Goal: Information Seeking & Learning: Learn about a topic

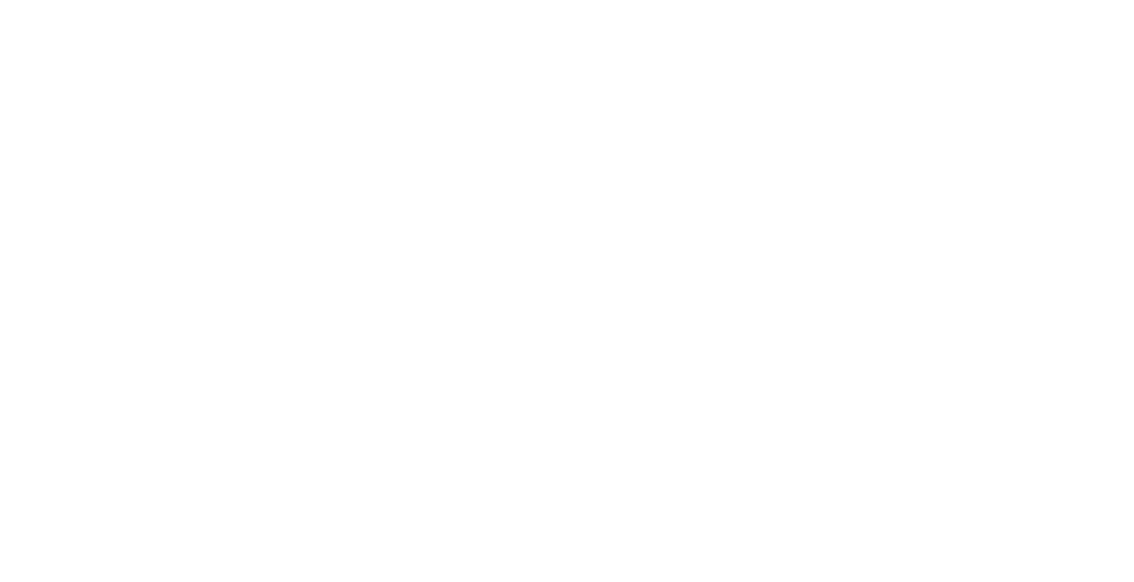
select select "Song"
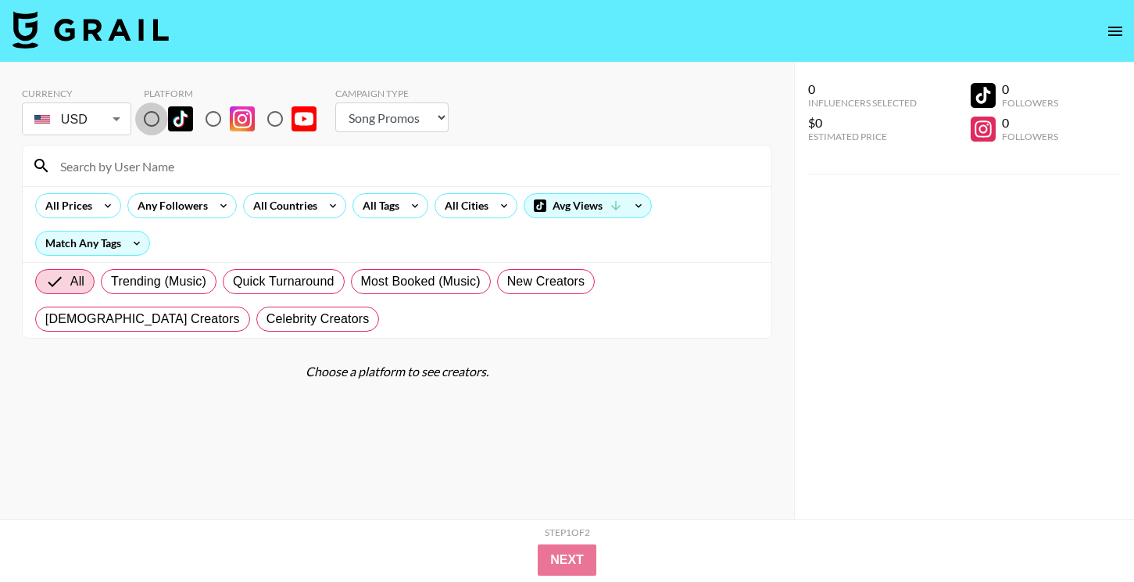
click at [157, 110] on input "radio" at bounding box center [151, 118] width 33 height 33
radio input "true"
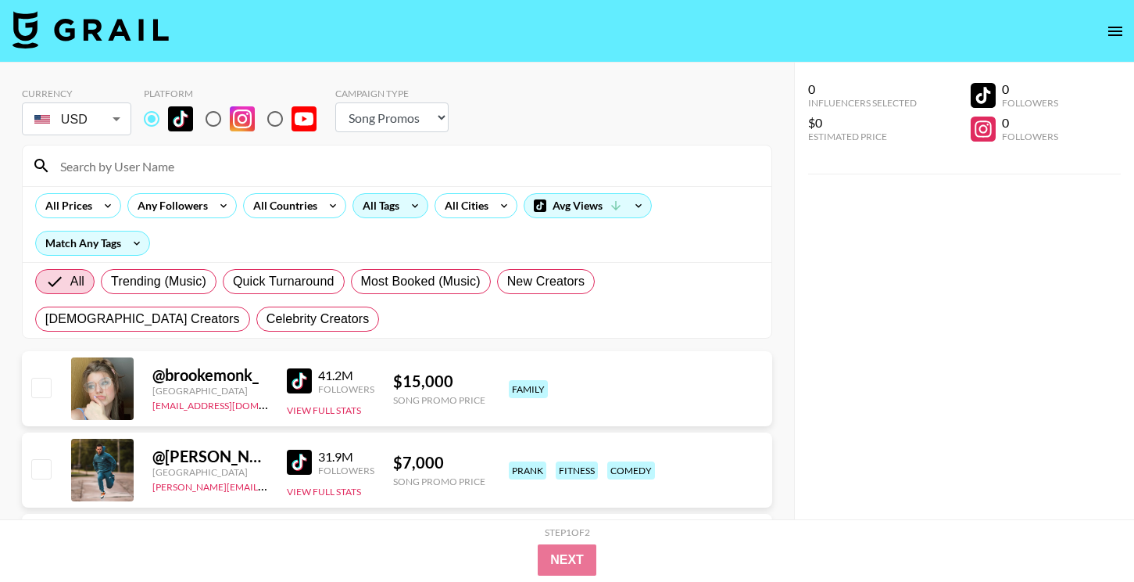
click at [375, 199] on div "All Tags" at bounding box center [377, 205] width 49 height 23
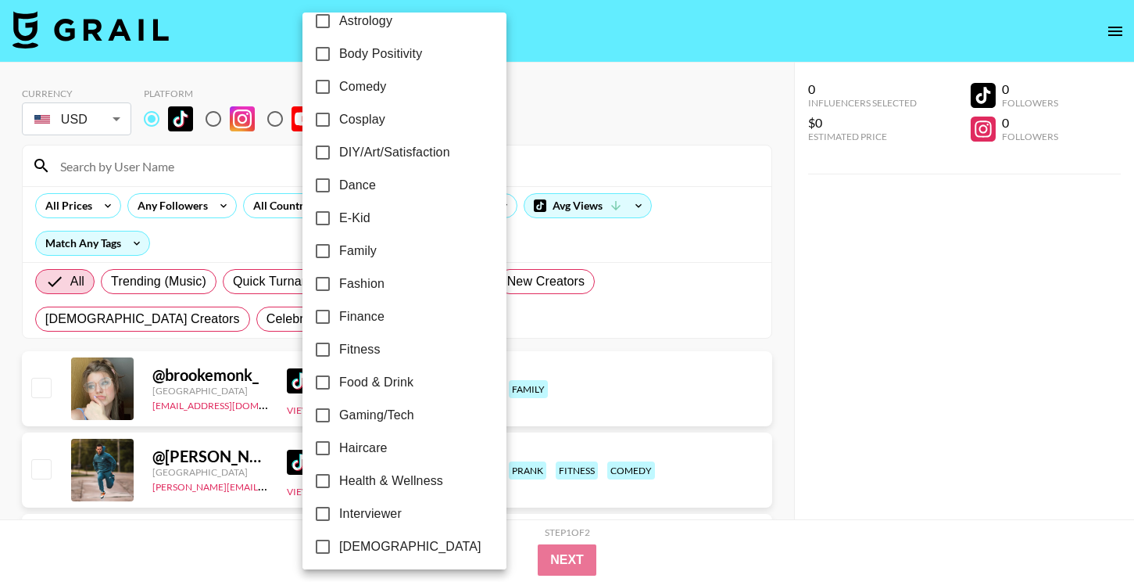
scroll to position [264, 0]
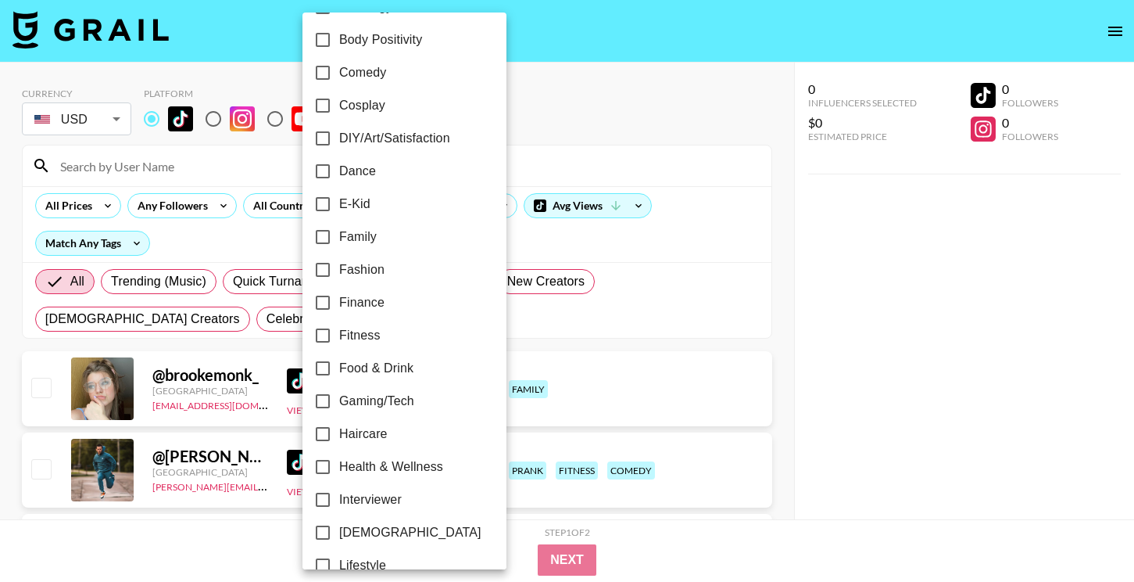
click at [188, 166] on div at bounding box center [567, 291] width 1134 height 582
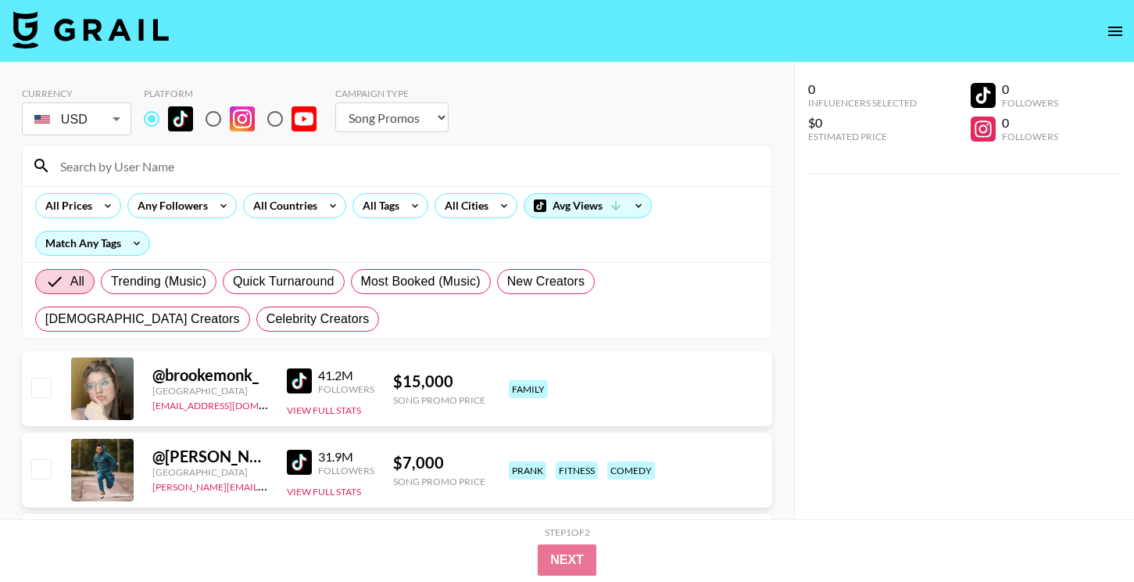
click at [179, 165] on div "24h Acting Aesthetic Alternative Animals / Pets Anime Art Astrology Body Positi…" at bounding box center [567, 291] width 1134 height 582
click at [179, 165] on input at bounding box center [406, 165] width 711 height 25
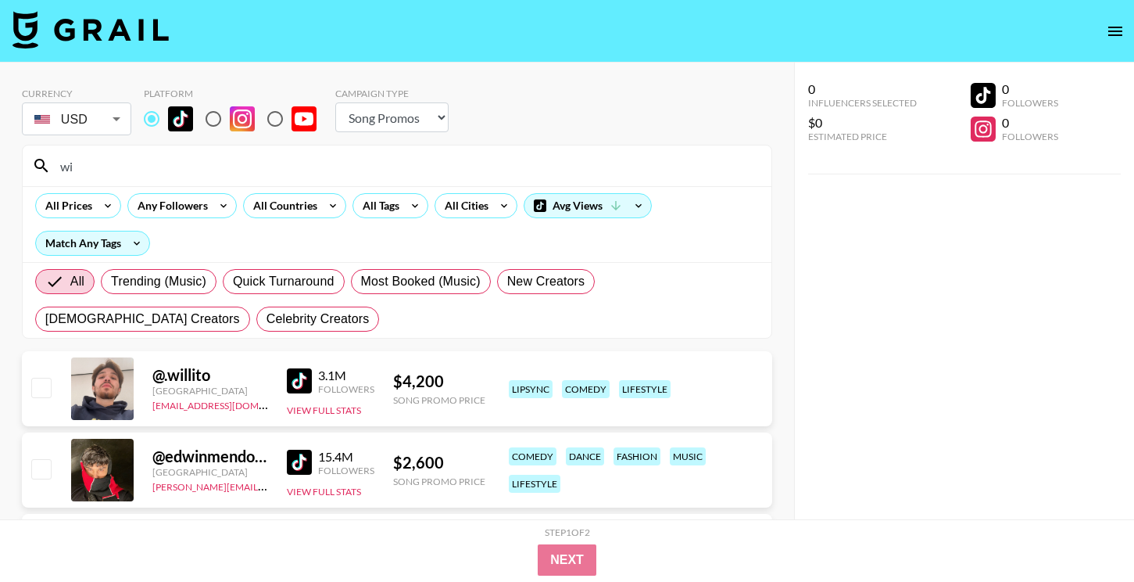
type input "w"
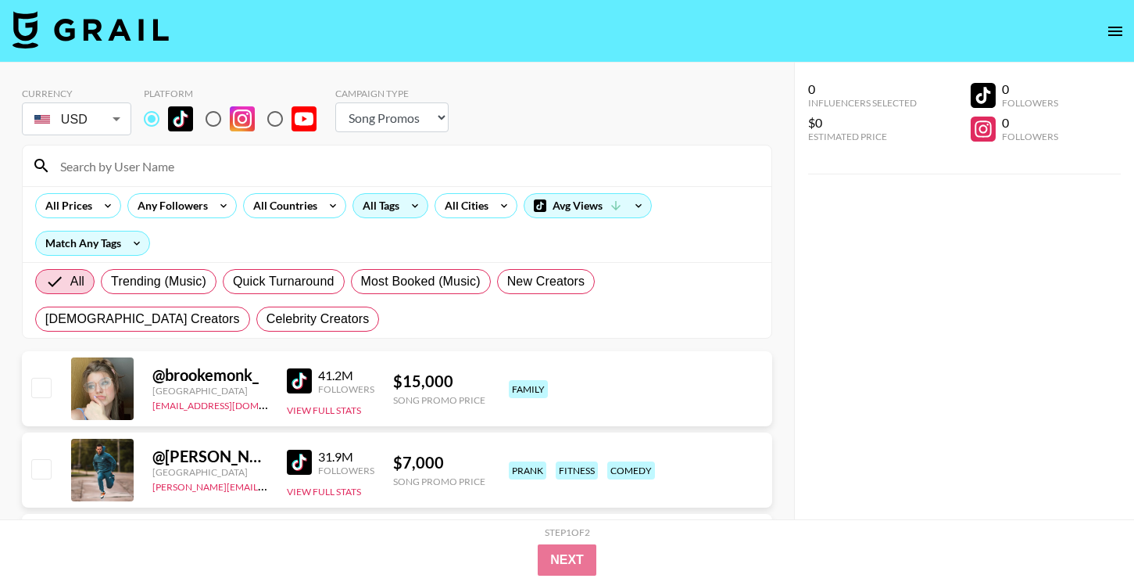
click at [386, 200] on div "All Tags" at bounding box center [377, 205] width 49 height 23
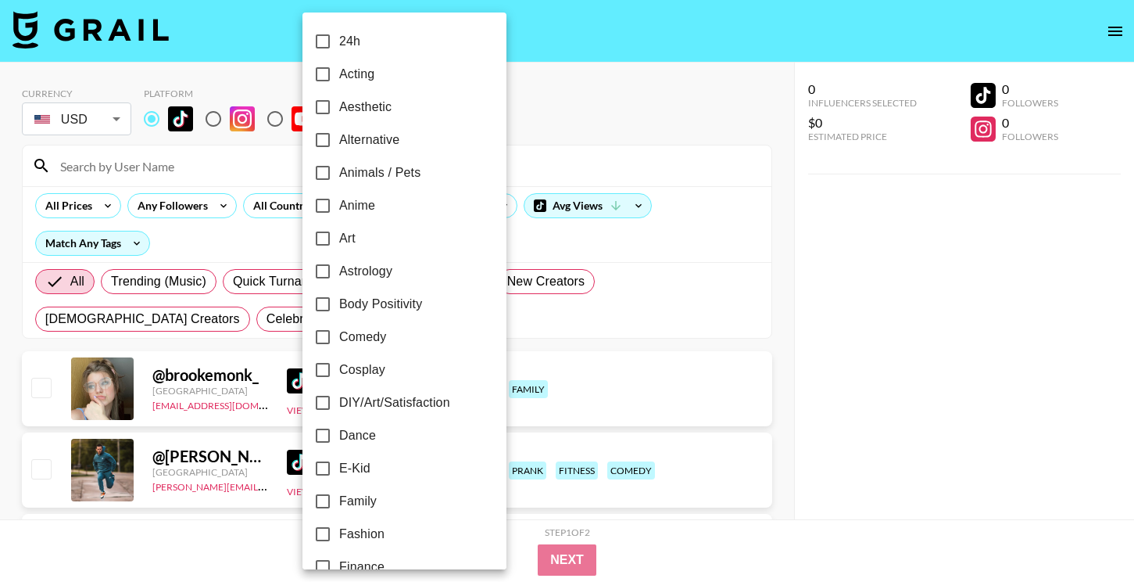
click at [385, 275] on span "Astrology" at bounding box center [365, 271] width 53 height 19
click at [339, 275] on input "Astrology" at bounding box center [322, 271] width 33 height 33
checkbox input "true"
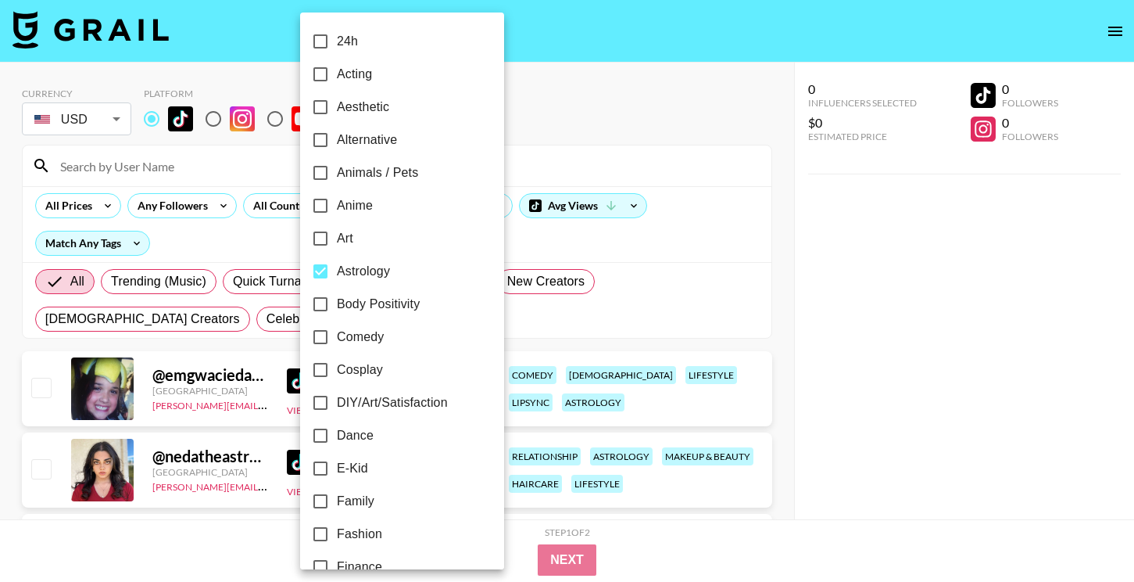
click at [862, 351] on div at bounding box center [567, 291] width 1134 height 582
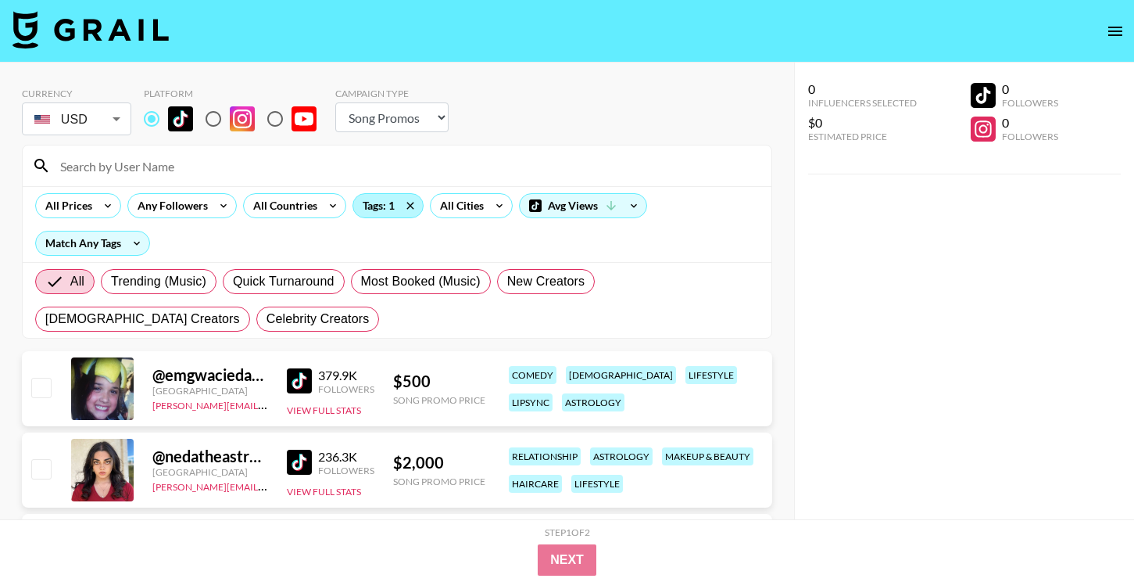
click at [382, 202] on div "Tags: 1" at bounding box center [388, 205] width 70 height 23
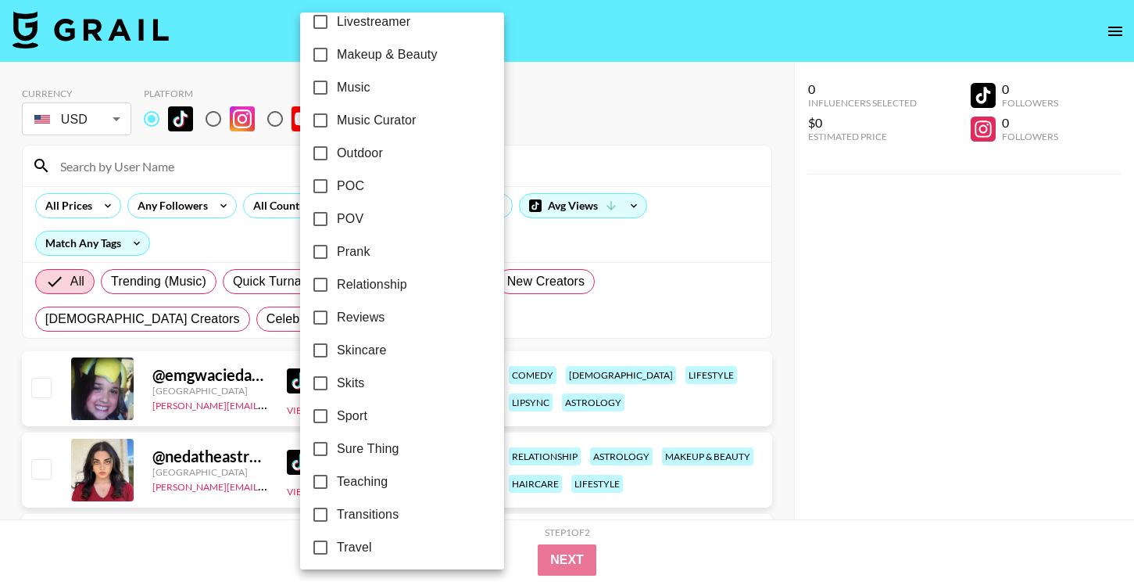
scroll to position [913, 0]
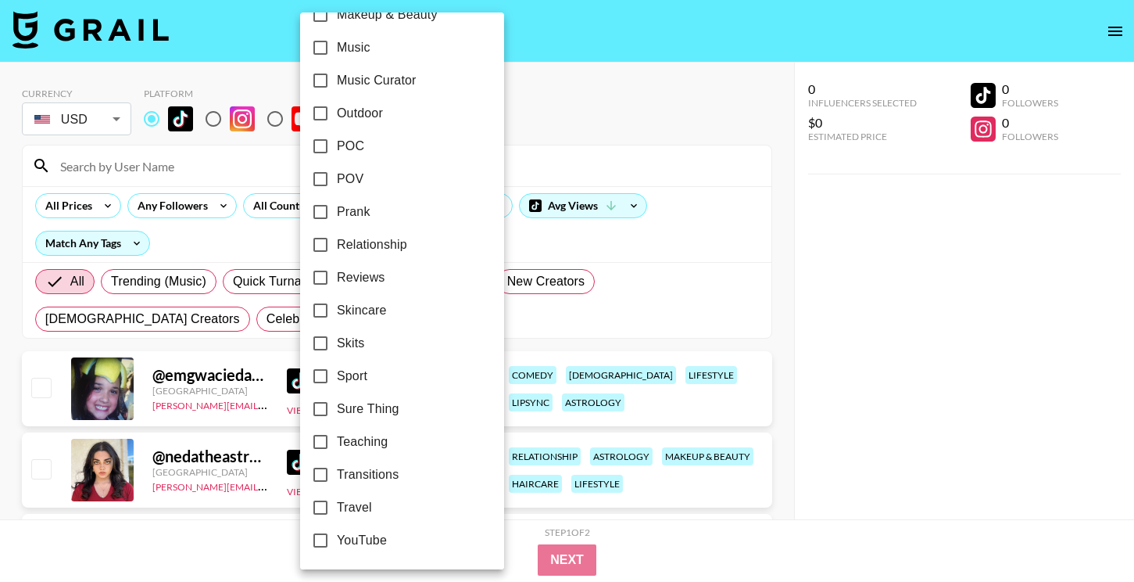
click at [919, 451] on div at bounding box center [567, 291] width 1134 height 582
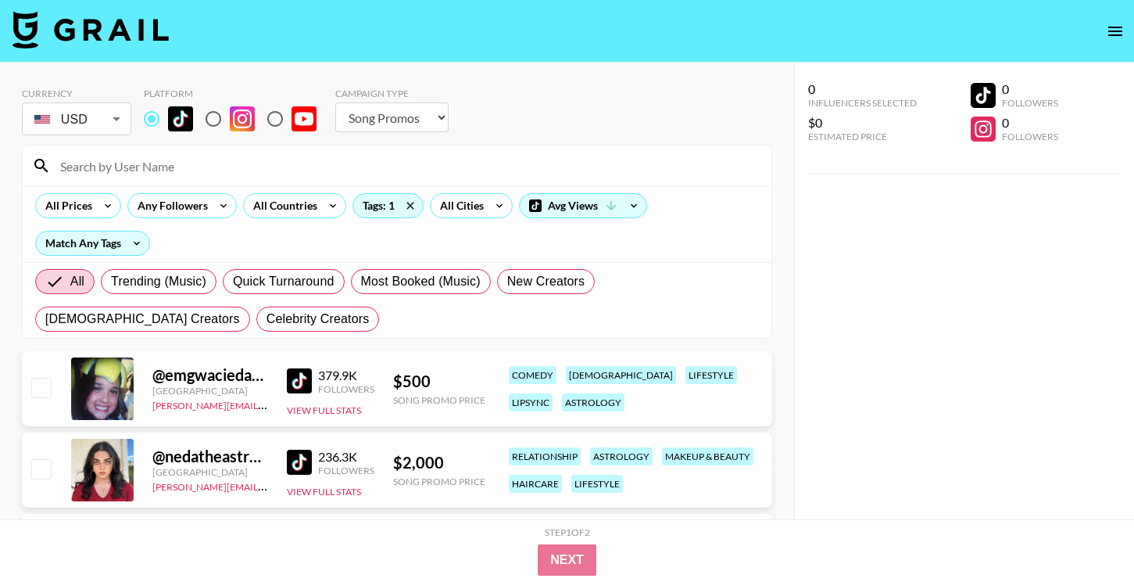
click at [311, 374] on link at bounding box center [302, 380] width 31 height 25
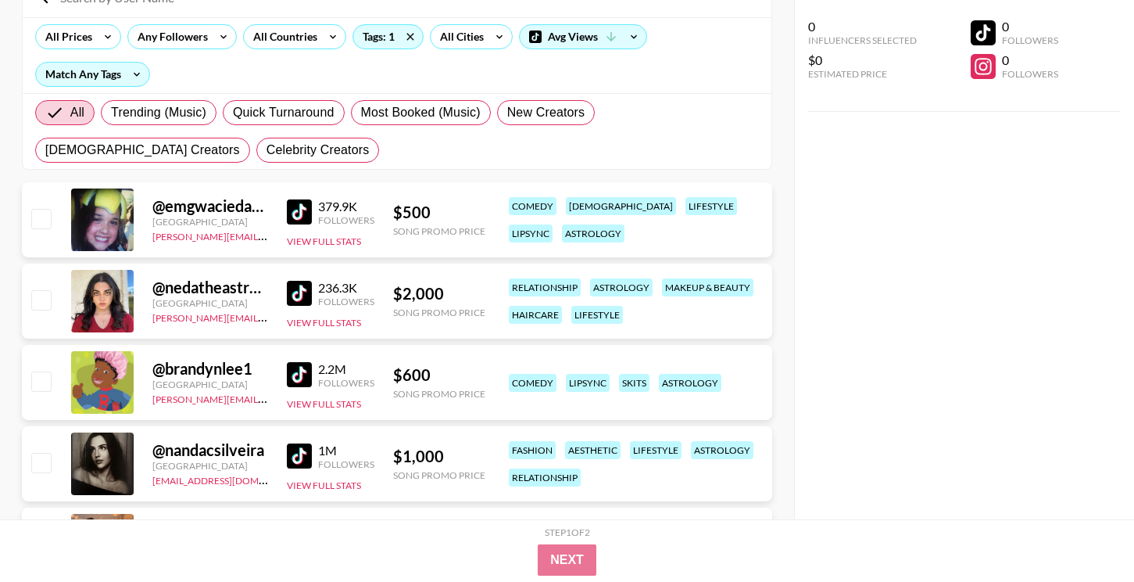
scroll to position [172, 0]
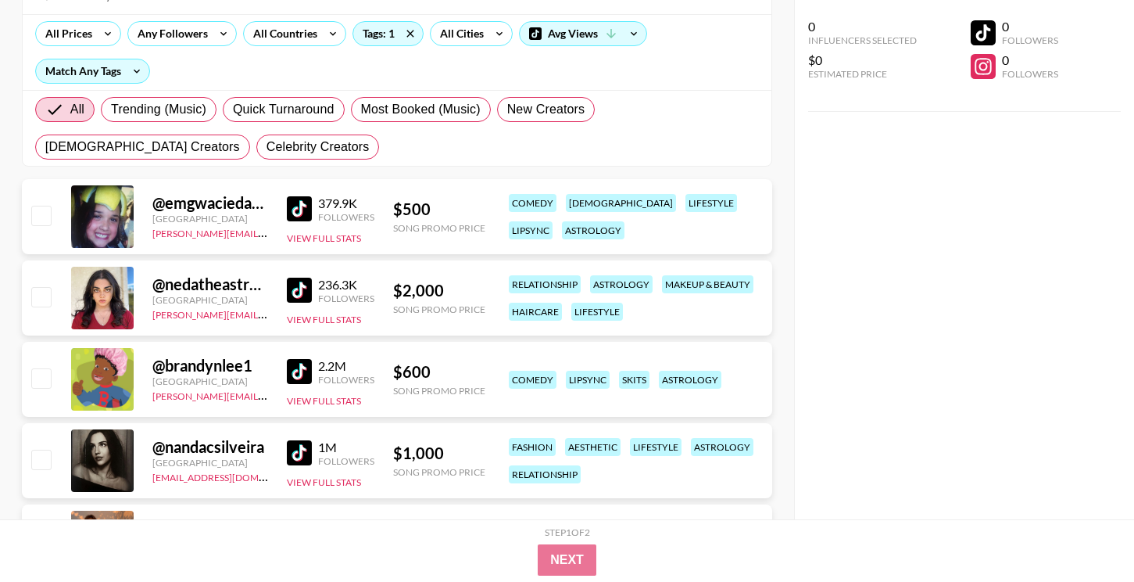
click at [302, 287] on img at bounding box center [299, 289] width 25 height 25
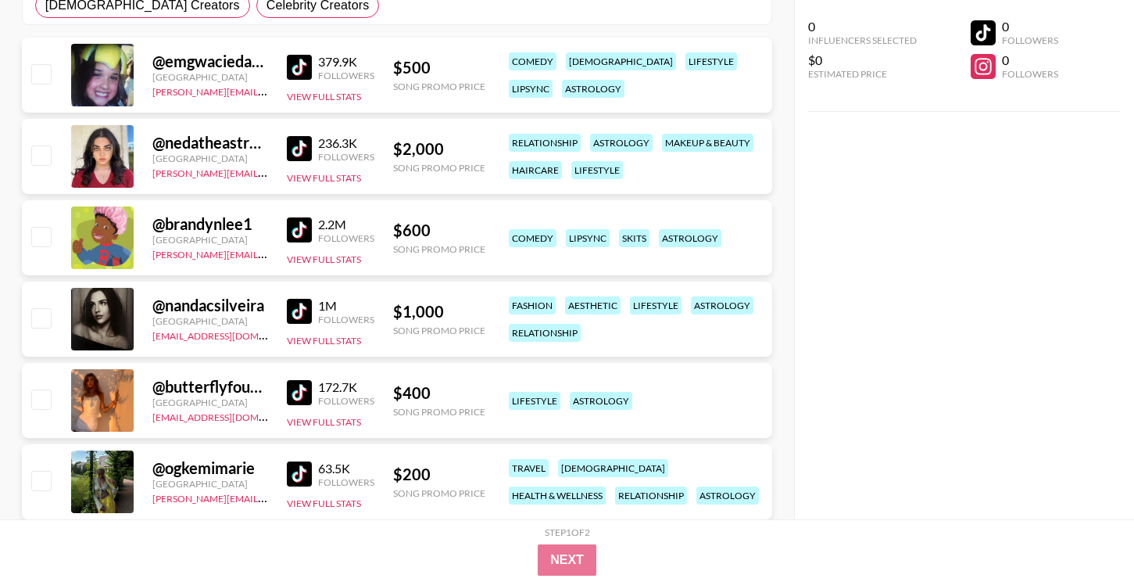
scroll to position [319, 0]
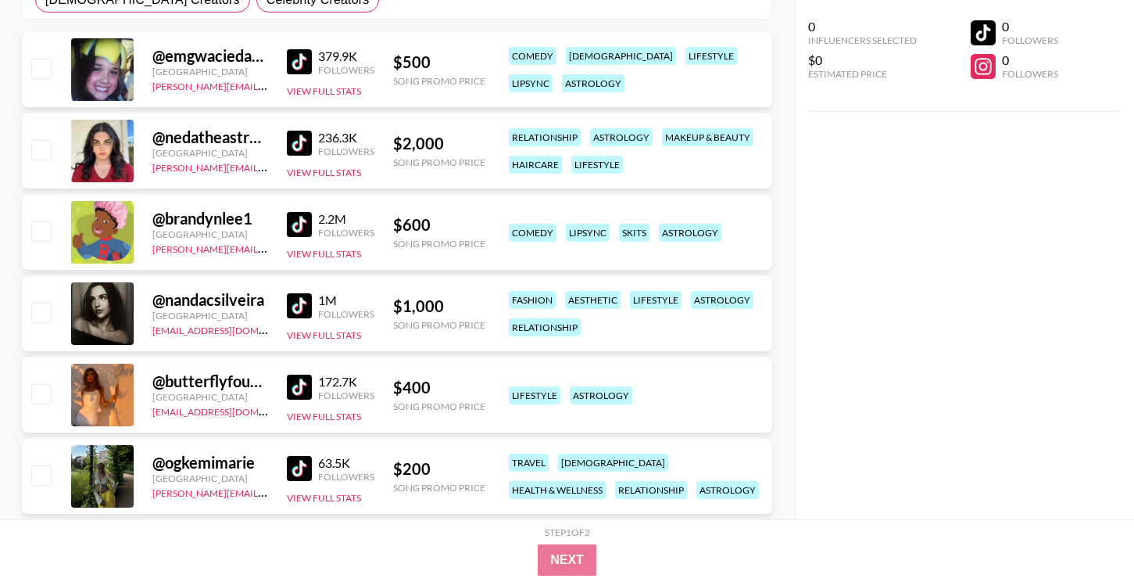
click at [310, 215] on img at bounding box center [299, 224] width 25 height 25
click at [299, 309] on img at bounding box center [299, 305] width 25 height 25
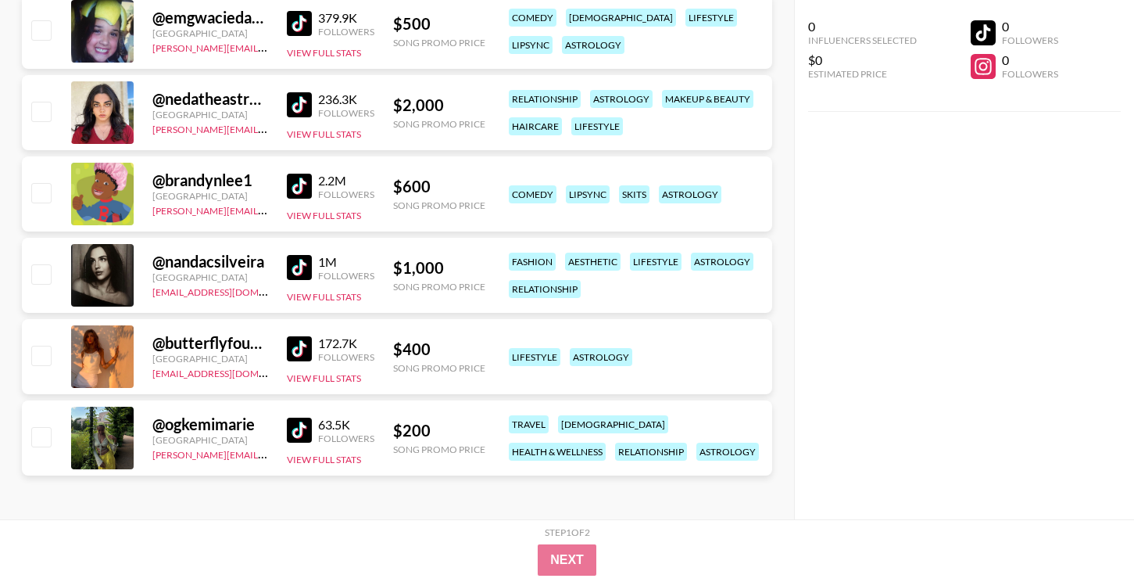
click at [298, 344] on img at bounding box center [299, 348] width 25 height 25
click at [179, 417] on div "@ ogkemimarie" at bounding box center [210, 424] width 116 height 20
click at [298, 424] on img at bounding box center [299, 429] width 25 height 25
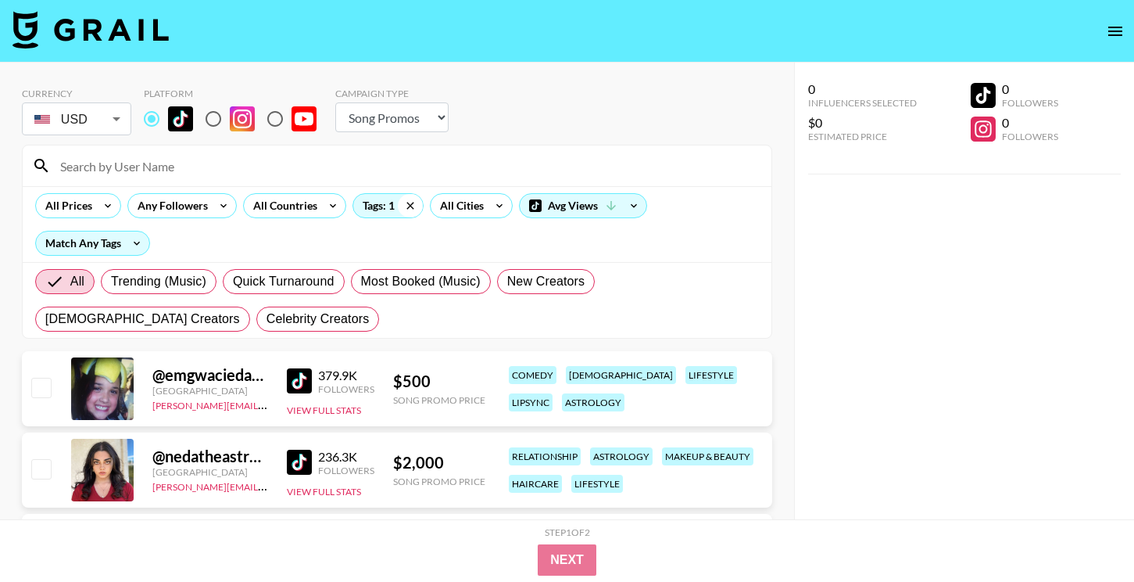
click at [404, 205] on icon at bounding box center [410, 205] width 25 height 23
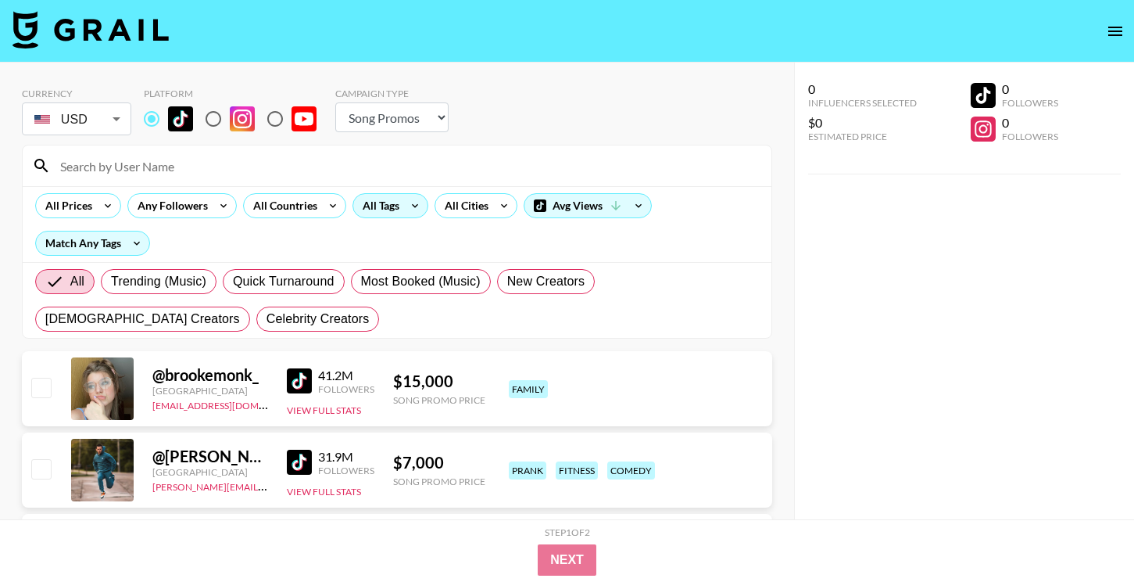
click at [396, 206] on div "All Tags" at bounding box center [377, 205] width 49 height 23
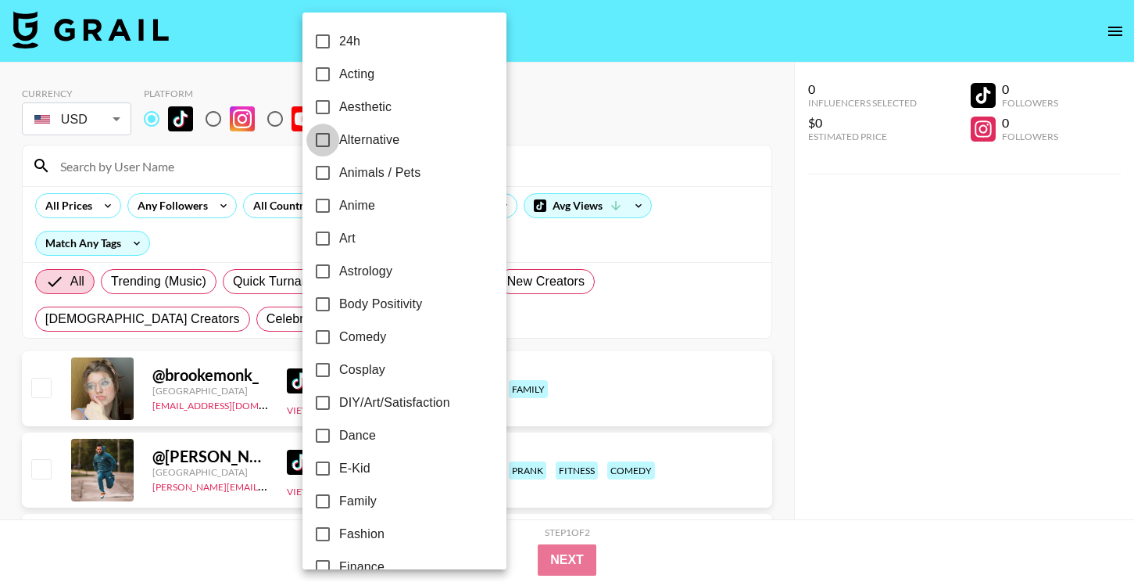
click at [331, 143] on input "Alternative" at bounding box center [322, 140] width 33 height 33
checkbox input "true"
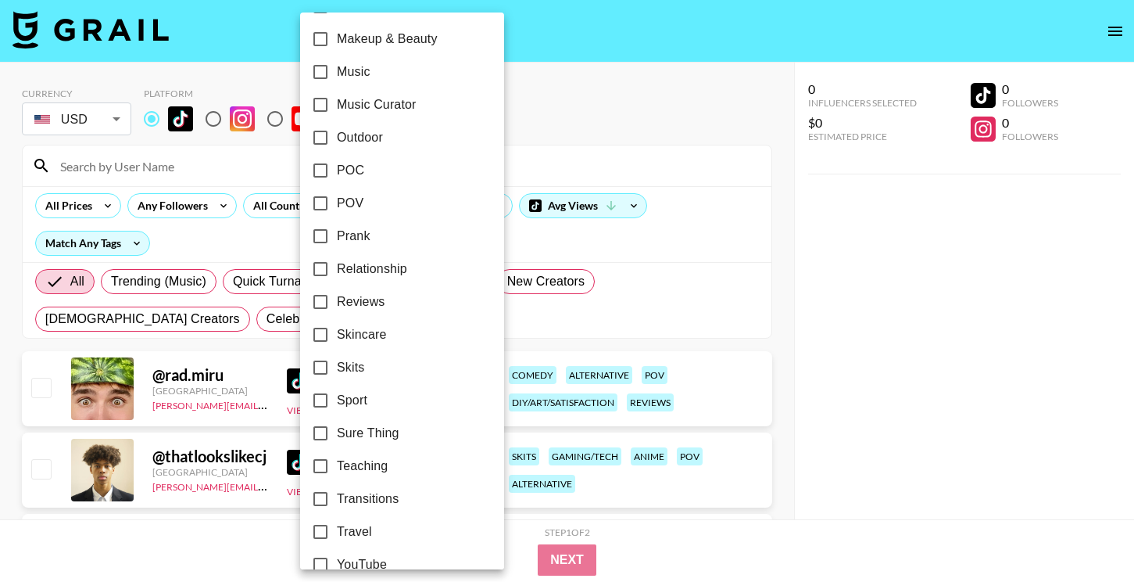
scroll to position [913, 0]
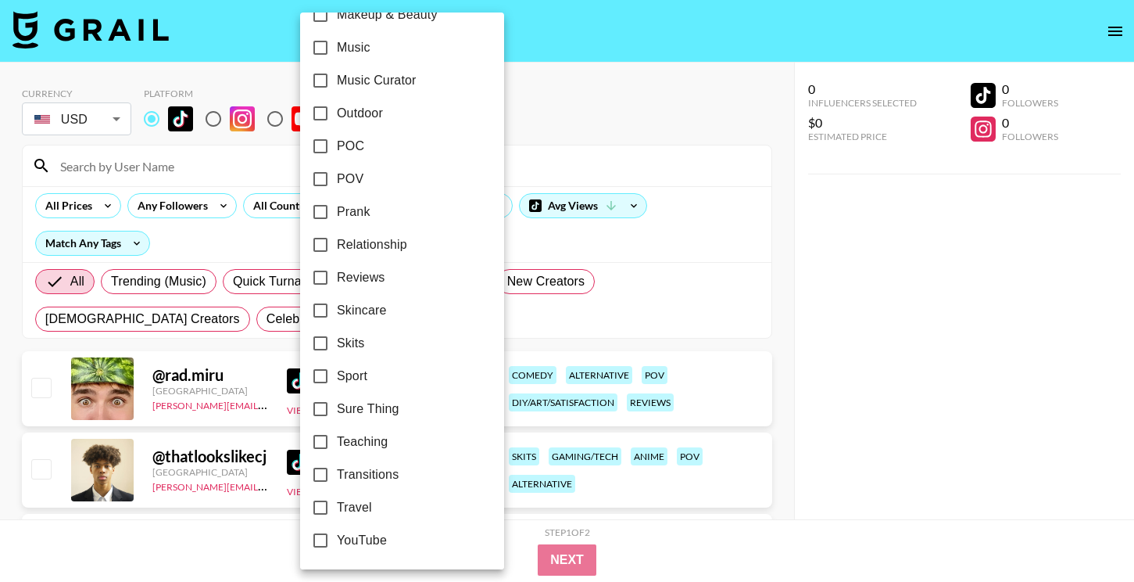
click at [912, 387] on div at bounding box center [567, 291] width 1134 height 582
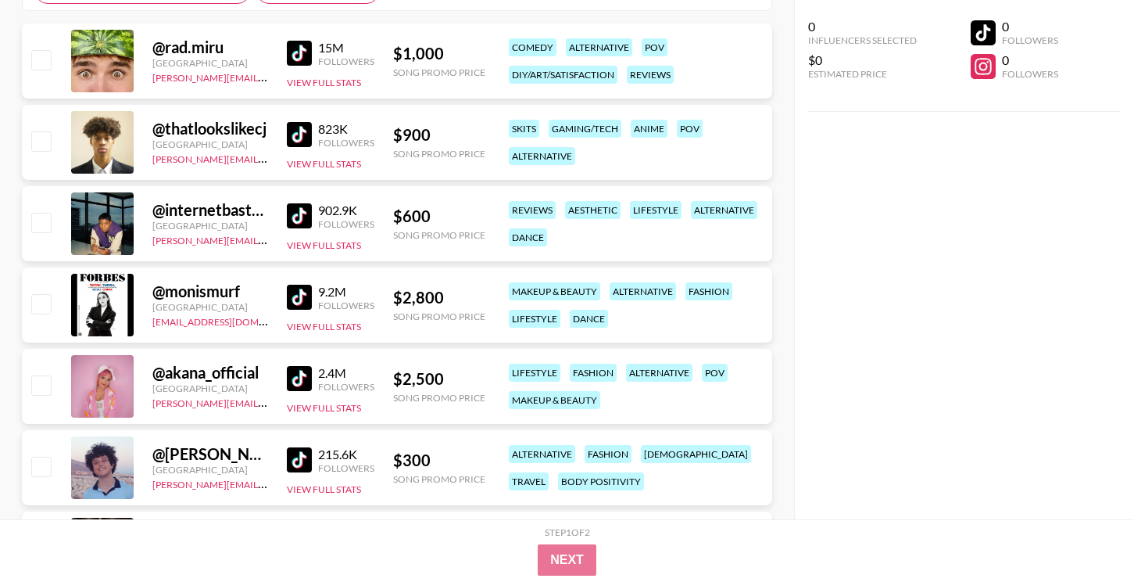
scroll to position [354, 0]
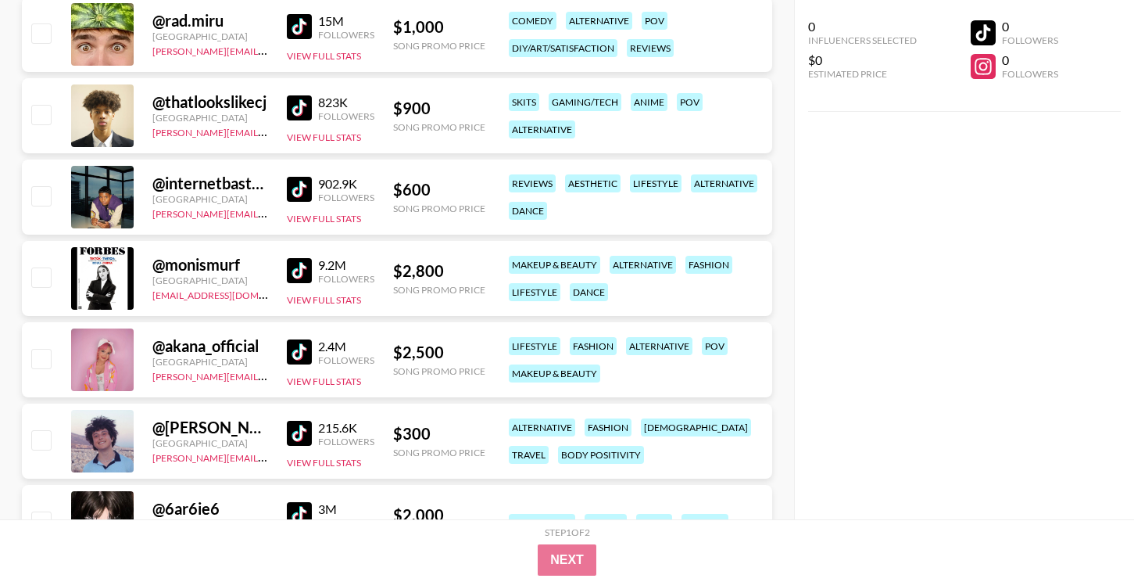
click at [297, 352] on img at bounding box center [299, 351] width 25 height 25
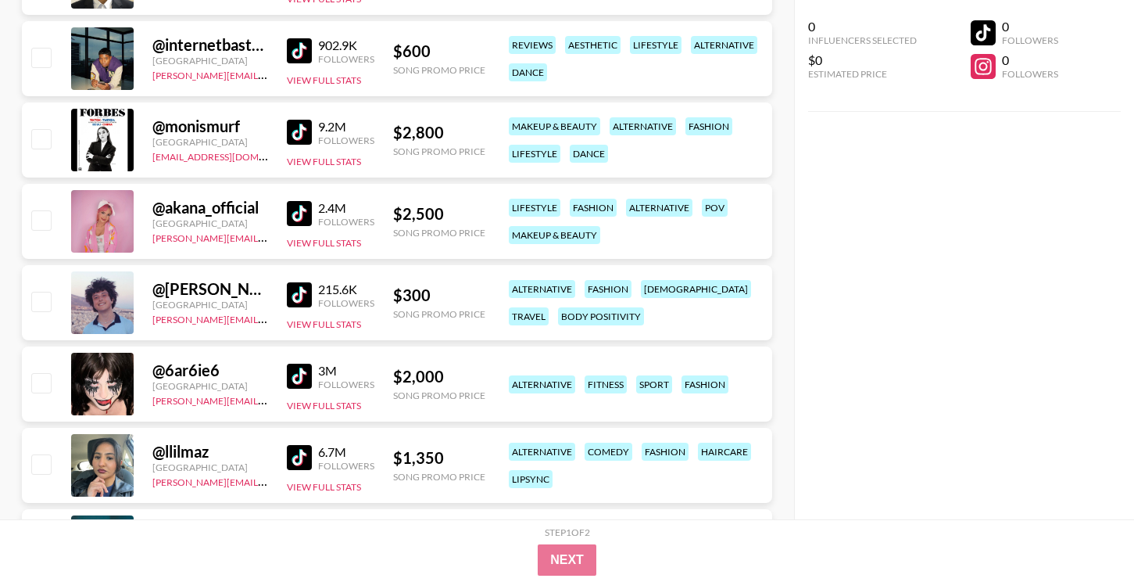
scroll to position [492, 0]
click at [283, 371] on div "@ 6ar6ie6 [GEOGRAPHIC_DATA] [PERSON_NAME][EMAIL_ADDRESS][DOMAIN_NAME] 3M Follow…" at bounding box center [397, 384] width 750 height 75
click at [289, 373] on img at bounding box center [299, 376] width 25 height 25
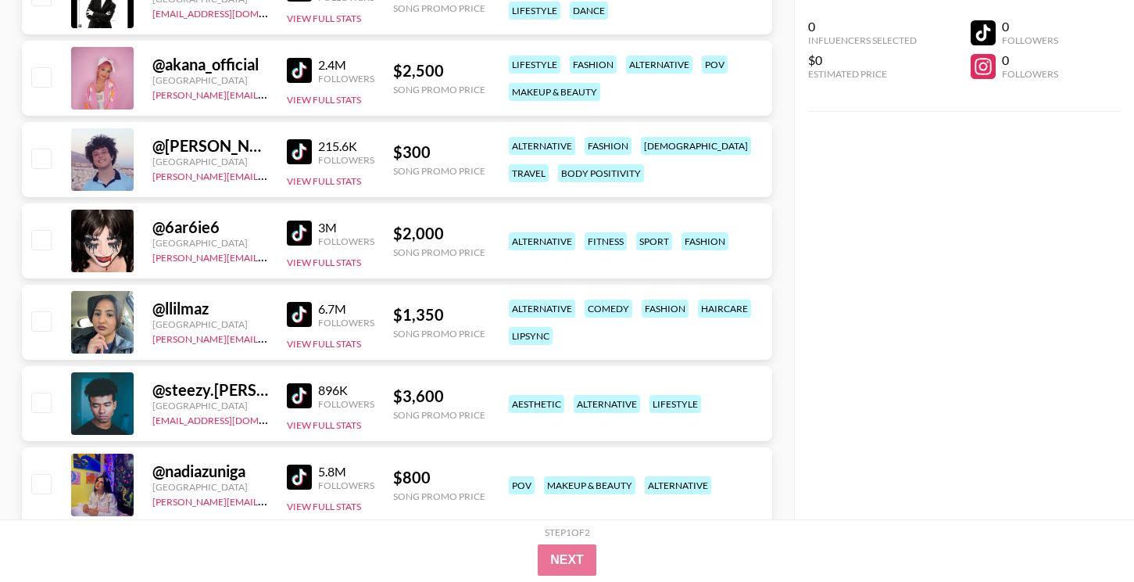
scroll to position [641, 0]
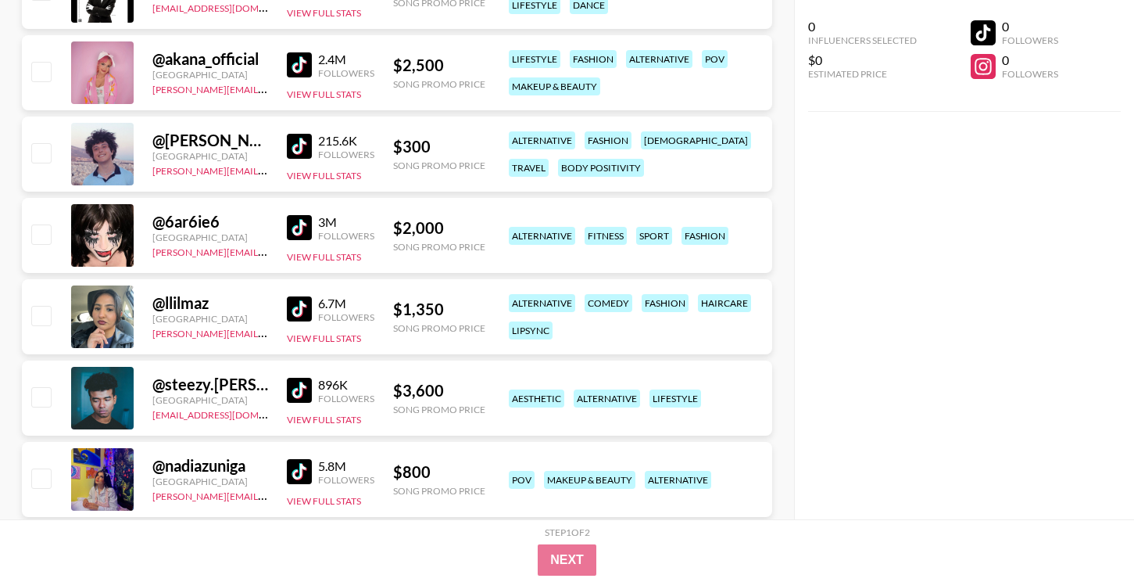
click at [295, 311] on img at bounding box center [299, 308] width 25 height 25
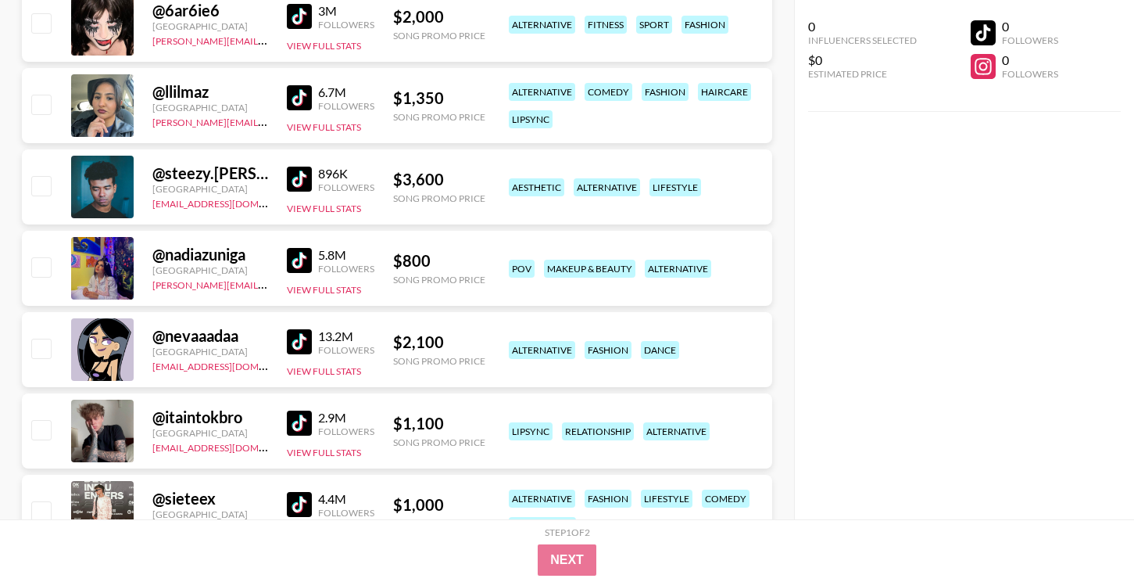
scroll to position [854, 0]
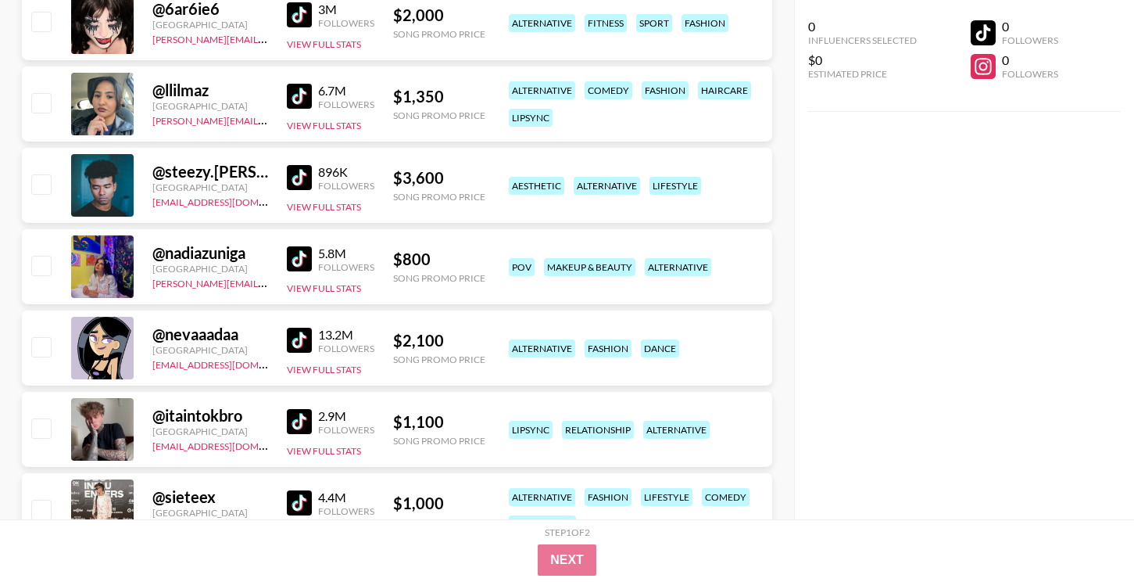
click at [298, 332] on img at bounding box center [299, 340] width 25 height 25
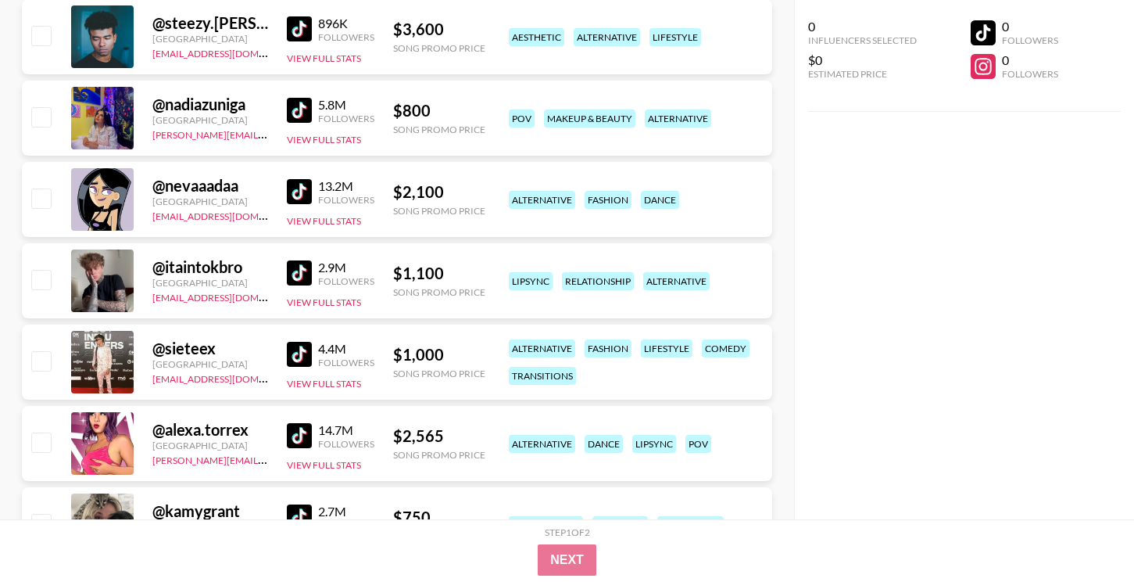
scroll to position [1010, 0]
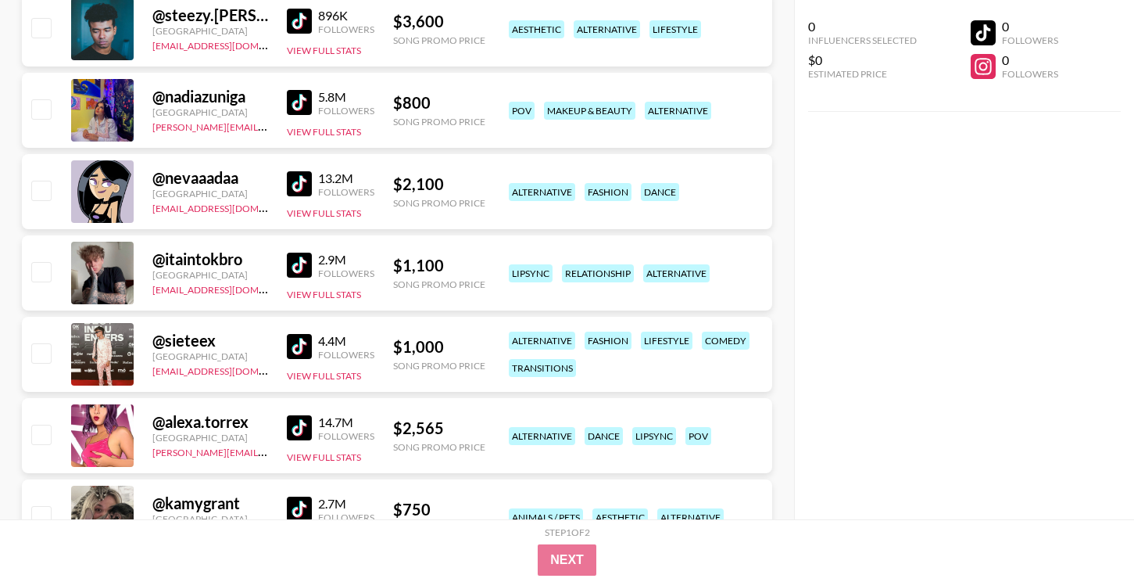
click at [306, 429] on img at bounding box center [299, 427] width 25 height 25
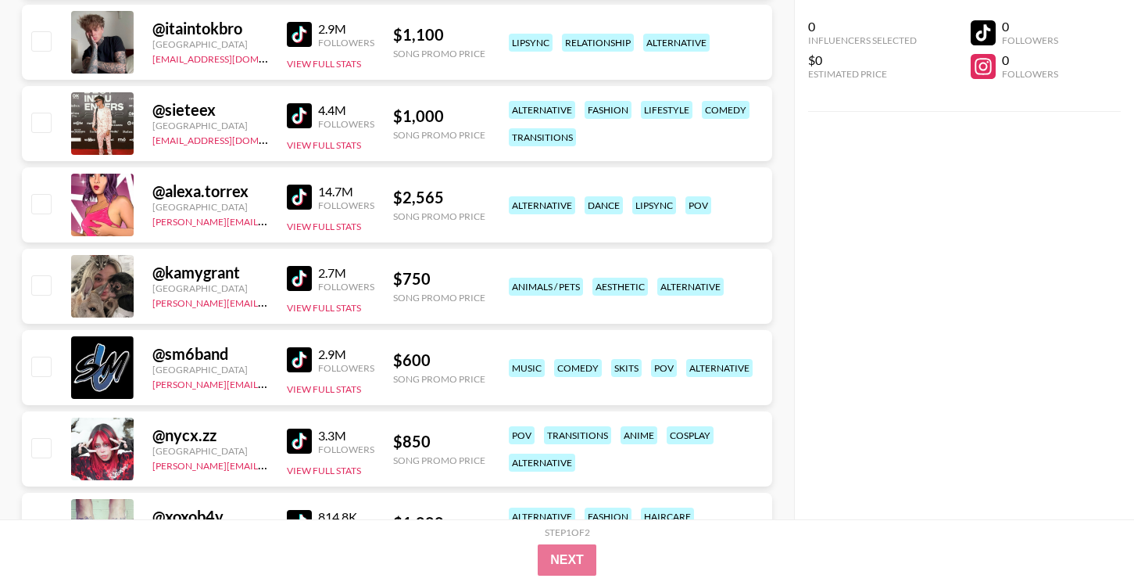
scroll to position [1241, 0]
click at [292, 277] on img at bounding box center [299, 277] width 25 height 25
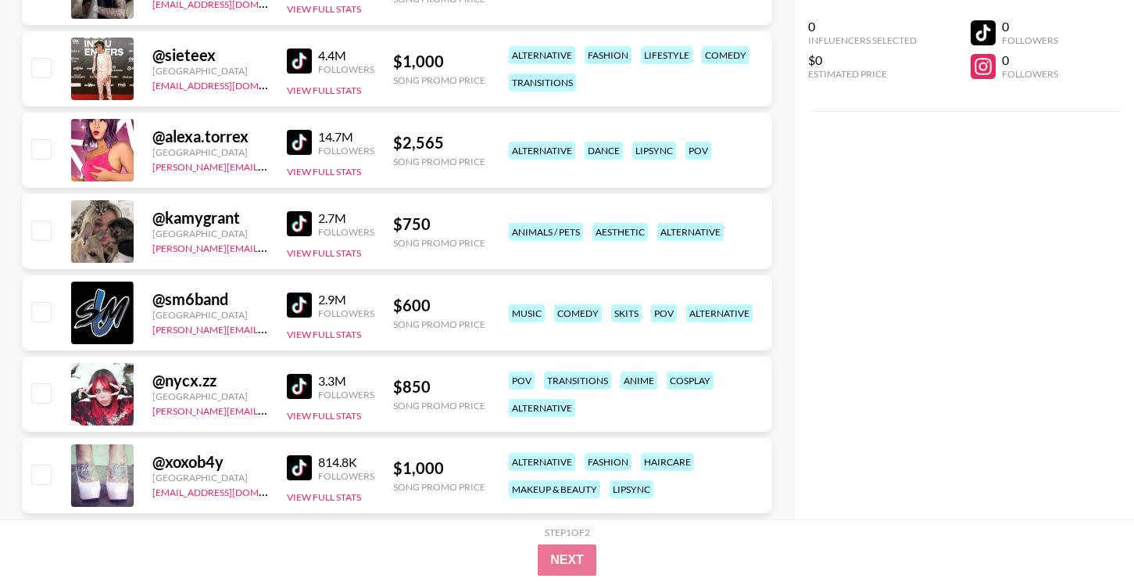
scroll to position [1300, 0]
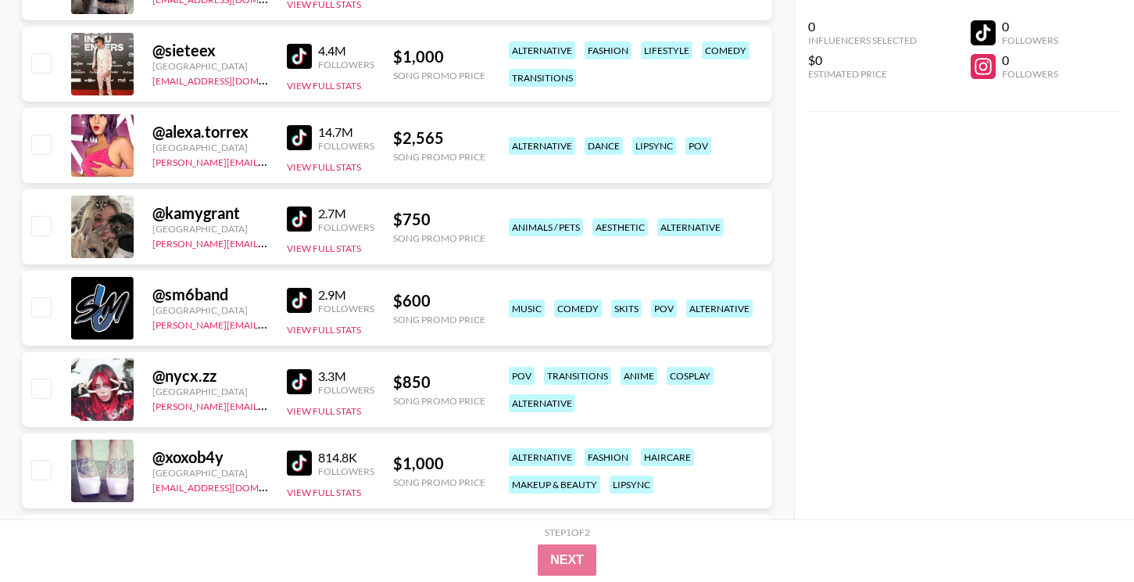
click at [301, 378] on img at bounding box center [299, 381] width 25 height 25
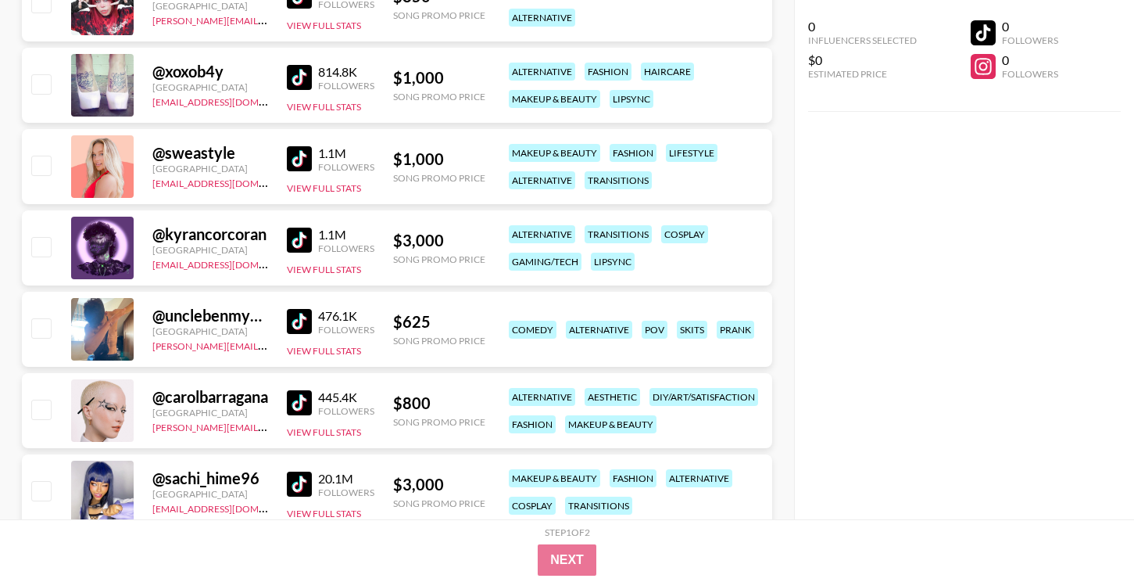
scroll to position [1707, 0]
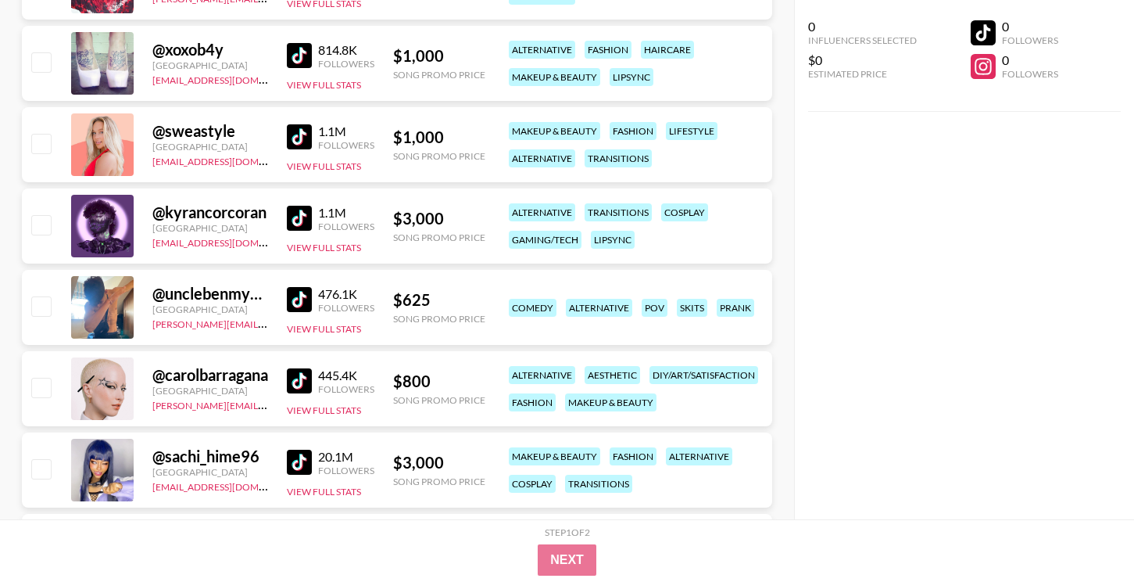
click at [292, 378] on img at bounding box center [299, 380] width 25 height 25
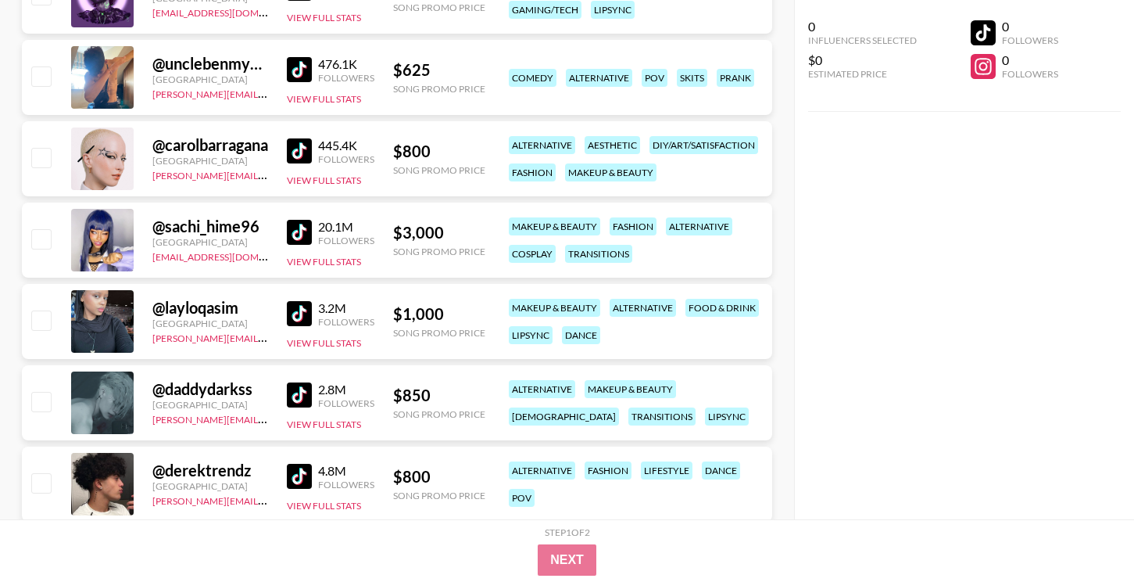
scroll to position [1945, 0]
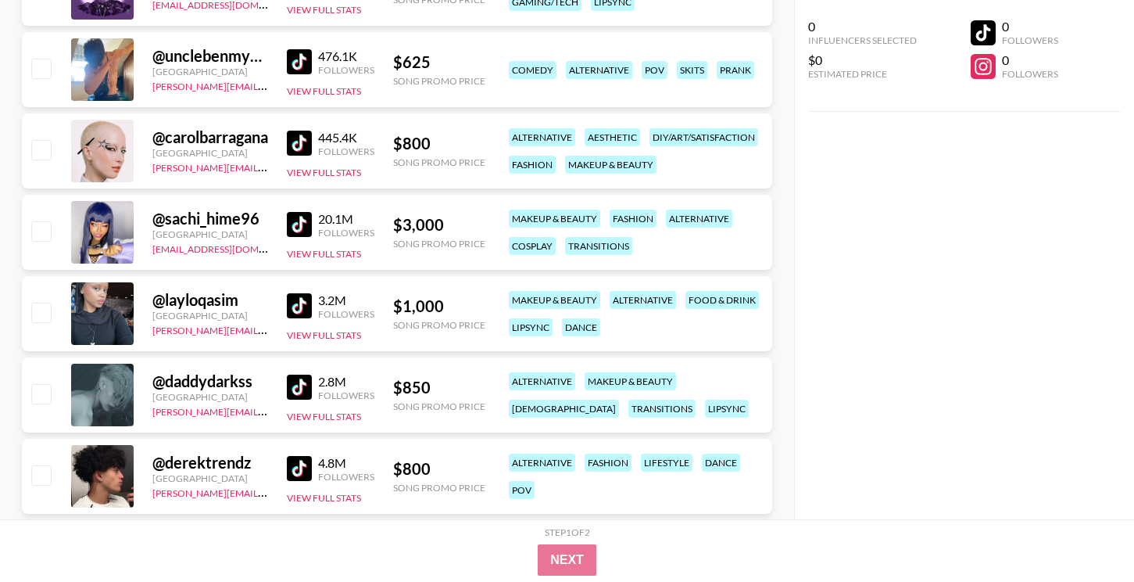
click at [302, 304] on img at bounding box center [299, 305] width 25 height 25
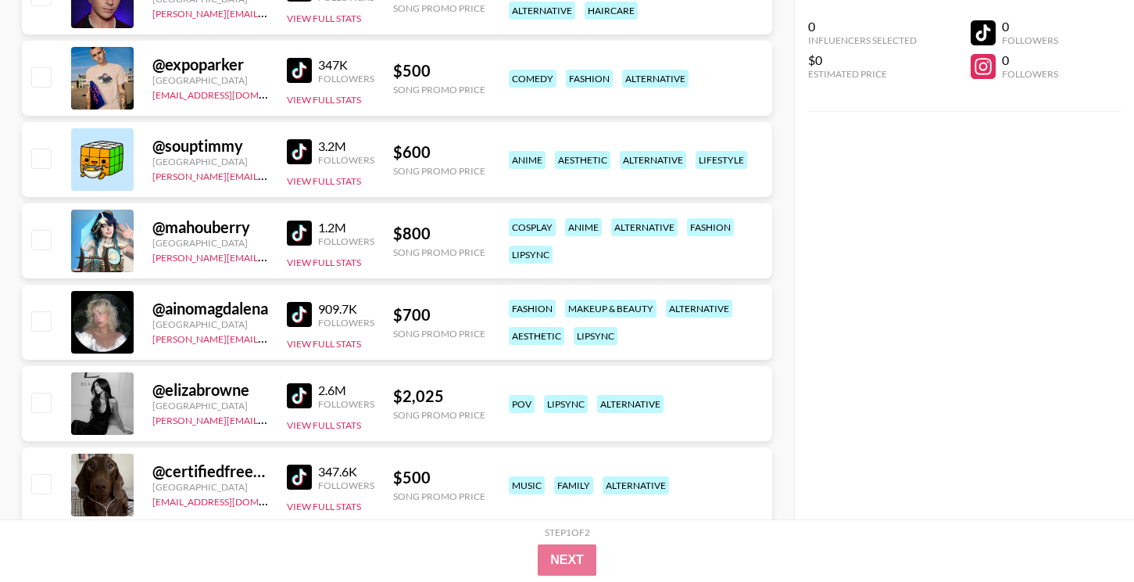
scroll to position [2835, 0]
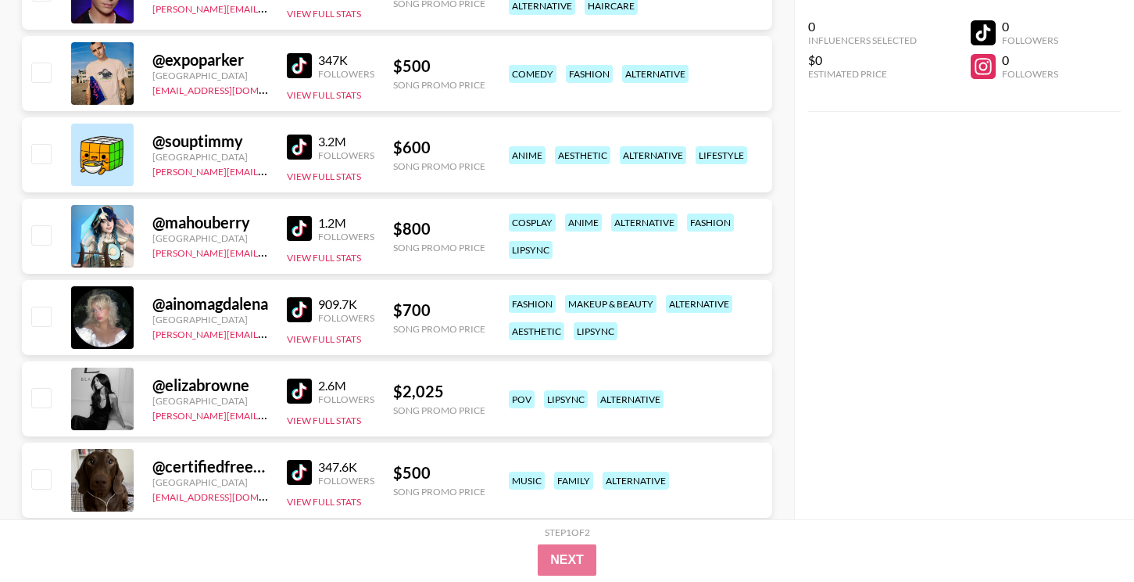
click at [299, 320] on img at bounding box center [299, 309] width 25 height 25
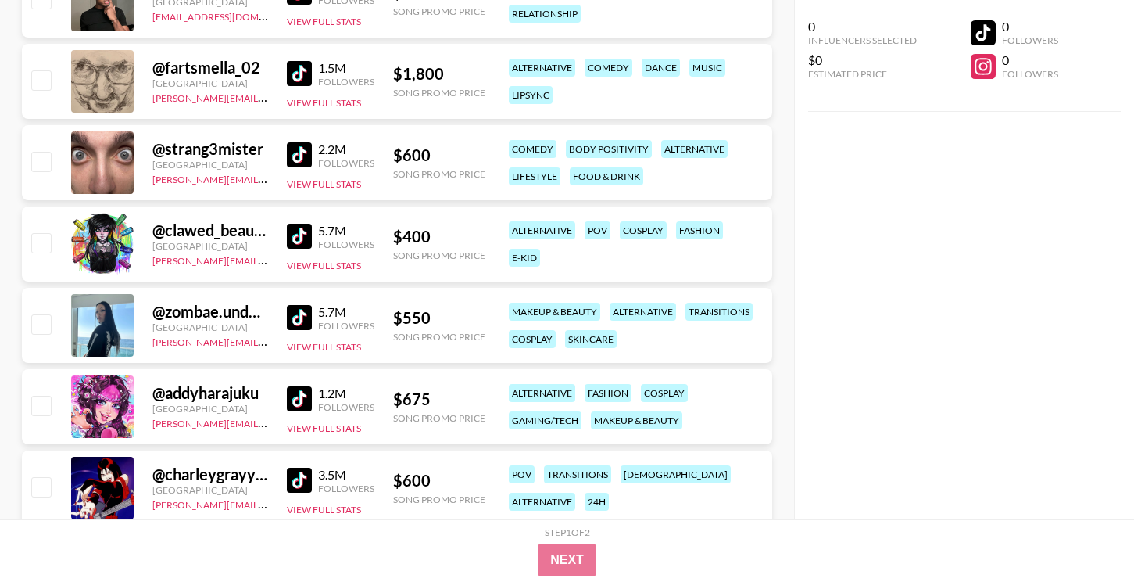
scroll to position [3421, 0]
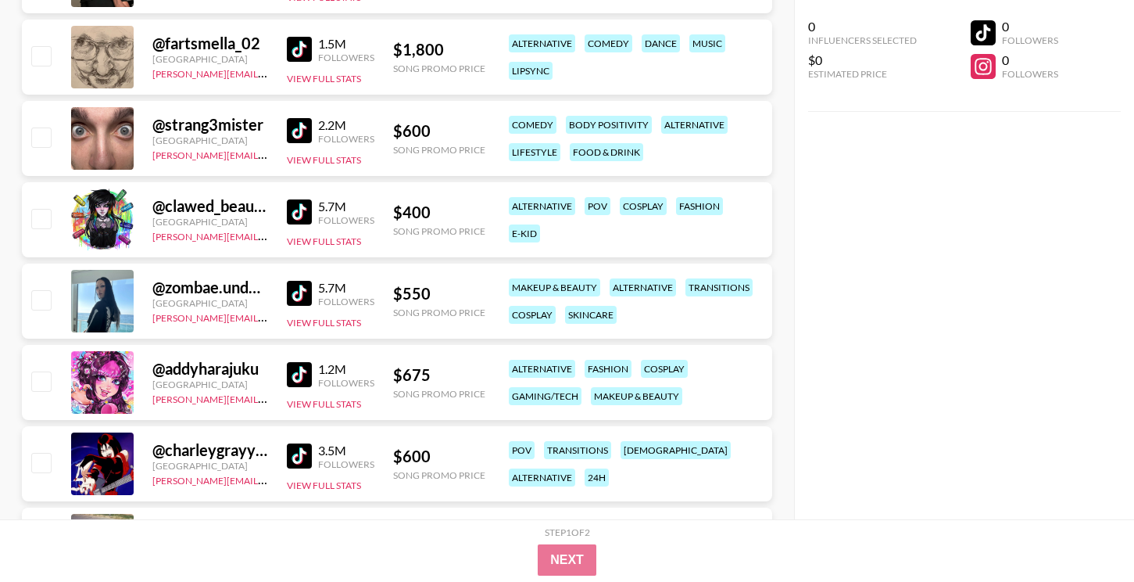
click at [307, 373] on img at bounding box center [299, 374] width 25 height 25
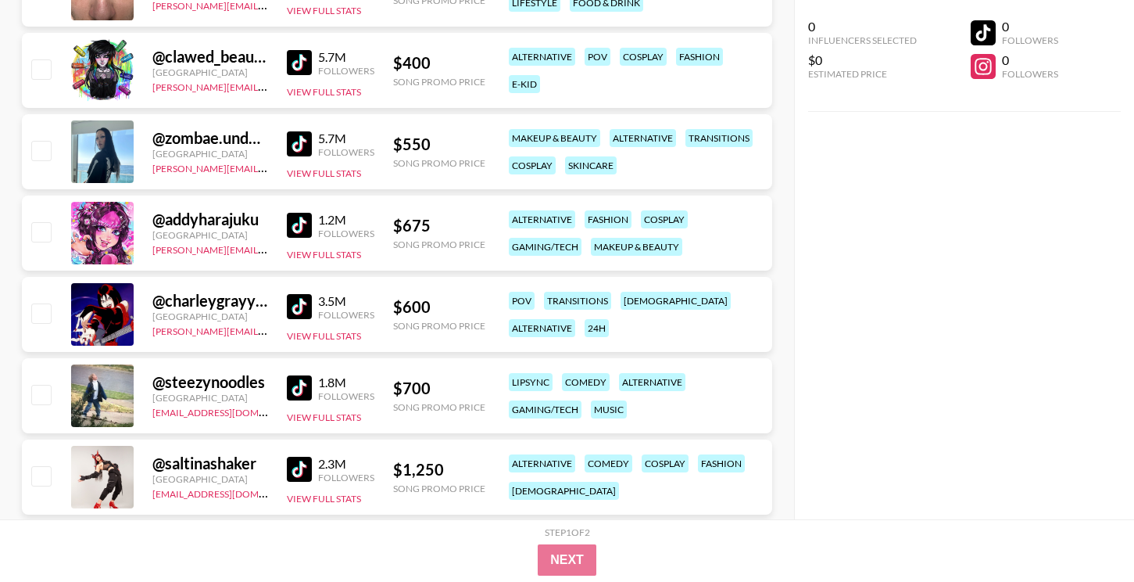
scroll to position [3593, 0]
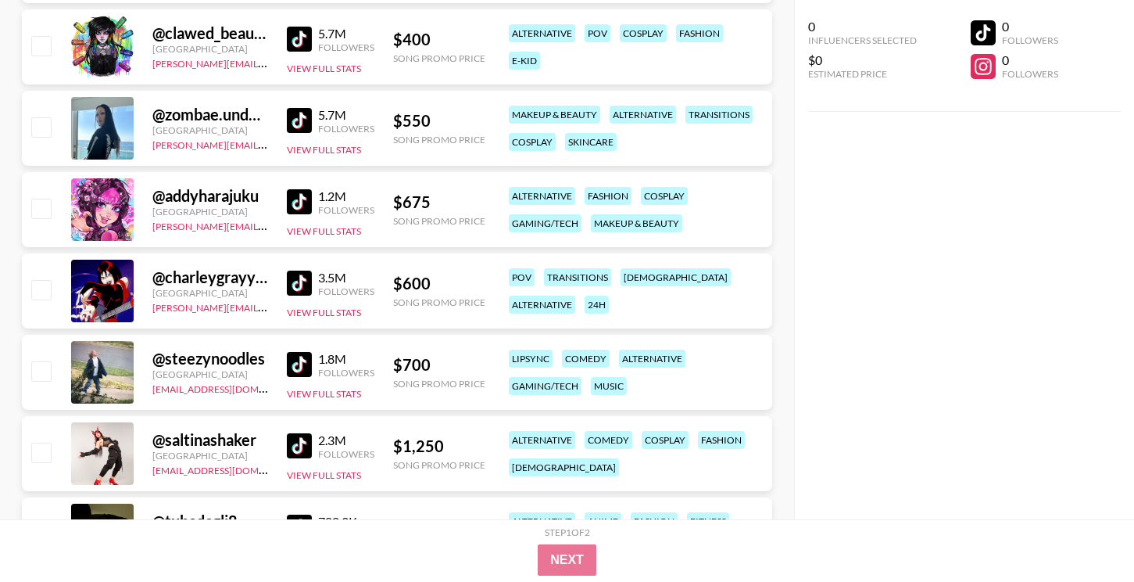
click at [299, 289] on img at bounding box center [299, 282] width 25 height 25
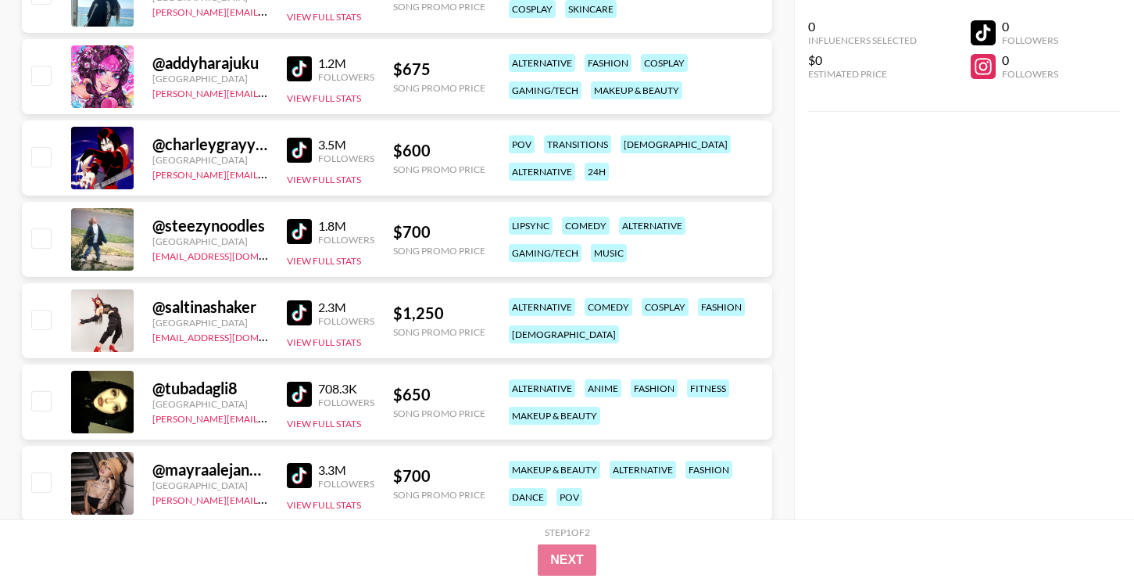
scroll to position [3727, 0]
click at [296, 146] on img at bounding box center [299, 149] width 25 height 25
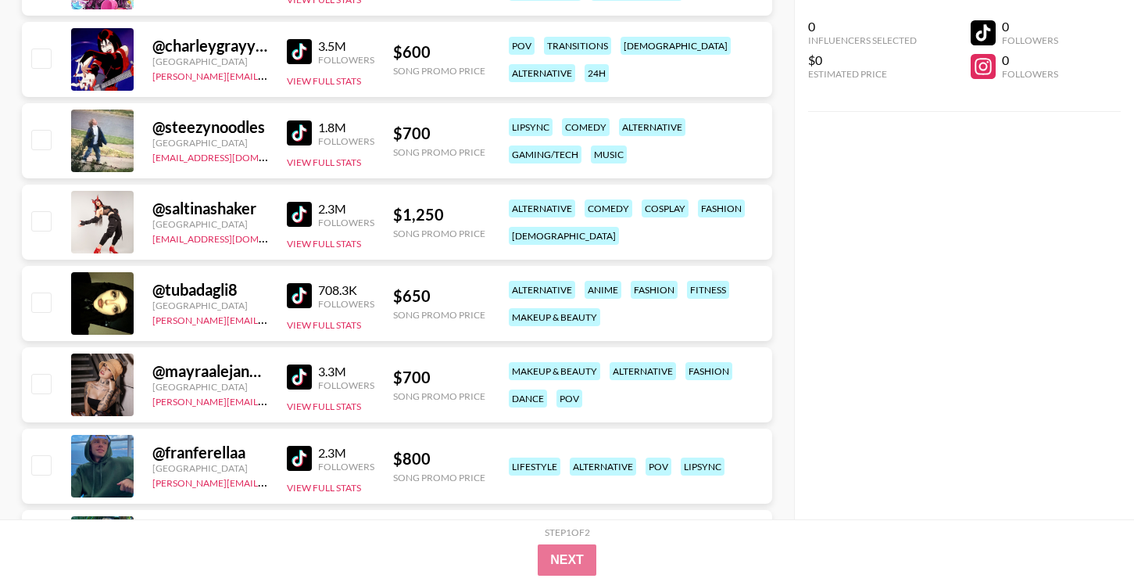
scroll to position [3853, 0]
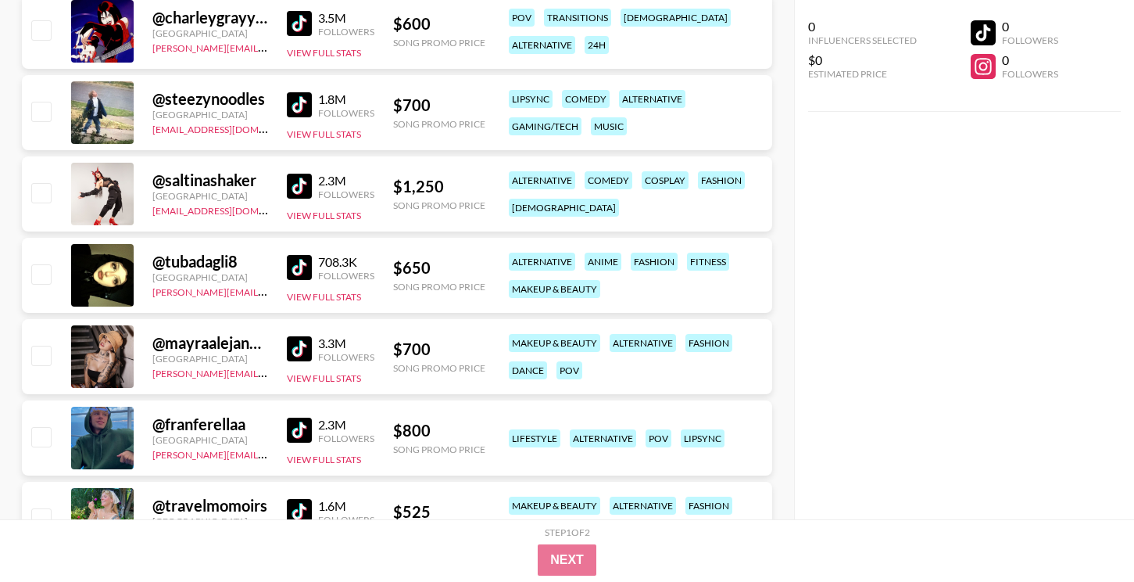
click at [292, 268] on img at bounding box center [299, 267] width 25 height 25
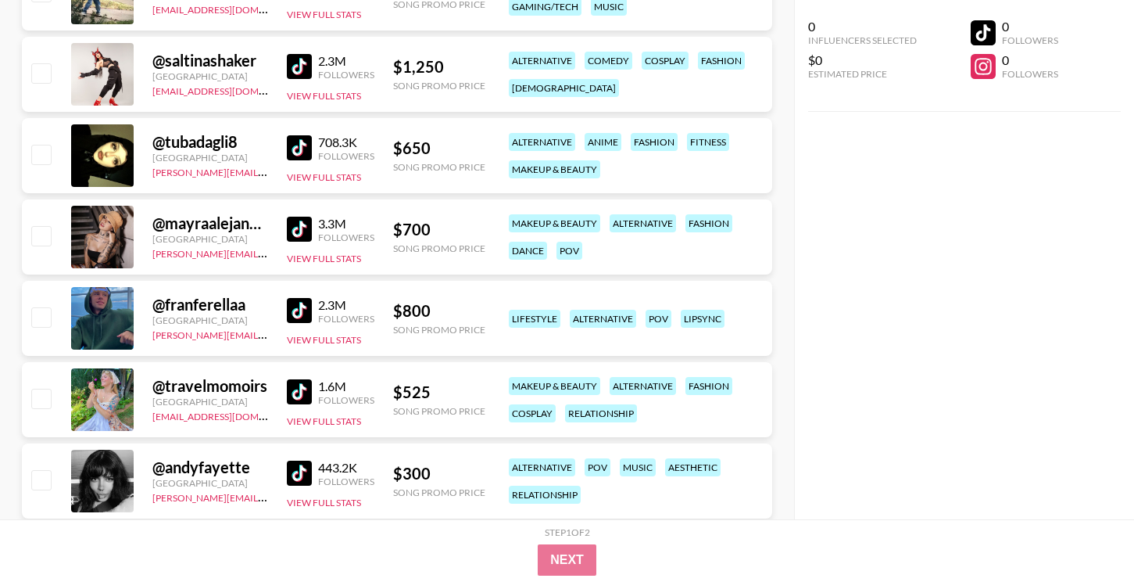
scroll to position [4031, 0]
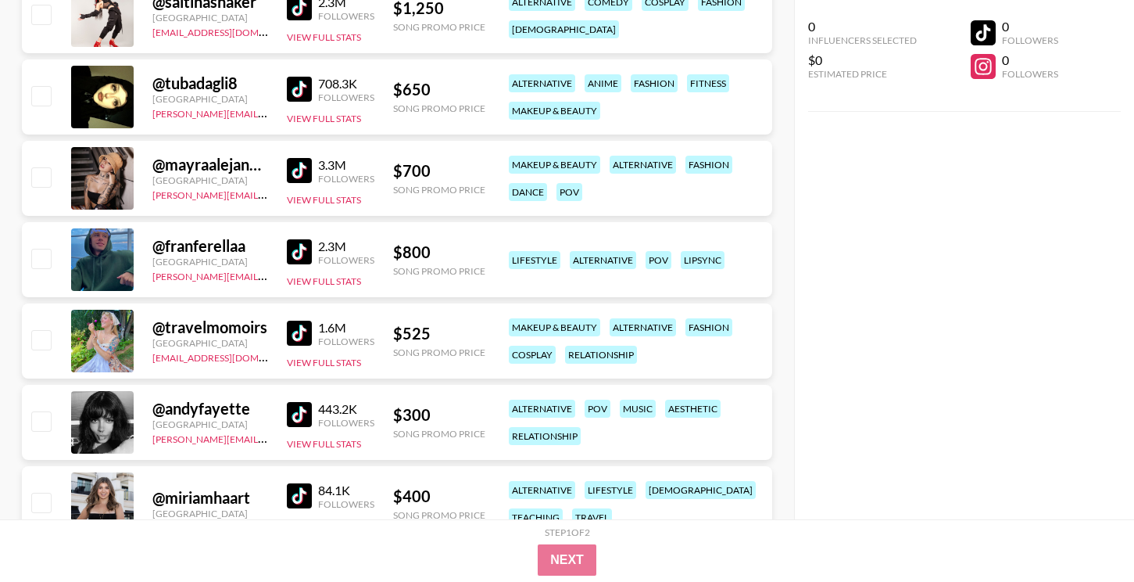
click at [301, 408] on img at bounding box center [299, 414] width 25 height 25
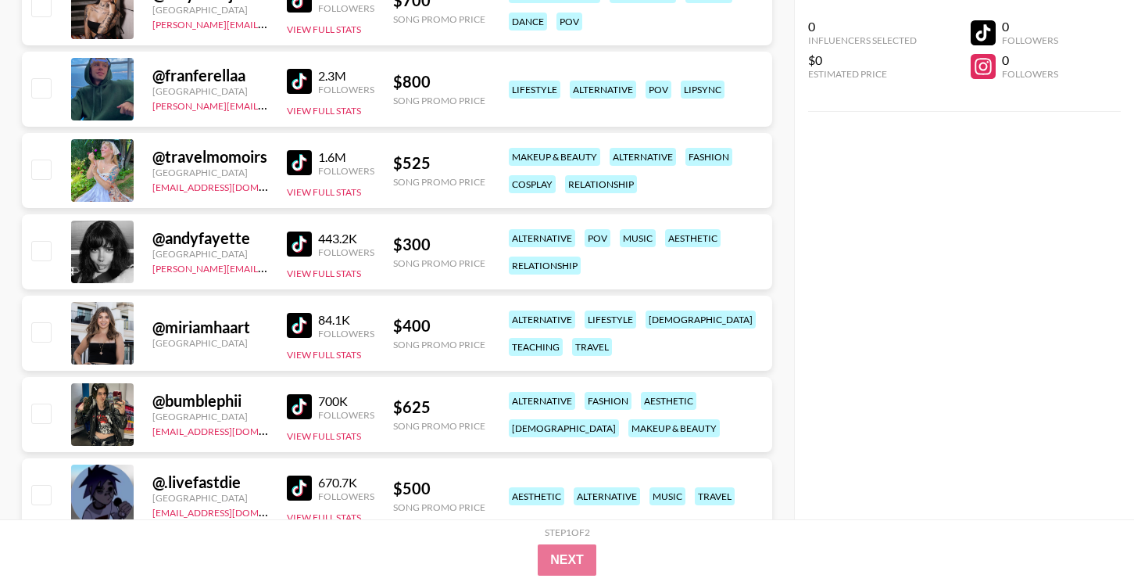
scroll to position [4341, 0]
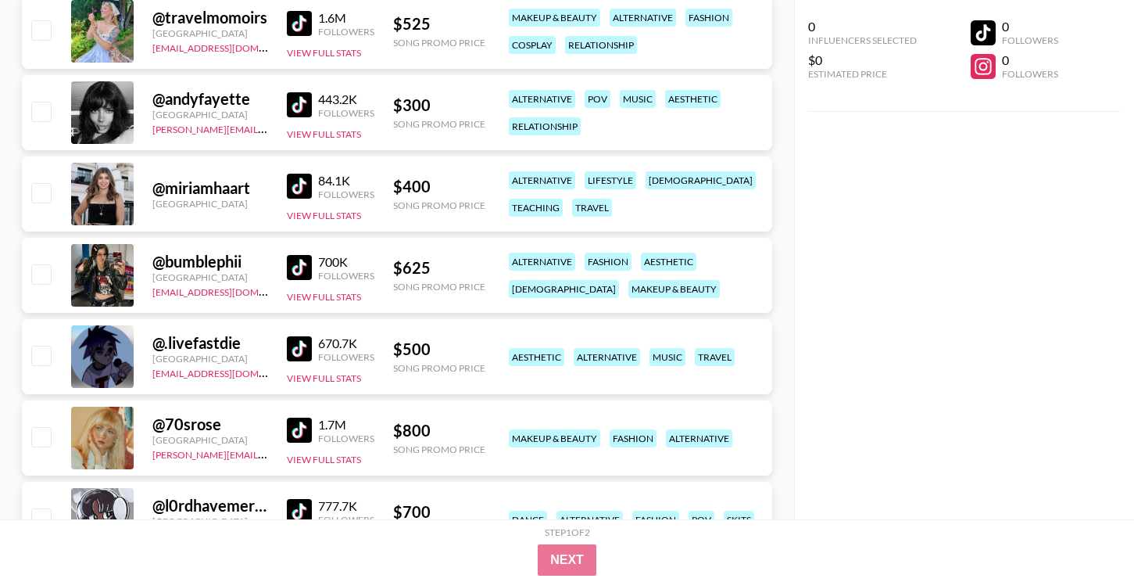
click at [299, 432] on img at bounding box center [299, 429] width 25 height 25
click at [307, 351] on img at bounding box center [299, 348] width 25 height 25
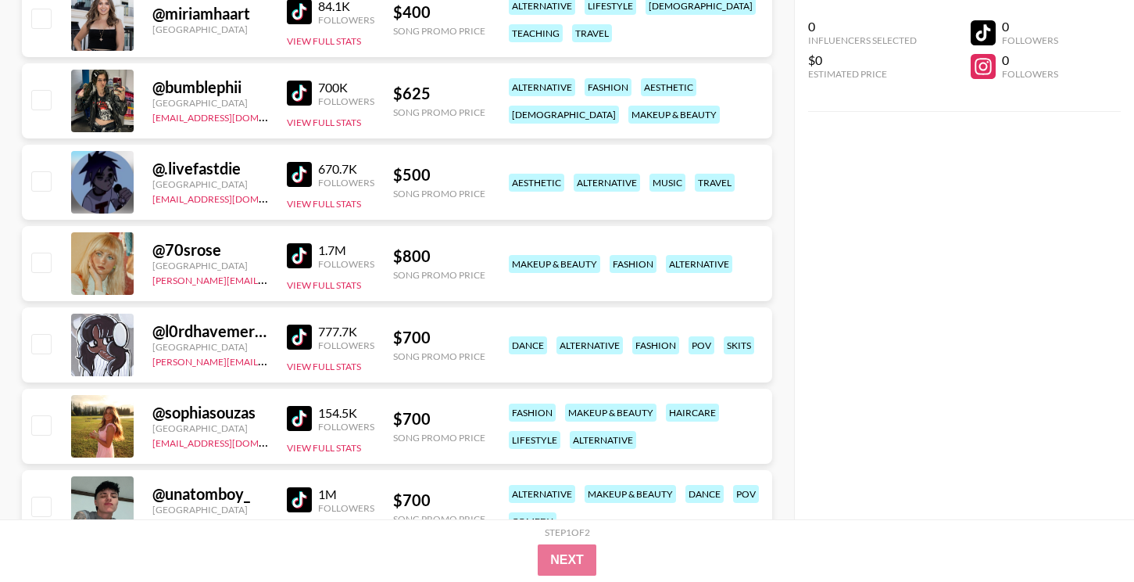
scroll to position [4554, 0]
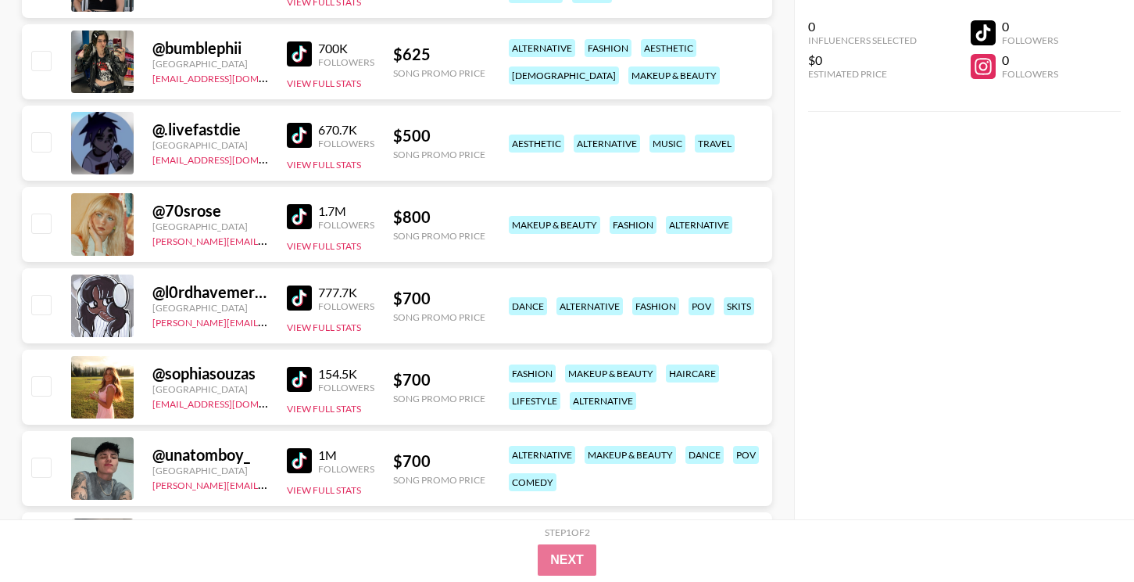
click at [295, 285] on img at bounding box center [299, 297] width 25 height 25
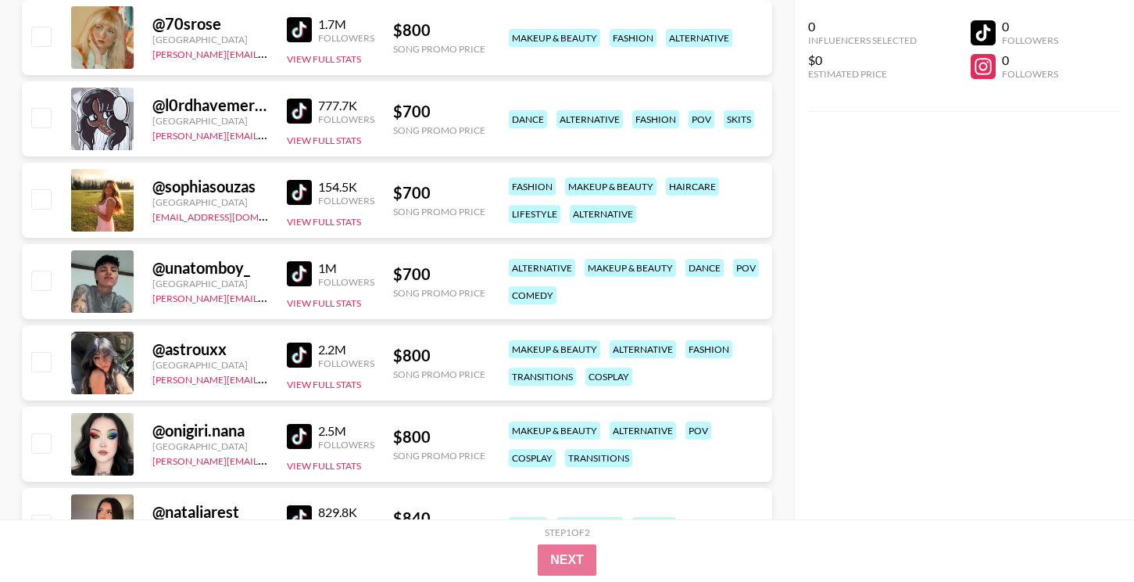
scroll to position [4766, 0]
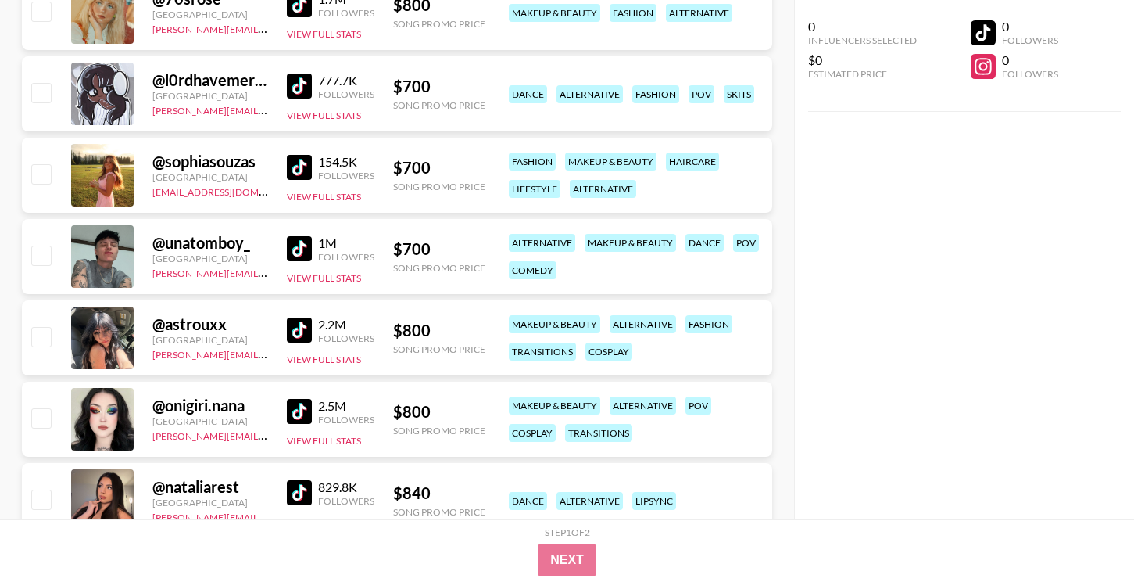
click at [300, 328] on img at bounding box center [299, 329] width 25 height 25
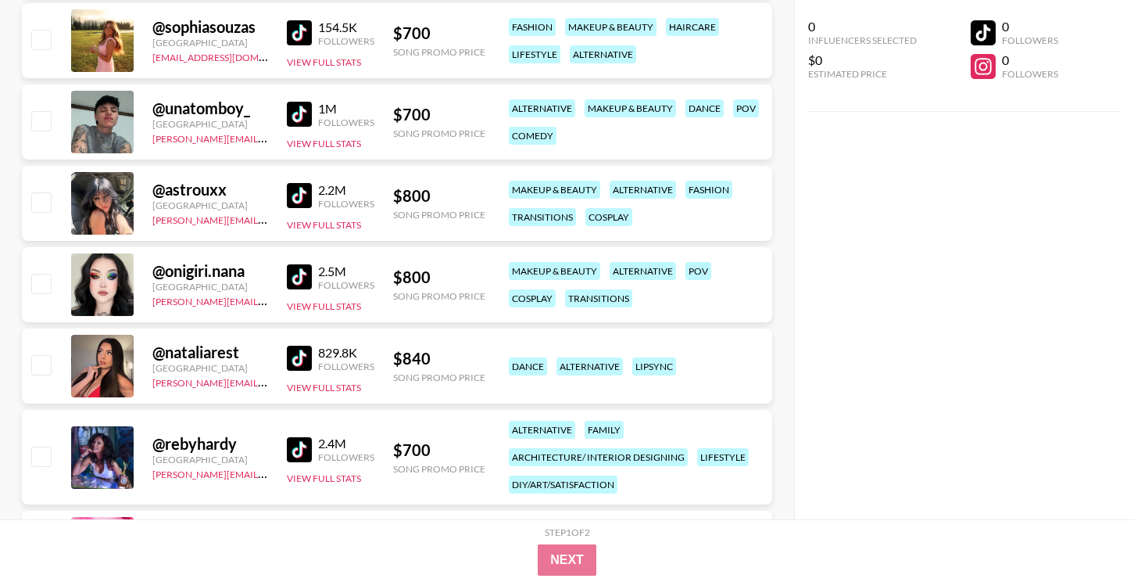
scroll to position [4921, 0]
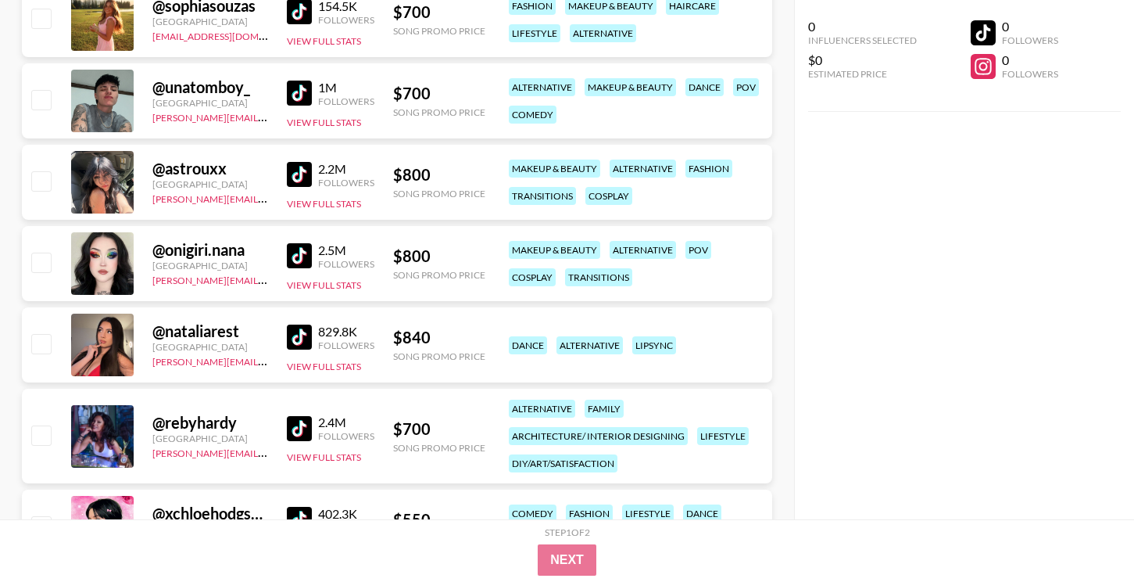
click at [302, 251] on img at bounding box center [299, 255] width 25 height 25
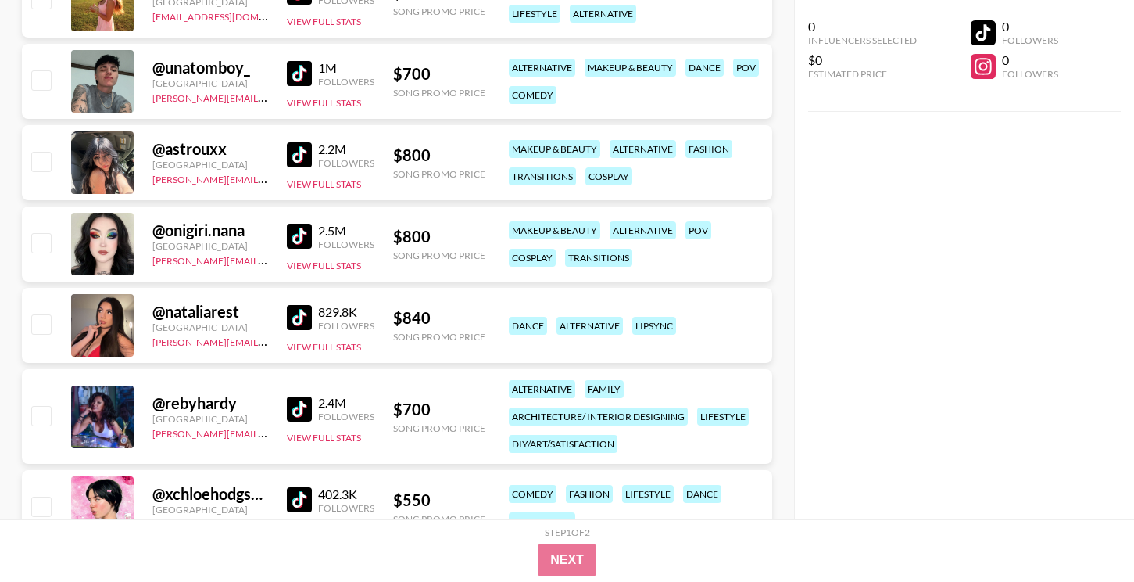
scroll to position [4942, 0]
click at [303, 306] on img at bounding box center [299, 316] width 25 height 25
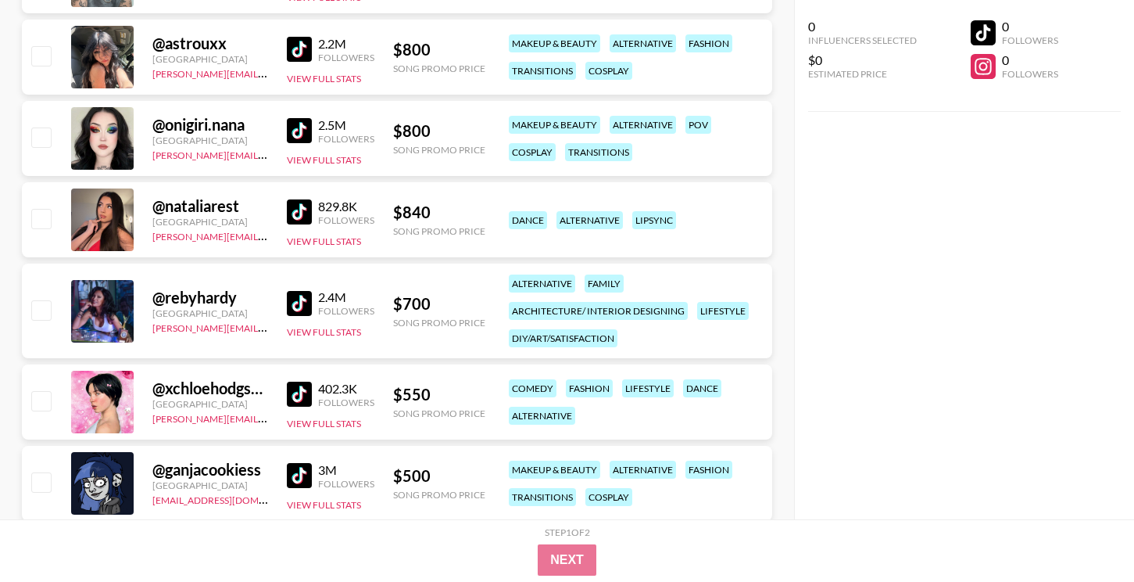
scroll to position [5047, 0]
click at [303, 291] on img at bounding box center [299, 302] width 25 height 25
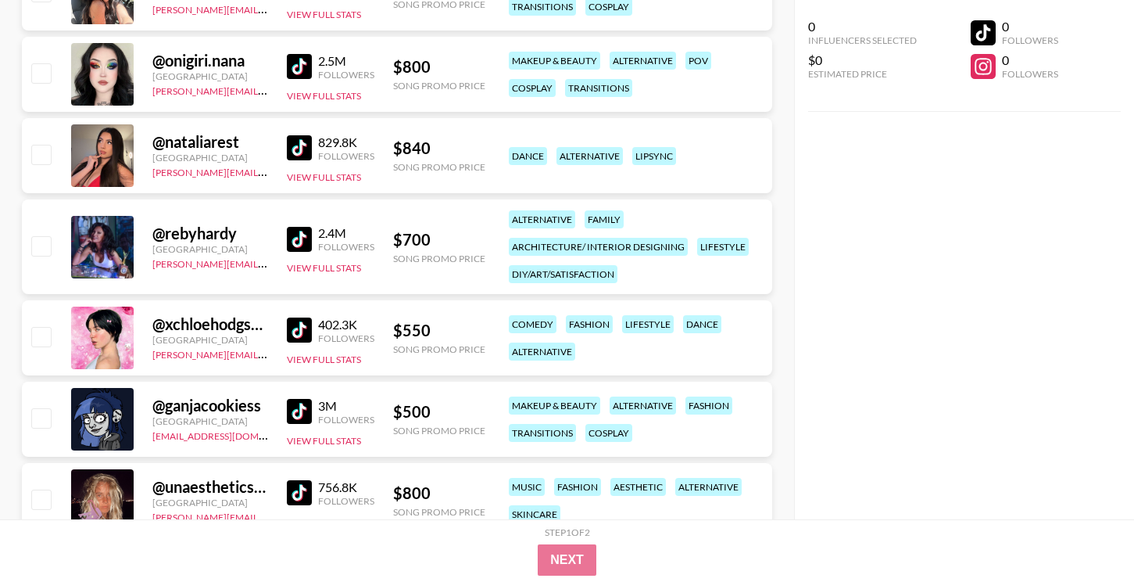
scroll to position [5135, 0]
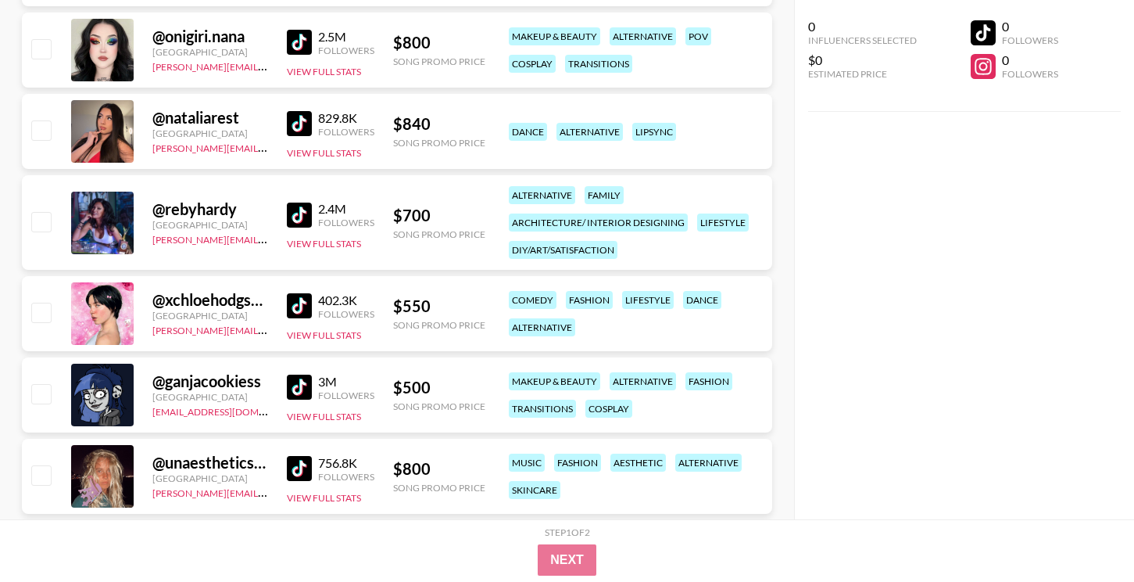
click at [303, 305] on img at bounding box center [299, 305] width 25 height 25
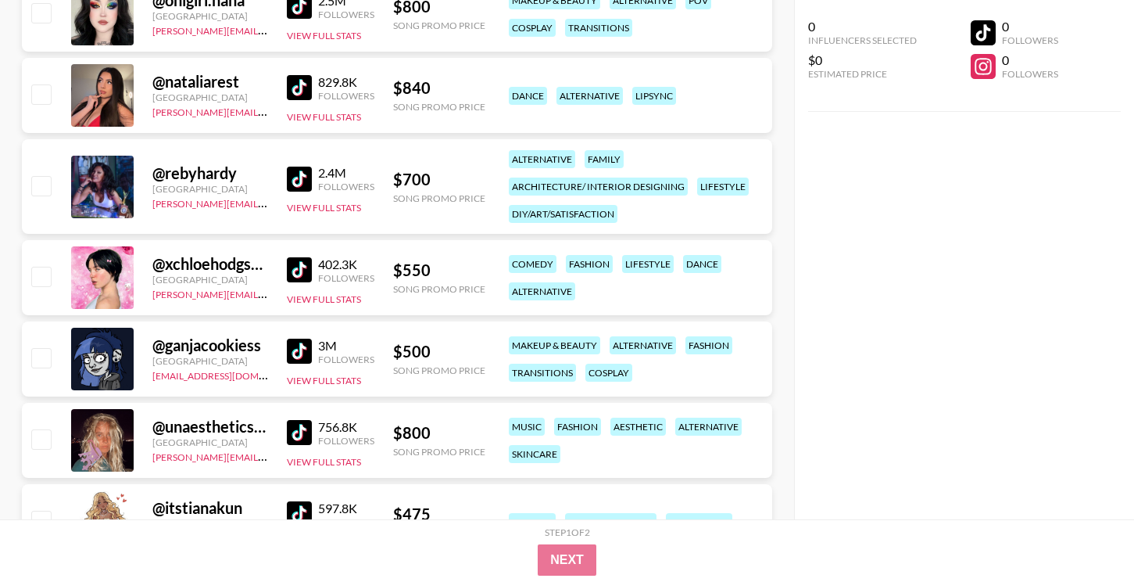
scroll to position [5183, 0]
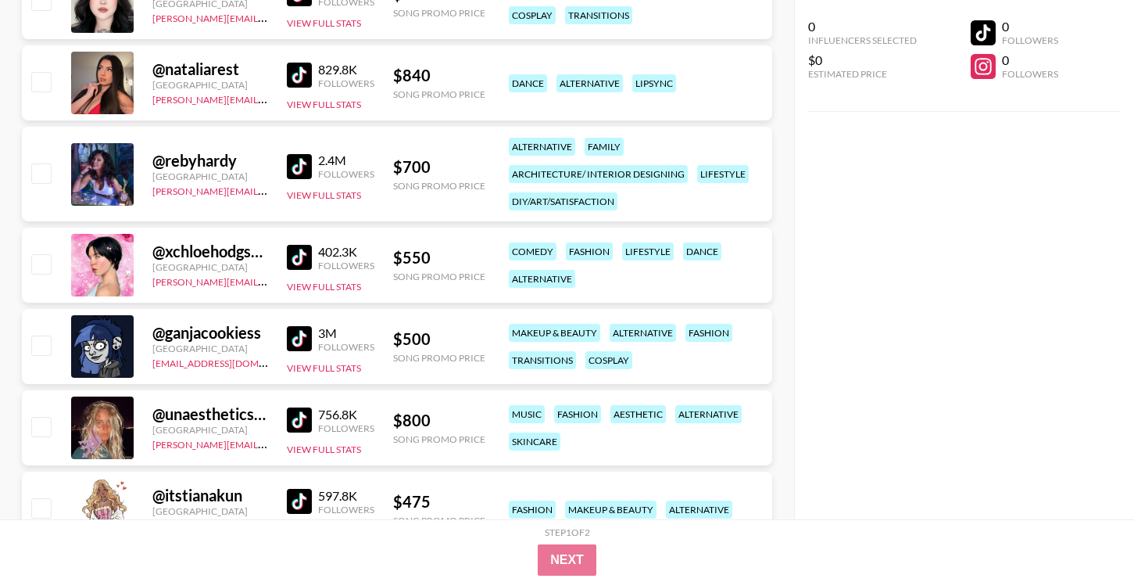
click at [311, 331] on img at bounding box center [299, 338] width 25 height 25
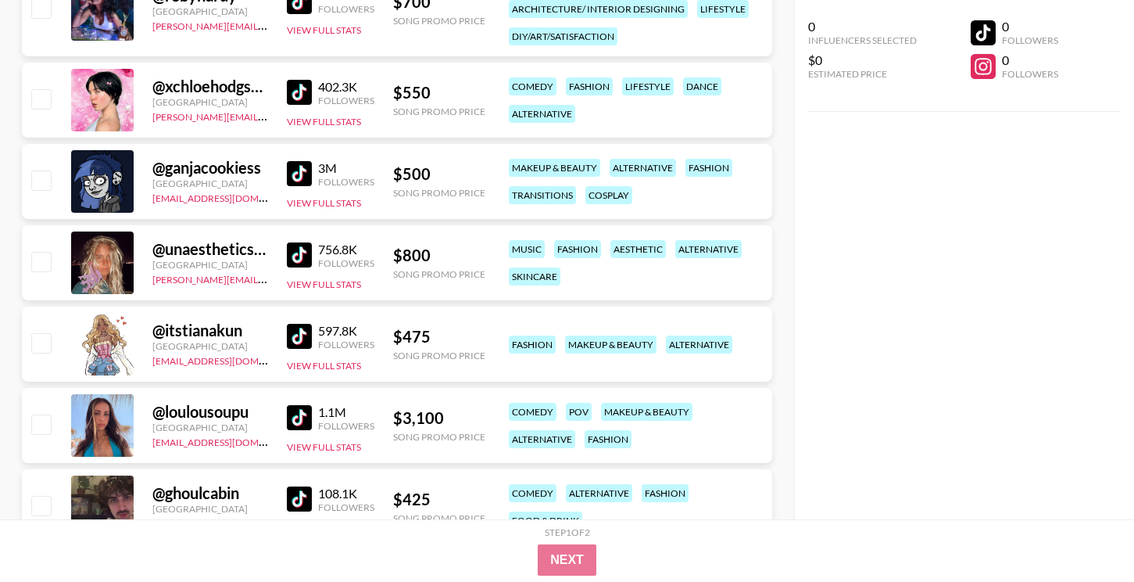
scroll to position [5350, 0]
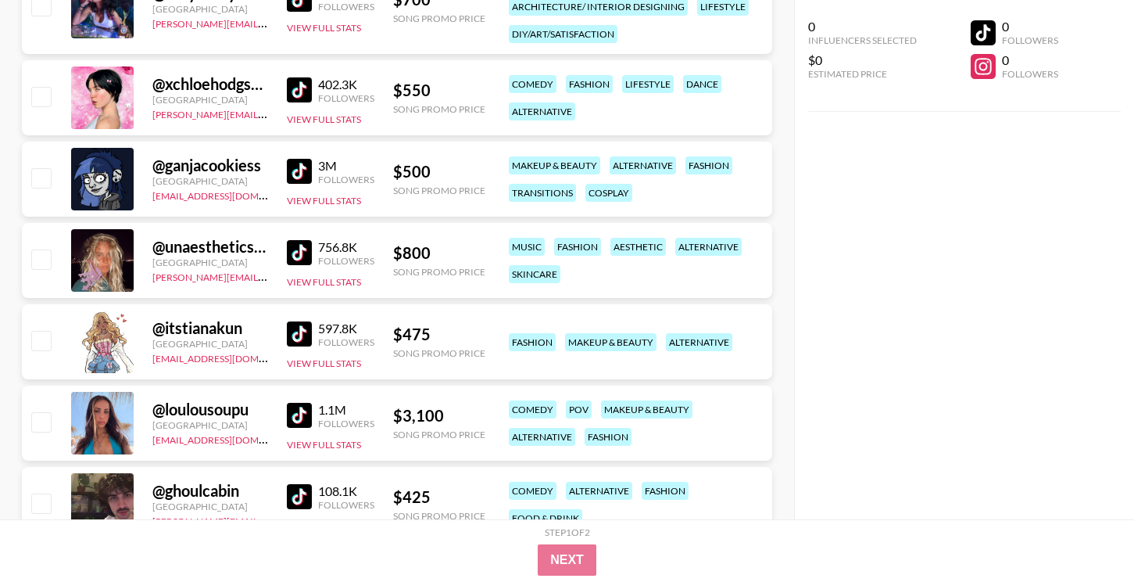
click at [318, 256] on div "Followers" at bounding box center [346, 261] width 56 height 12
click at [300, 252] on img at bounding box center [299, 252] width 25 height 25
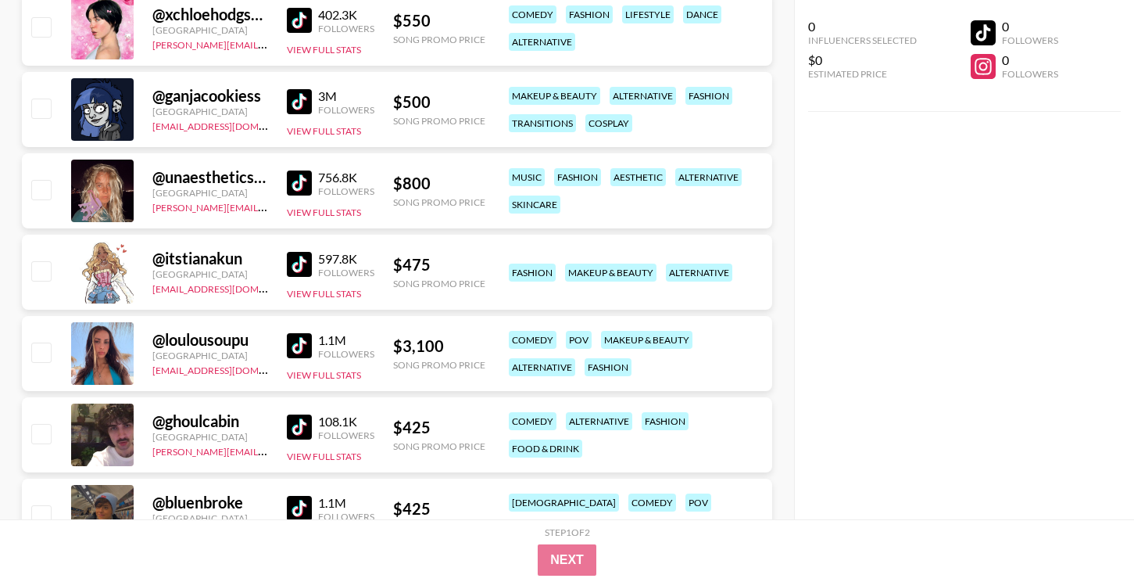
click at [307, 260] on img at bounding box center [299, 264] width 25 height 25
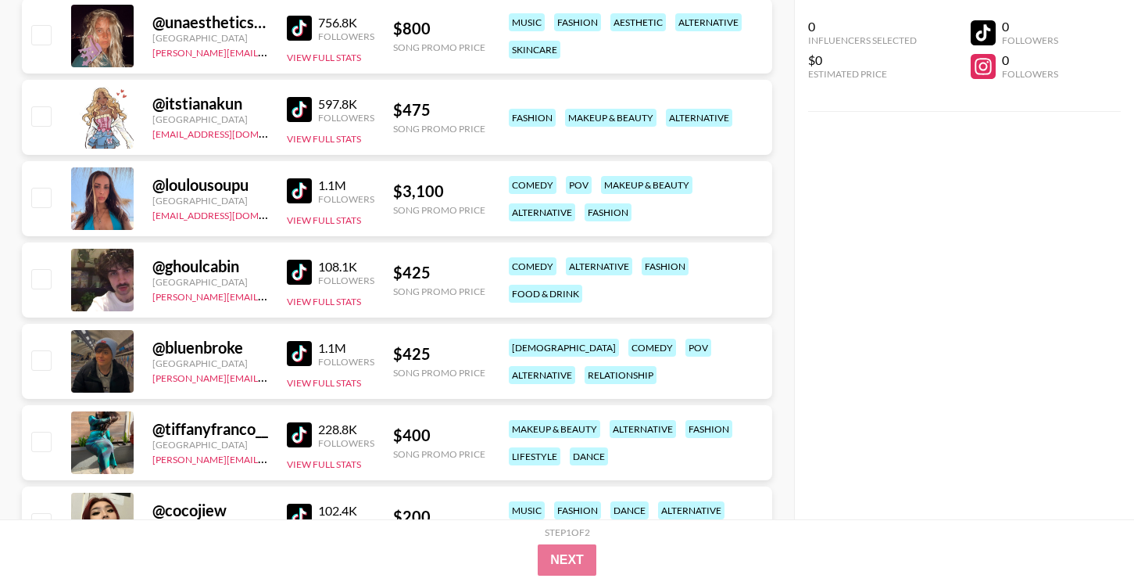
scroll to position [5578, 0]
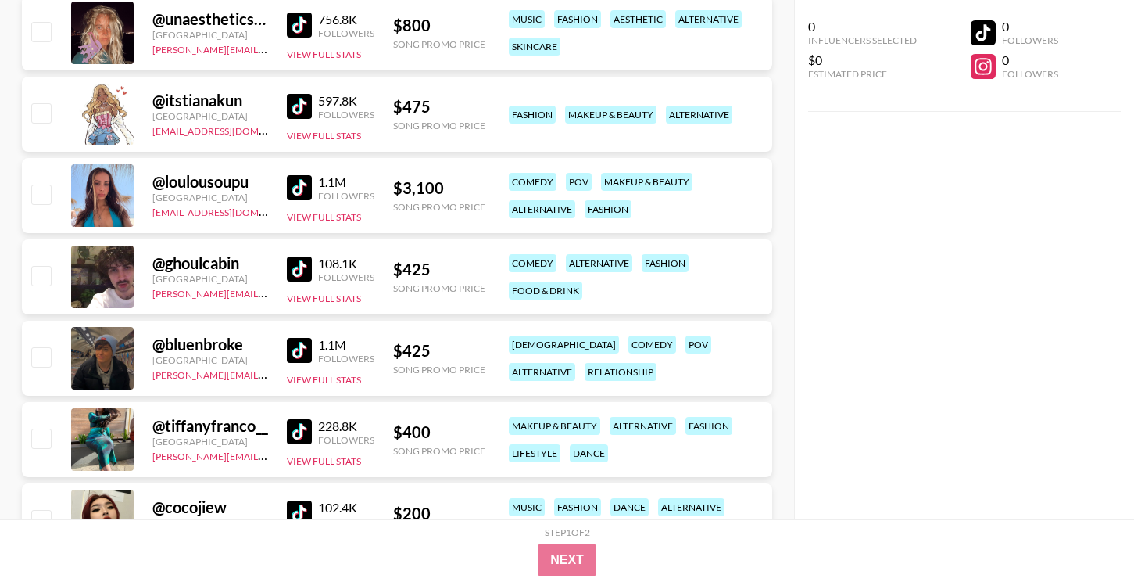
click at [291, 184] on img at bounding box center [299, 187] width 25 height 25
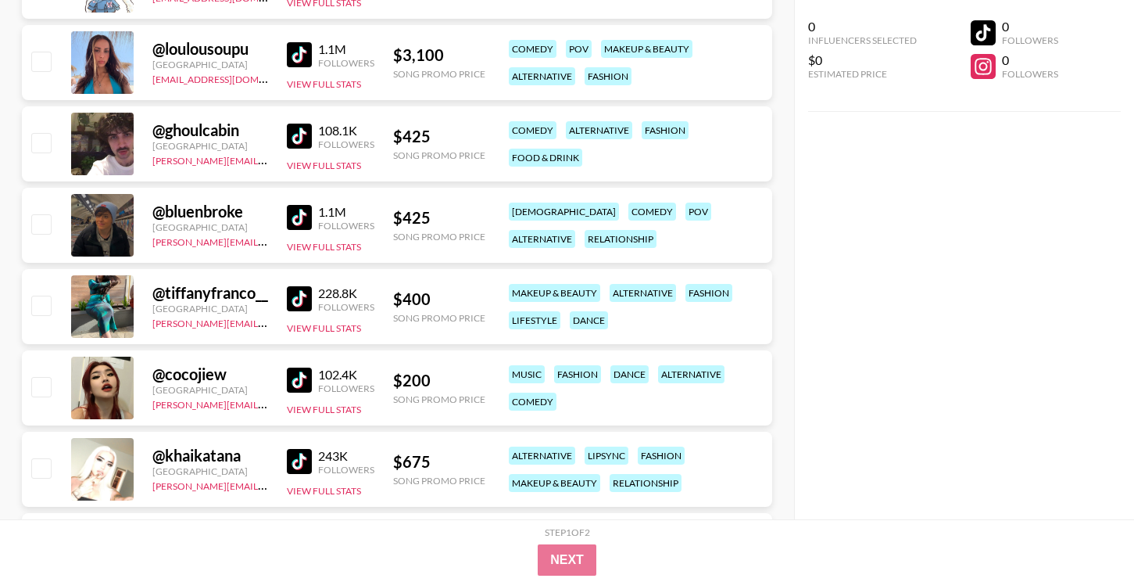
scroll to position [5719, 0]
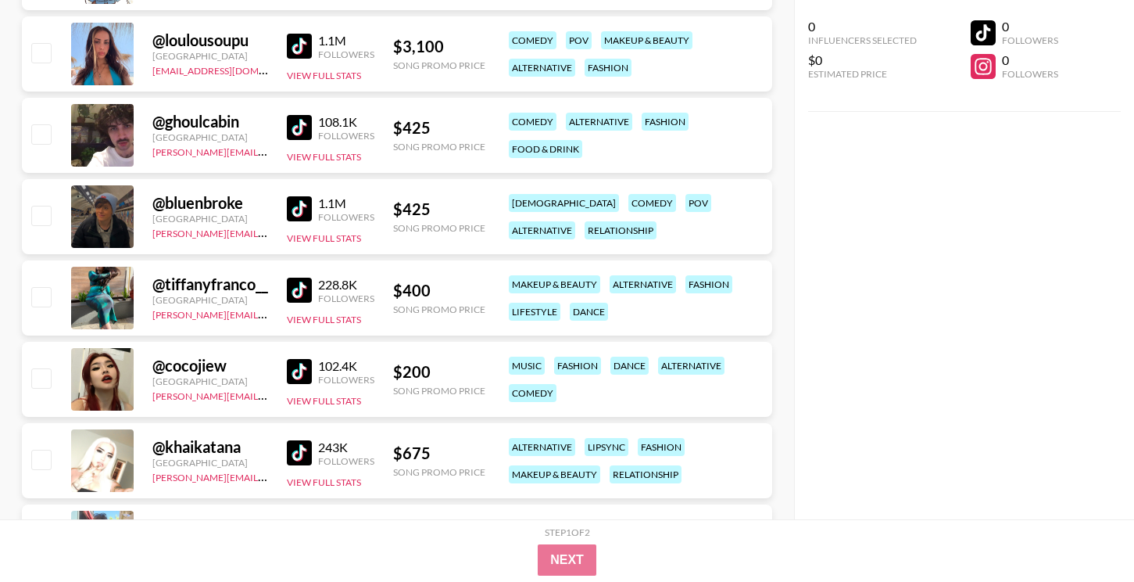
click at [299, 291] on img at bounding box center [299, 289] width 25 height 25
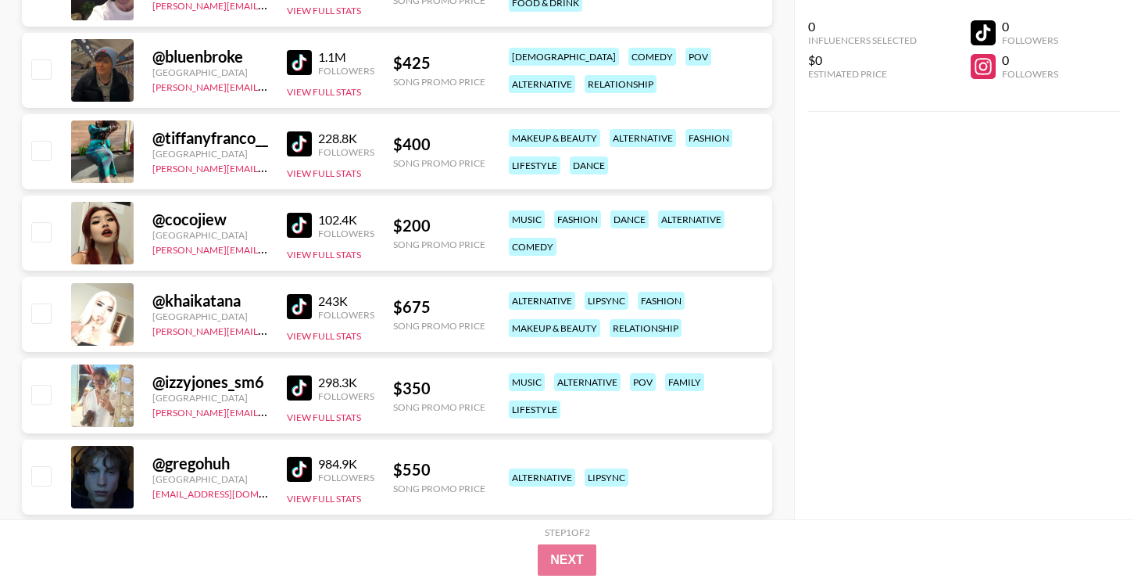
scroll to position [5876, 0]
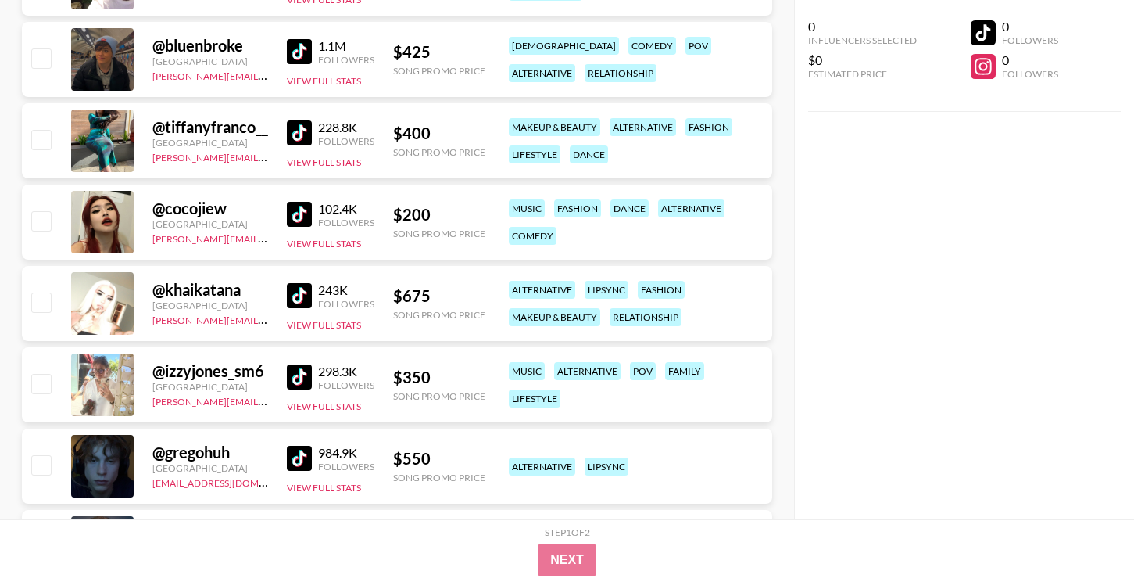
click at [303, 214] on img at bounding box center [299, 214] width 25 height 25
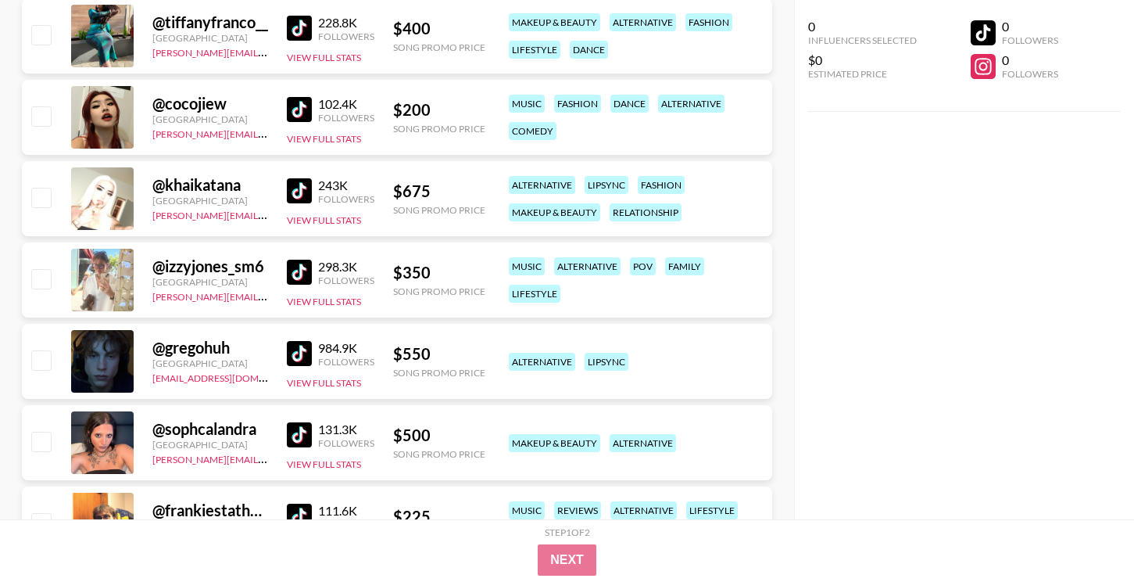
scroll to position [6009, 0]
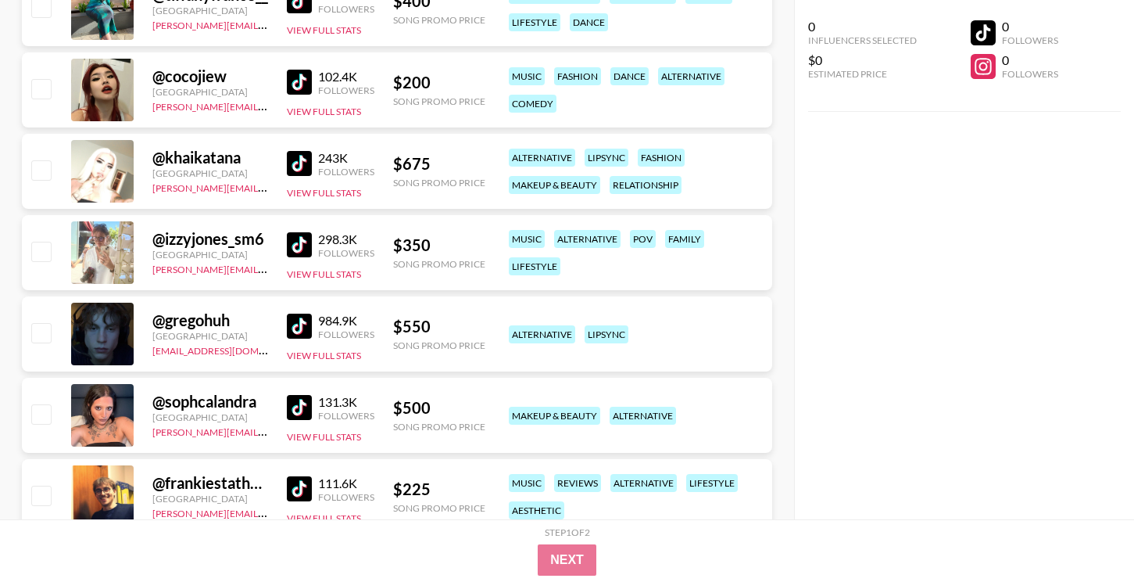
click at [288, 159] on img at bounding box center [299, 163] width 25 height 25
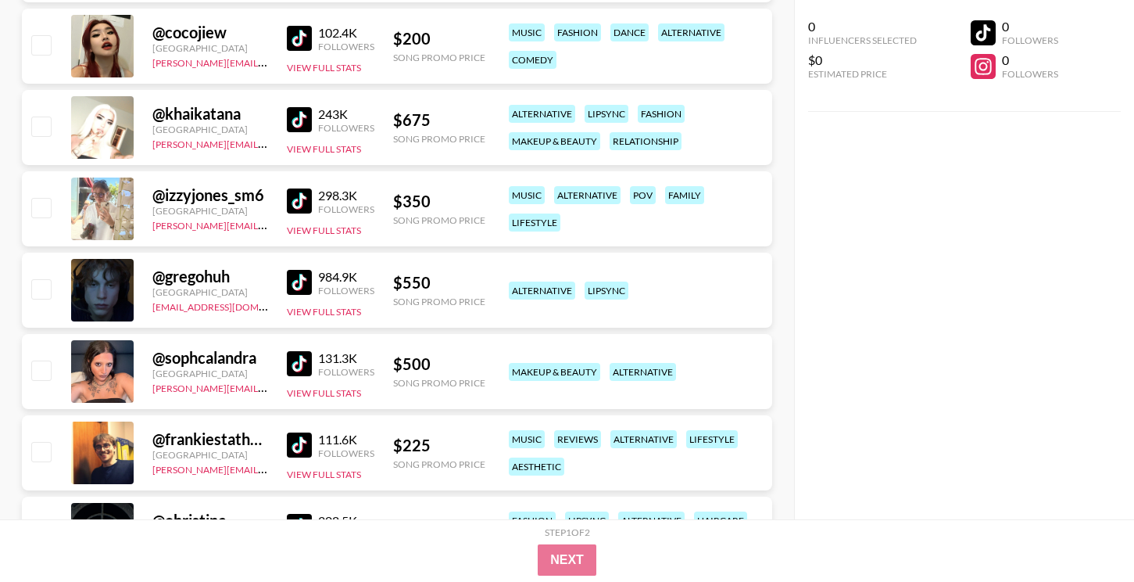
scroll to position [6055, 0]
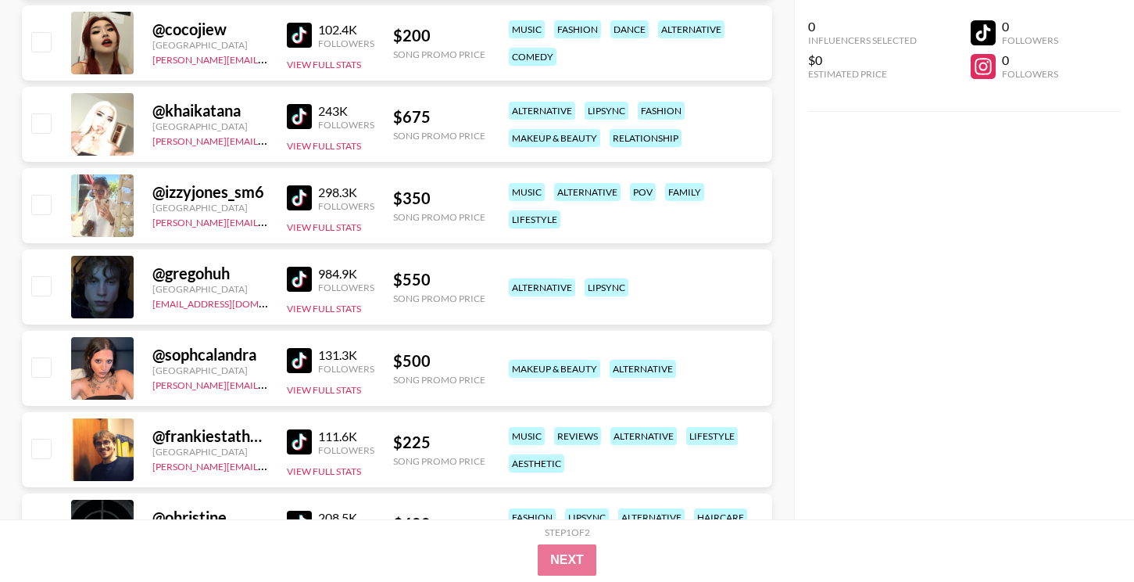
click at [322, 188] on div "298.3K" at bounding box center [346, 192] width 56 height 16
click at [307, 202] on img at bounding box center [299, 197] width 25 height 25
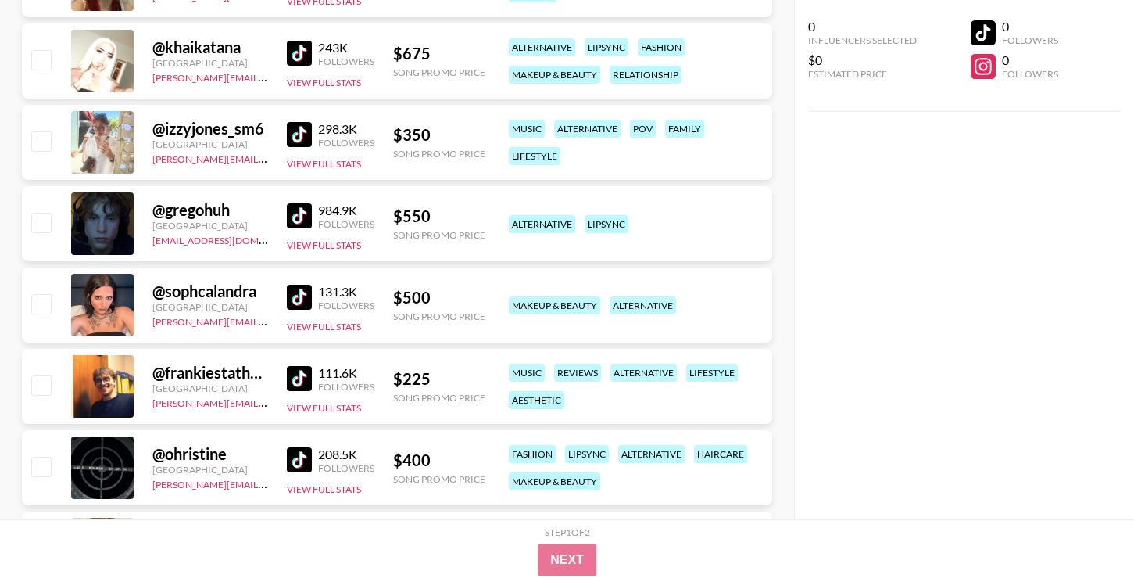
scroll to position [6129, 0]
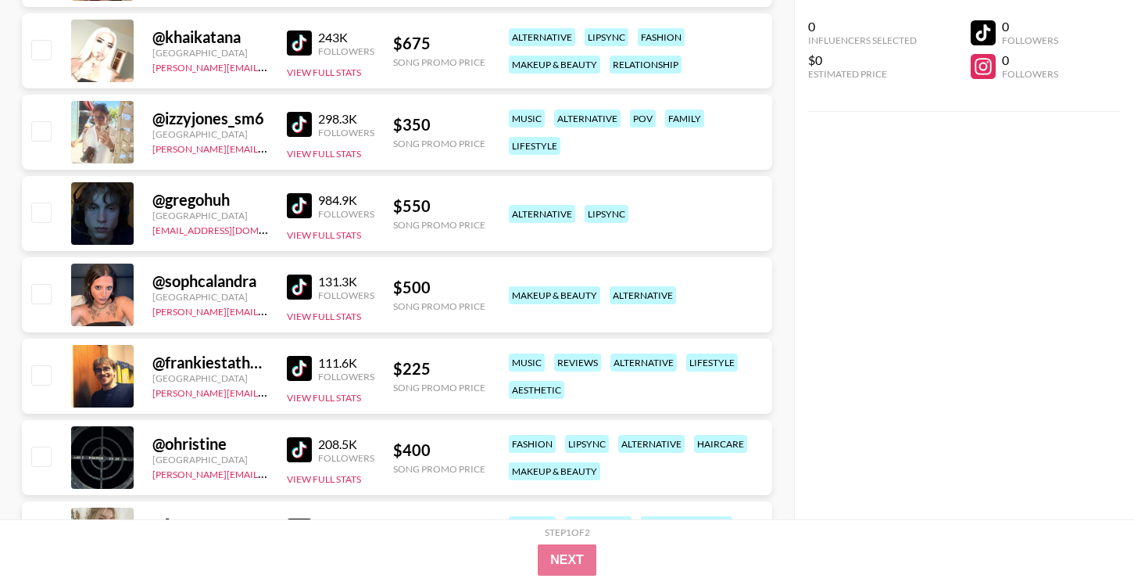
click at [308, 277] on img at bounding box center [299, 286] width 25 height 25
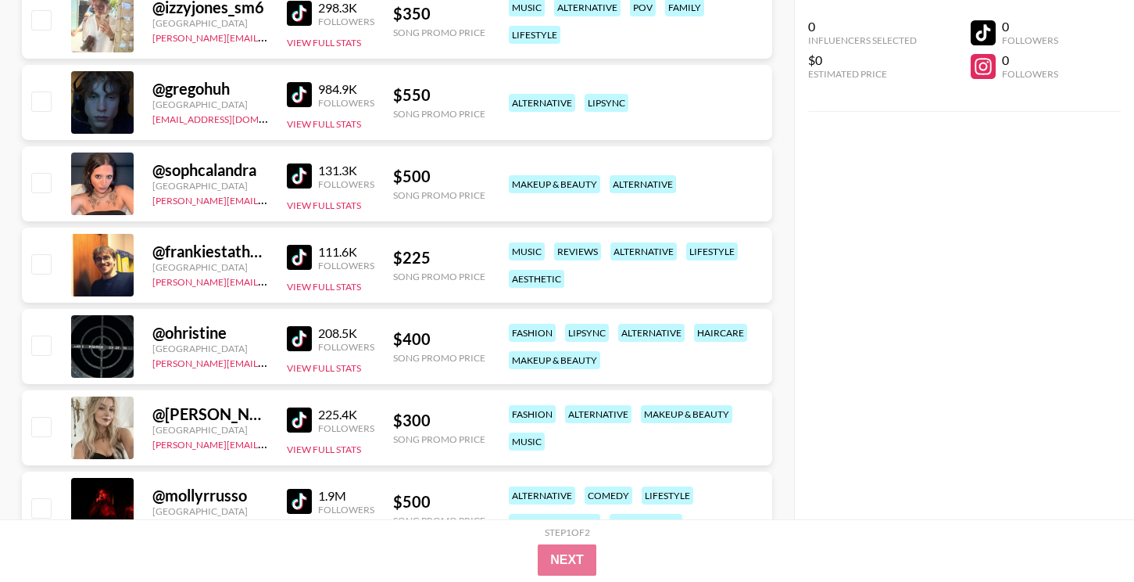
scroll to position [6242, 0]
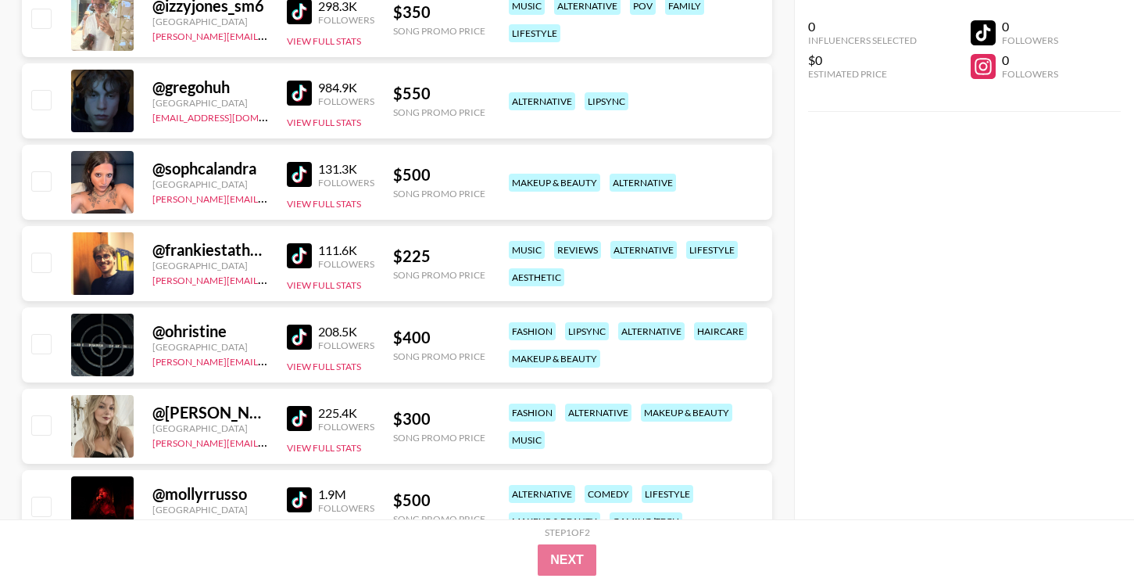
click at [306, 332] on img at bounding box center [299, 336] width 25 height 25
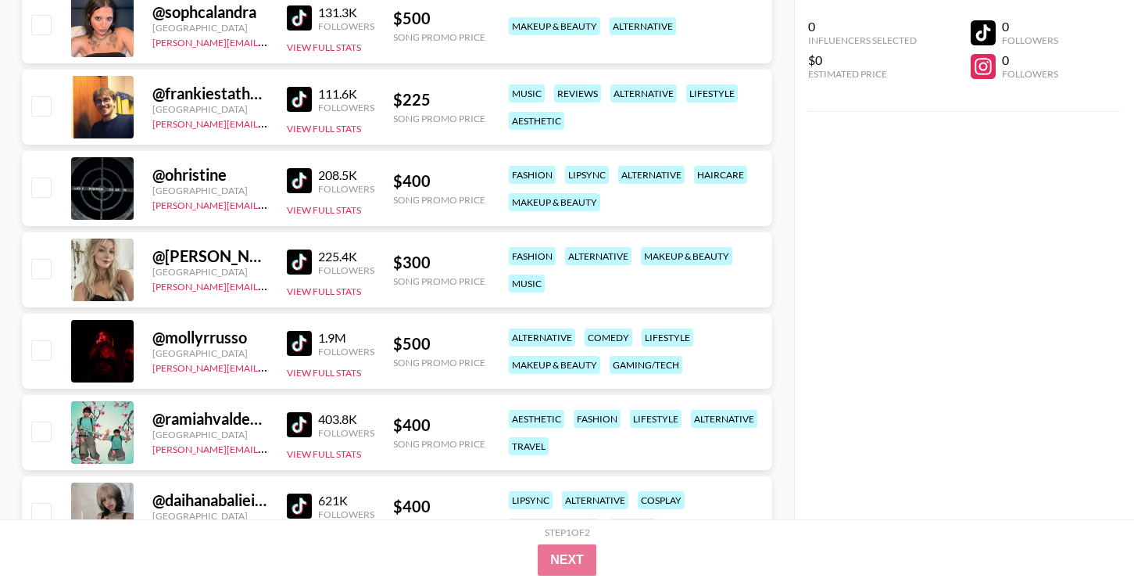
scroll to position [6410, 0]
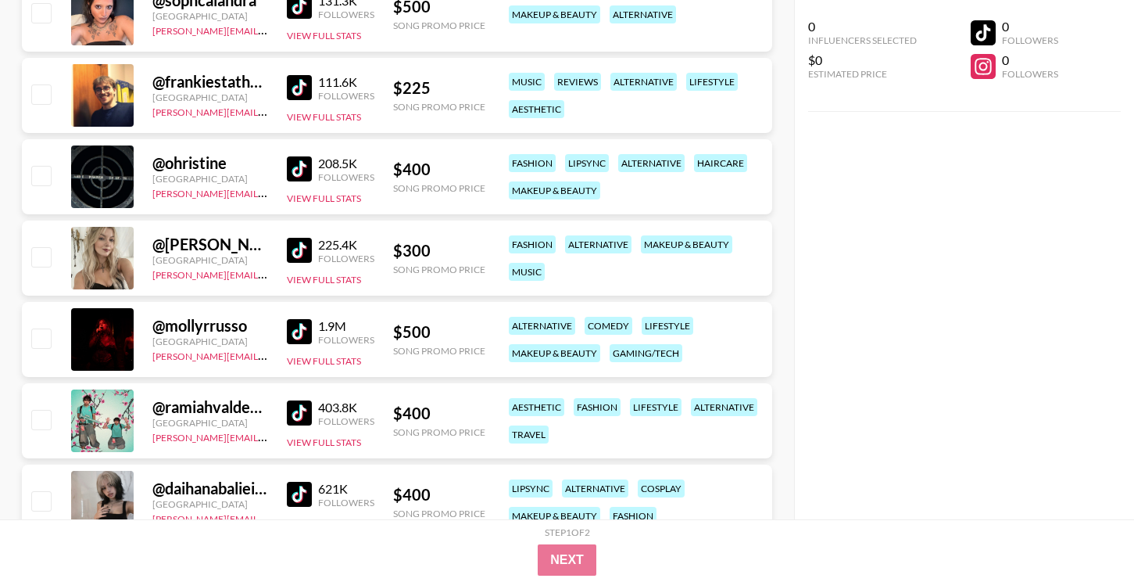
click at [296, 256] on img at bounding box center [299, 250] width 25 height 25
click at [292, 333] on img at bounding box center [299, 331] width 25 height 25
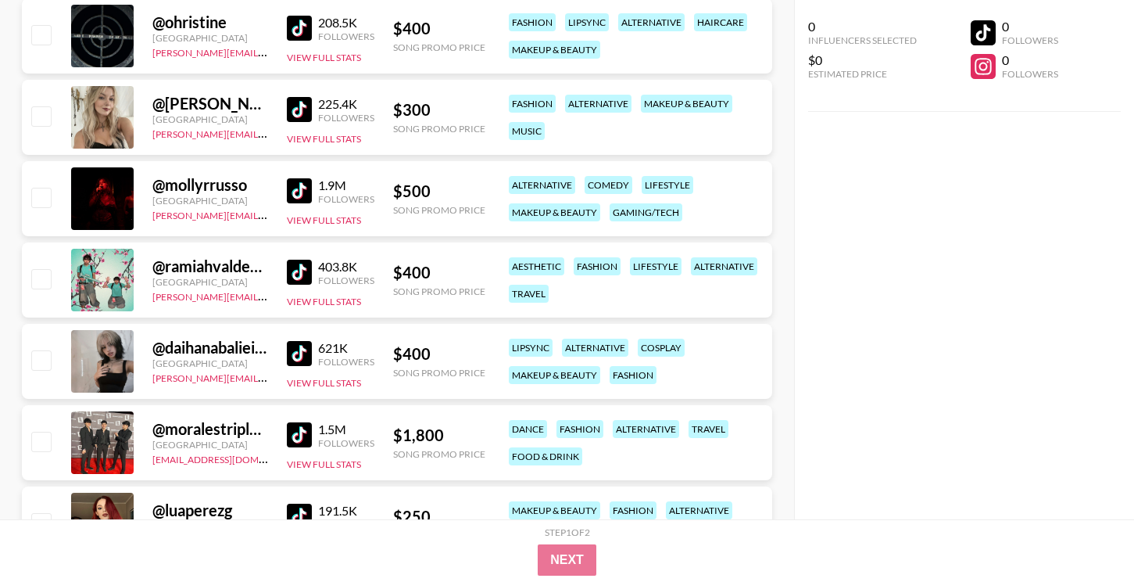
scroll to position [6555, 0]
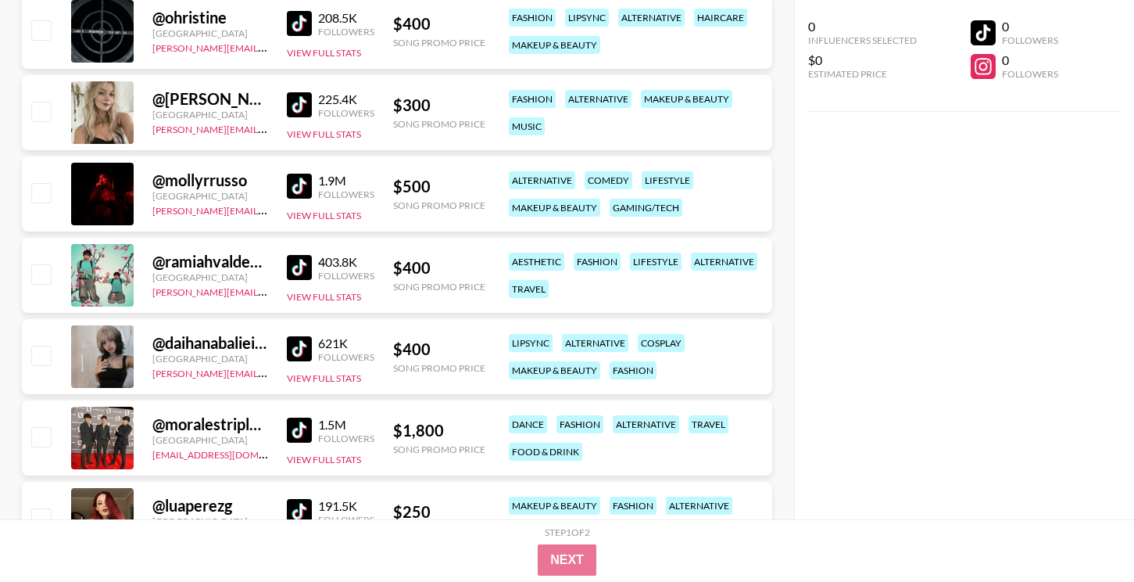
click at [300, 343] on img at bounding box center [299, 348] width 25 height 25
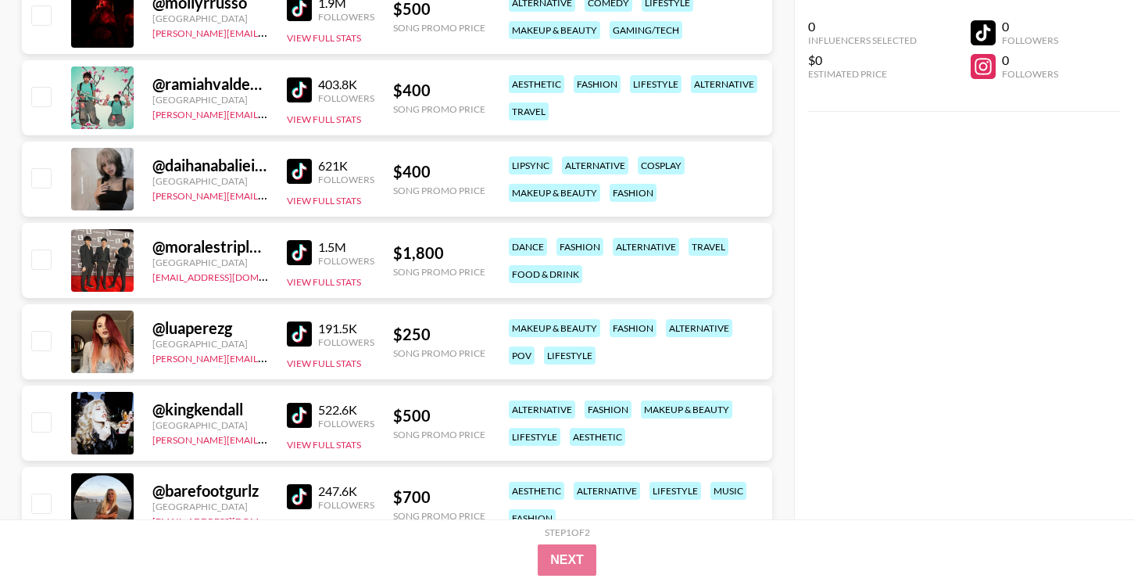
scroll to position [6734, 0]
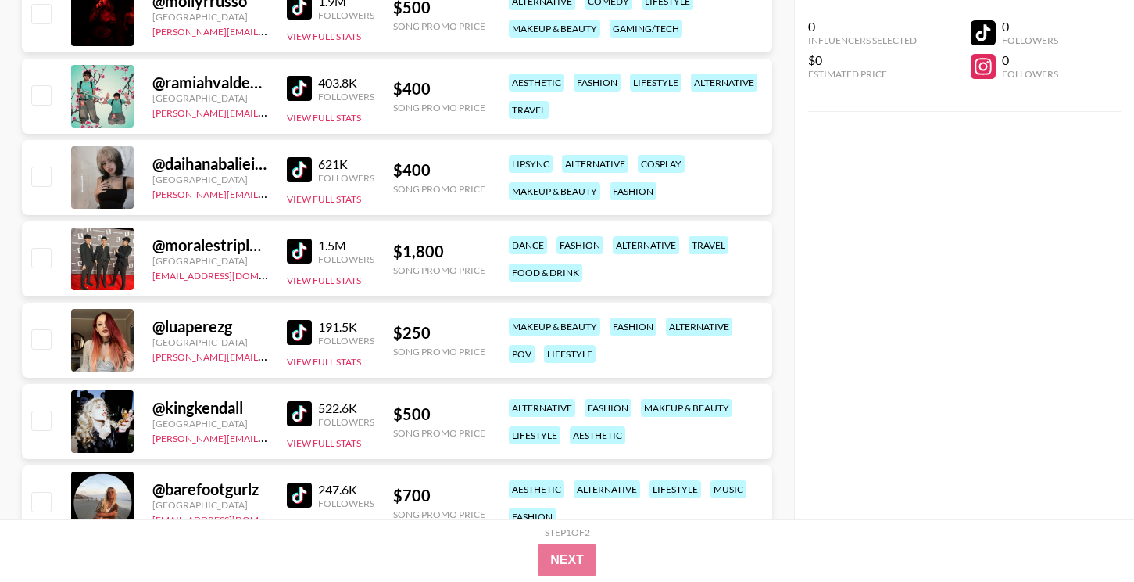
click at [295, 335] on img at bounding box center [299, 332] width 25 height 25
click at [312, 337] on link at bounding box center [302, 332] width 31 height 25
click at [299, 428] on div "522.6K Followers View Full Stats" at bounding box center [331, 421] width 88 height 55
click at [304, 417] on img at bounding box center [299, 413] width 25 height 25
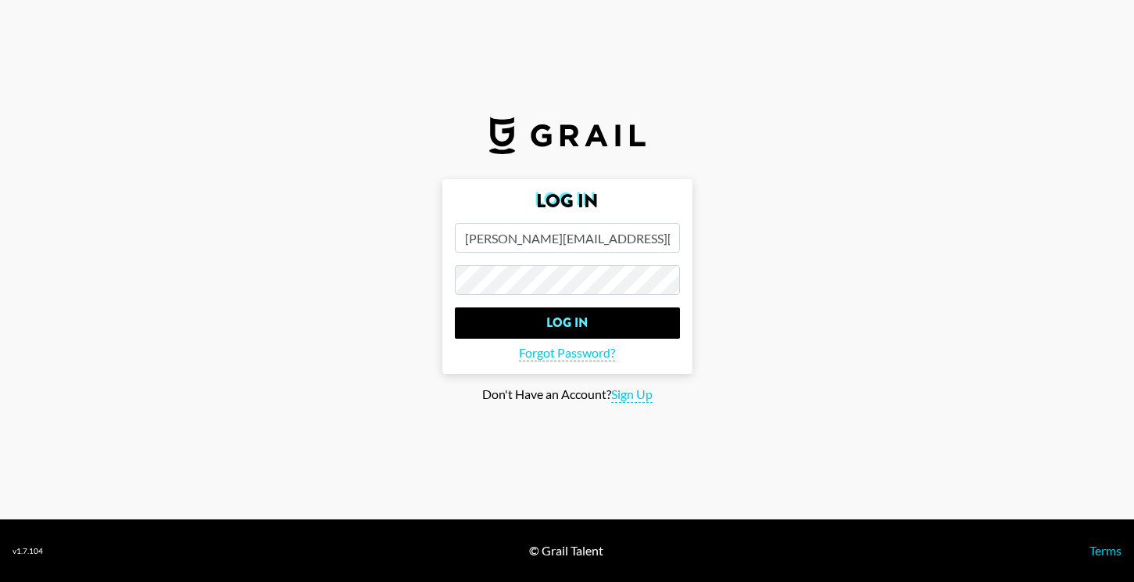
scroll to position [0, 0]
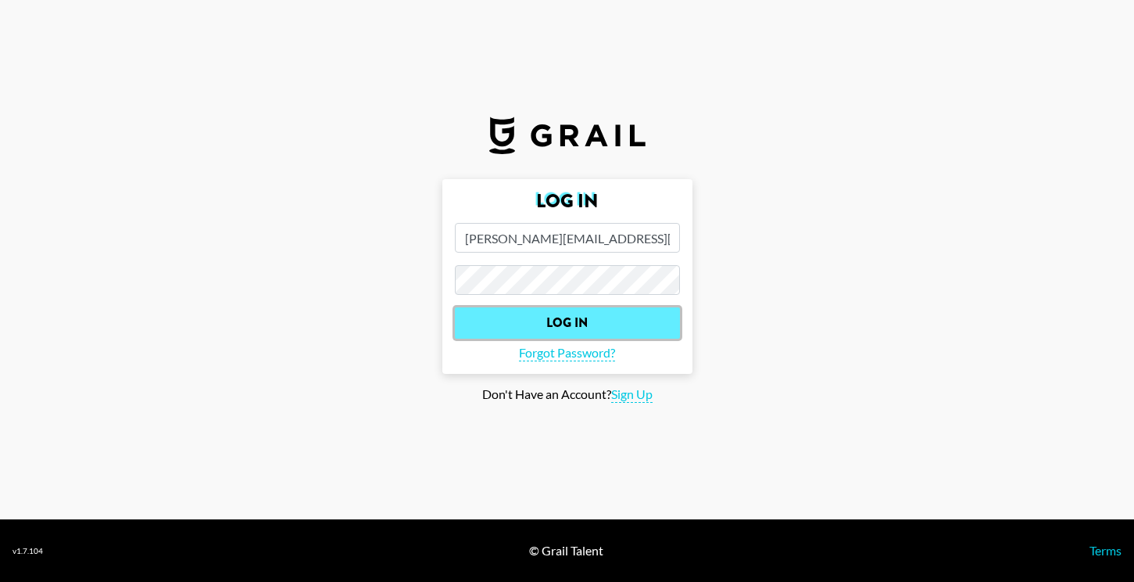
click at [556, 315] on input "Log In" at bounding box center [567, 322] width 225 height 31
select select "Song"
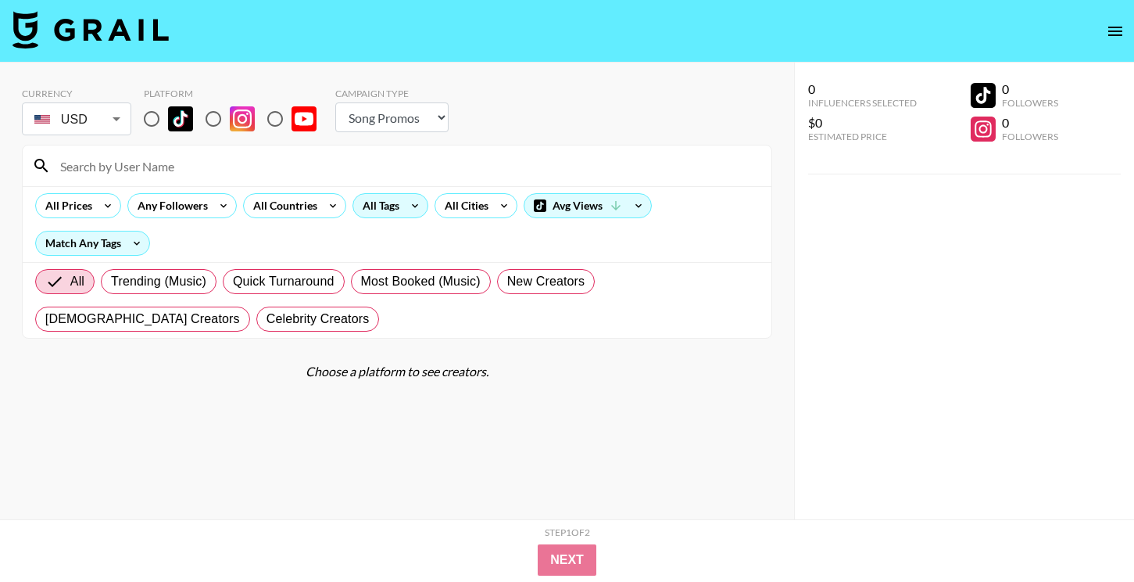
click at [403, 206] on icon at bounding box center [415, 205] width 25 height 23
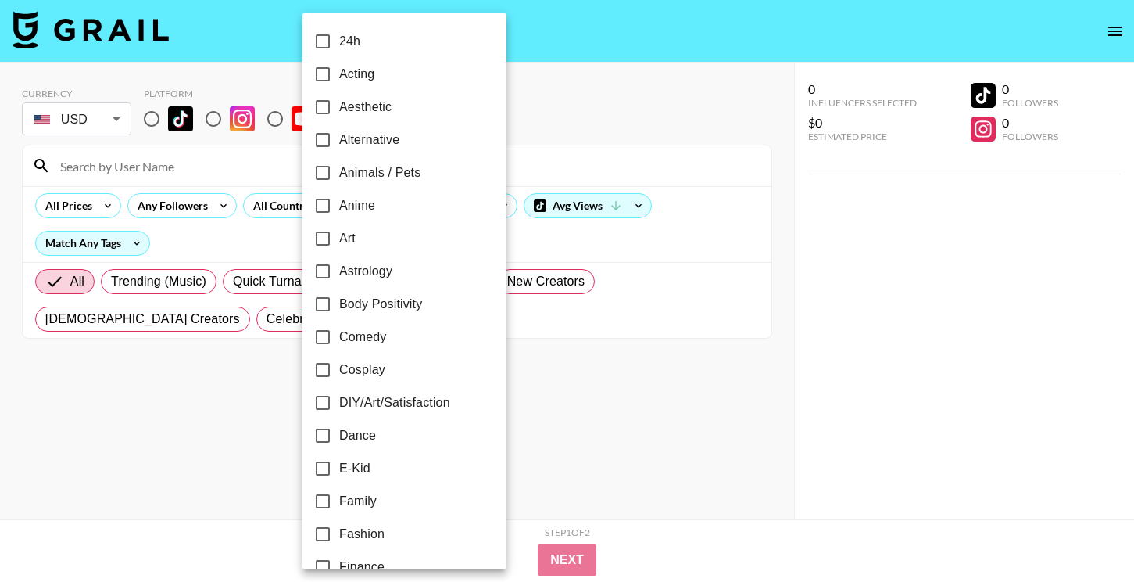
click at [388, 132] on span "Alternative" at bounding box center [369, 140] width 60 height 19
click at [339, 132] on input "Alternative" at bounding box center [322, 140] width 33 height 33
checkbox input "true"
click at [828, 299] on div at bounding box center [567, 291] width 1134 height 582
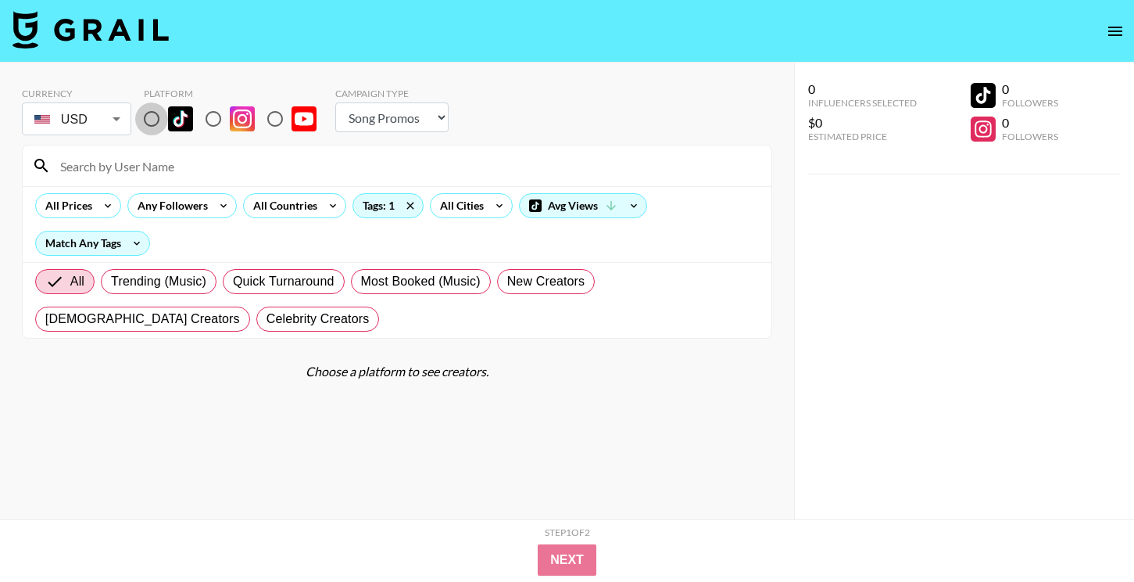
click at [149, 114] on input "radio" at bounding box center [151, 118] width 33 height 33
radio input "true"
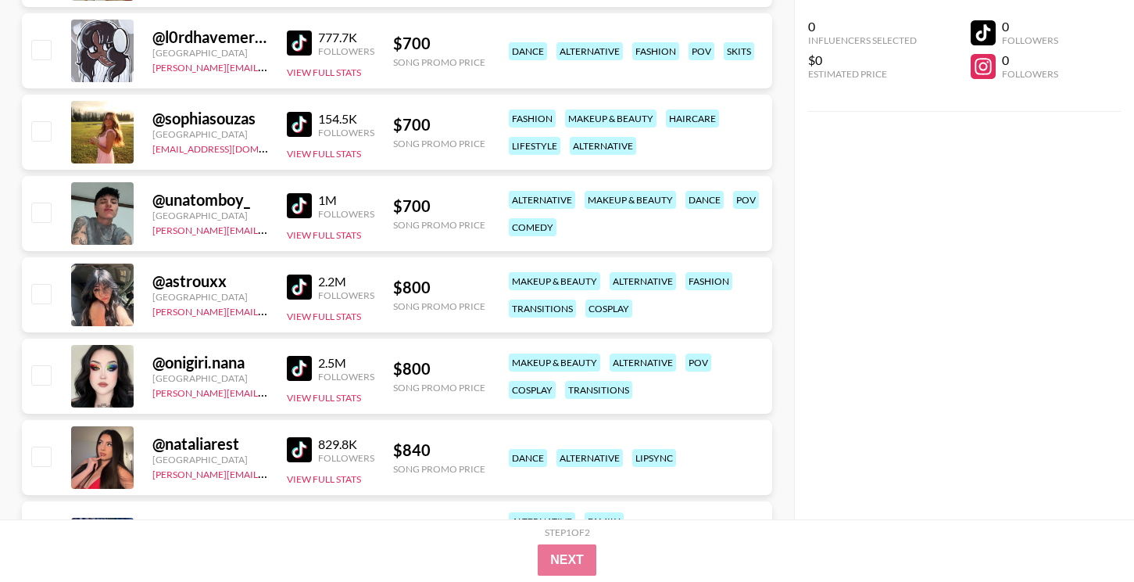
scroll to position [4297, 0]
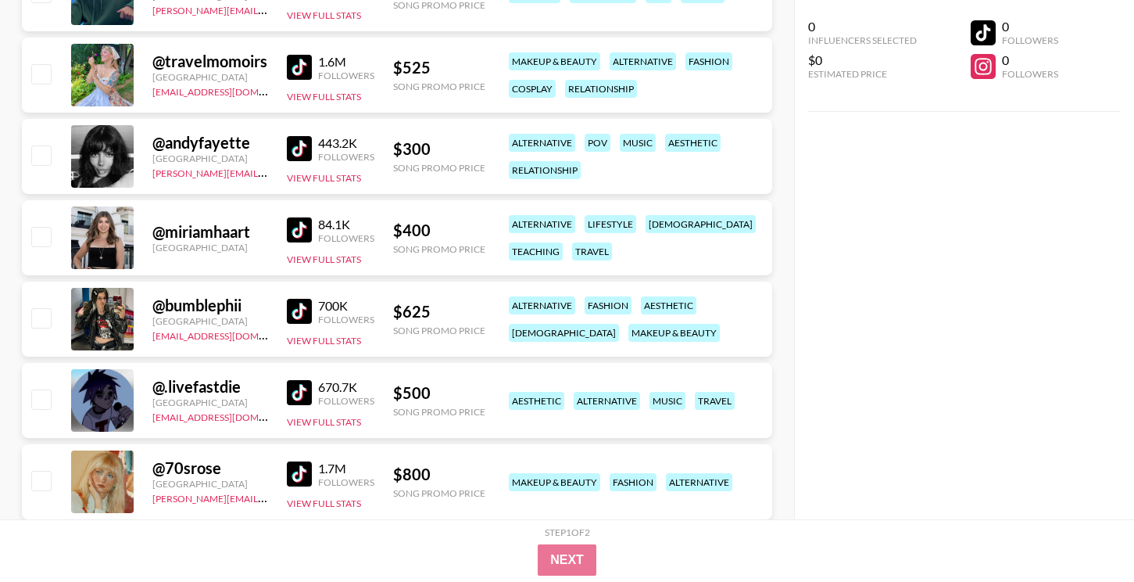
click at [299, 308] on img at bounding box center [299, 311] width 25 height 25
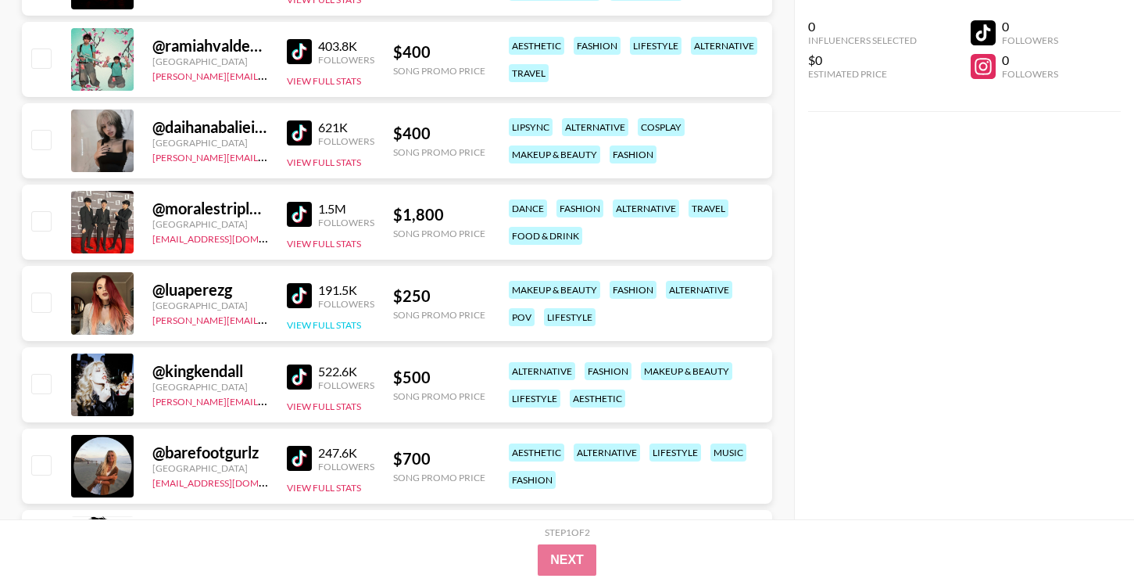
scroll to position [6793, 0]
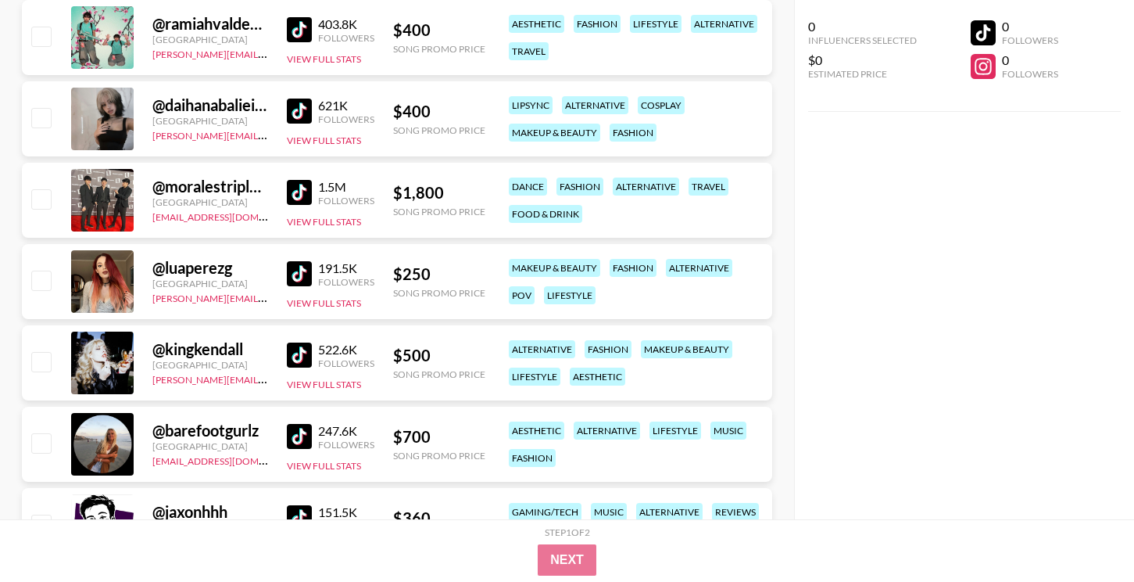
click at [297, 267] on img at bounding box center [299, 273] width 25 height 25
click at [307, 352] on img at bounding box center [299, 354] width 25 height 25
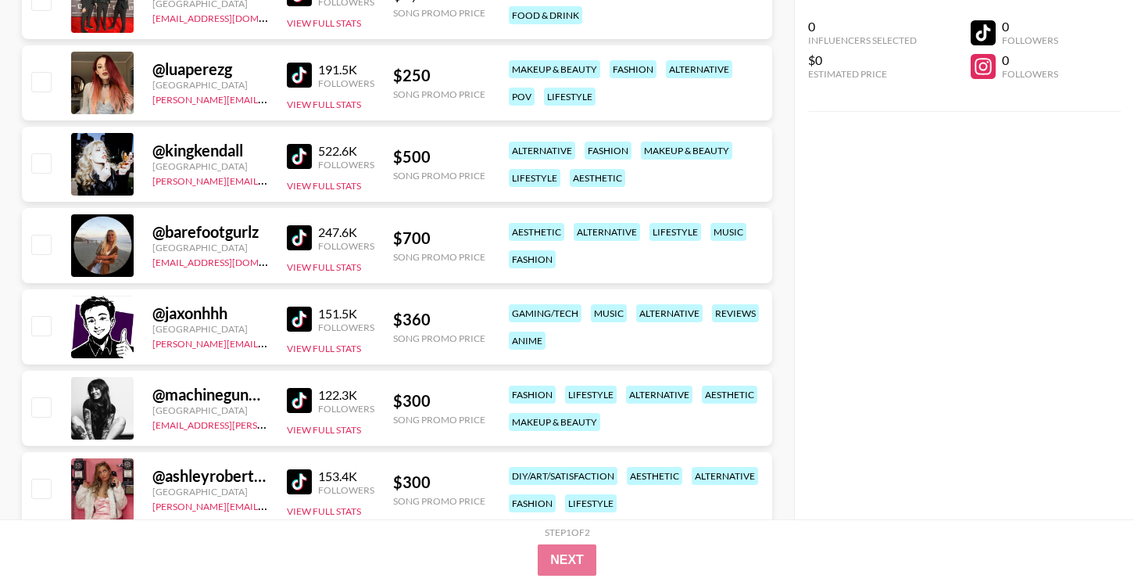
scroll to position [6995, 0]
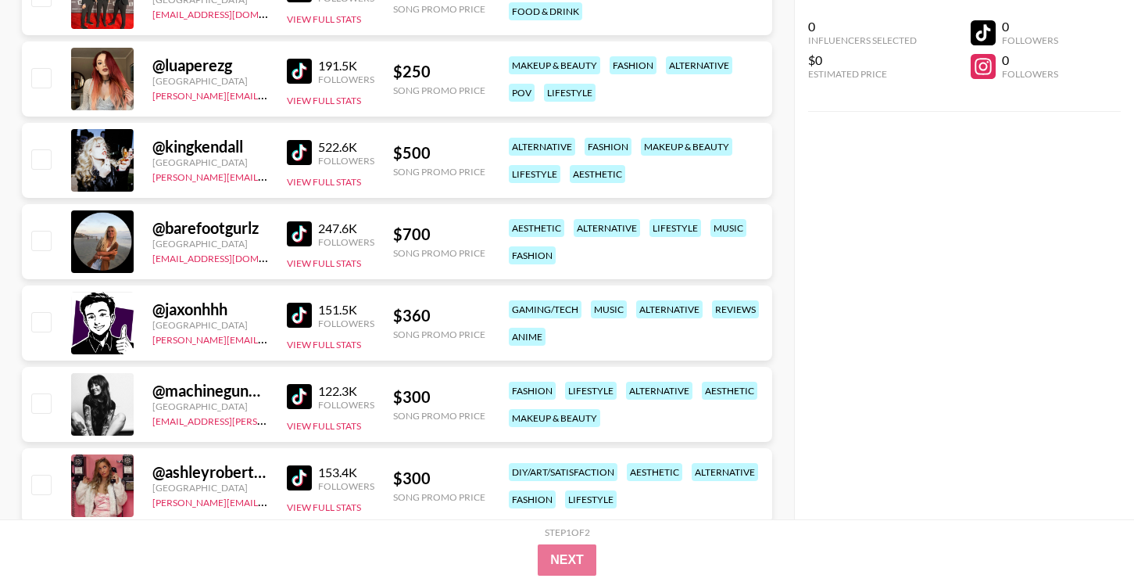
click at [295, 387] on img at bounding box center [299, 396] width 25 height 25
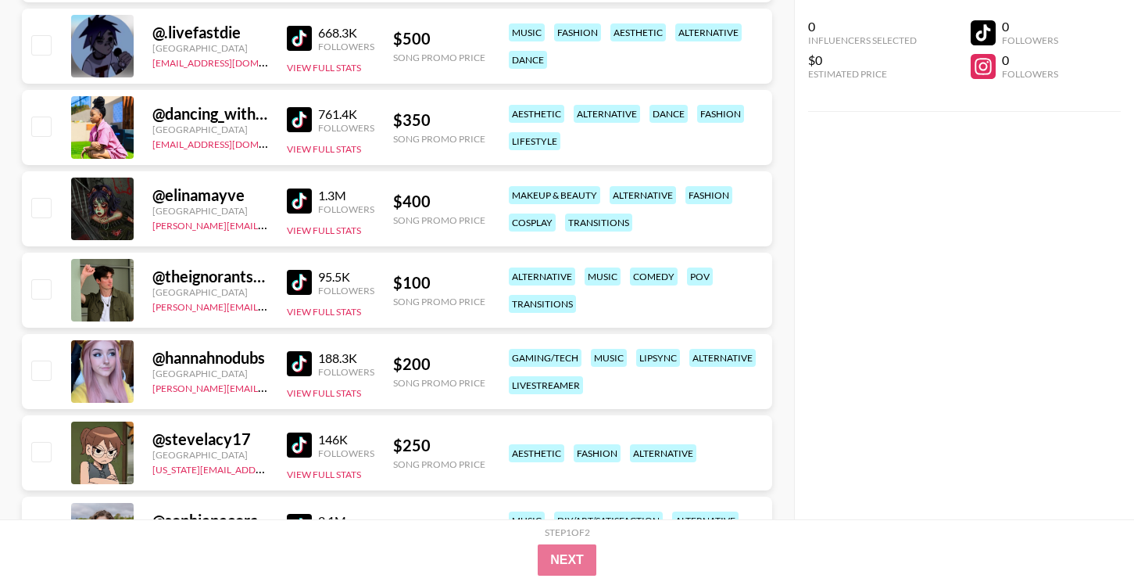
scroll to position [7519, 0]
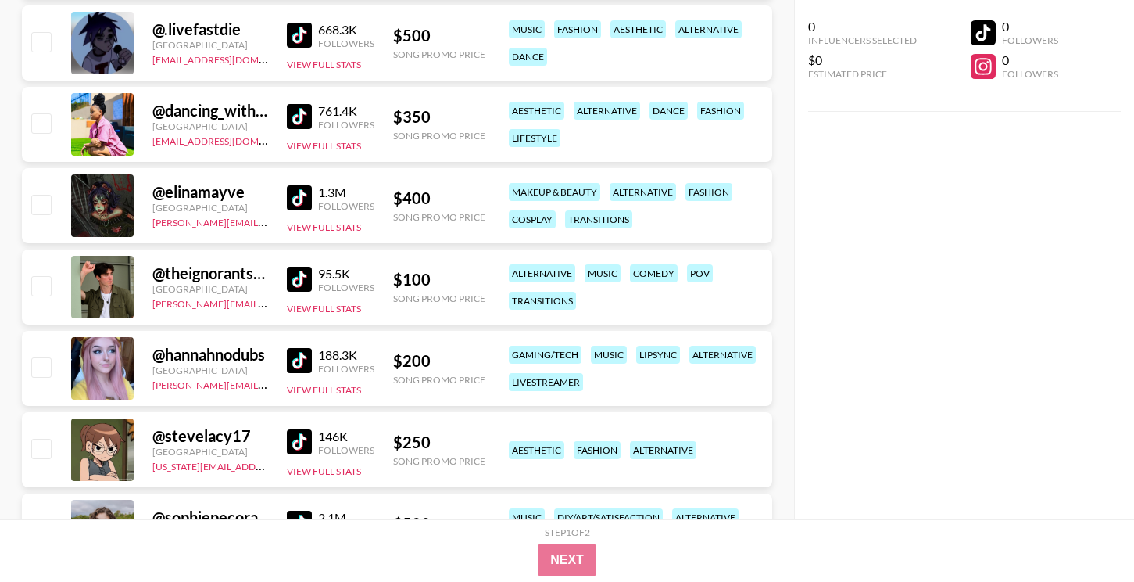
click at [309, 199] on img at bounding box center [299, 197] width 25 height 25
click at [306, 353] on img at bounding box center [299, 360] width 25 height 25
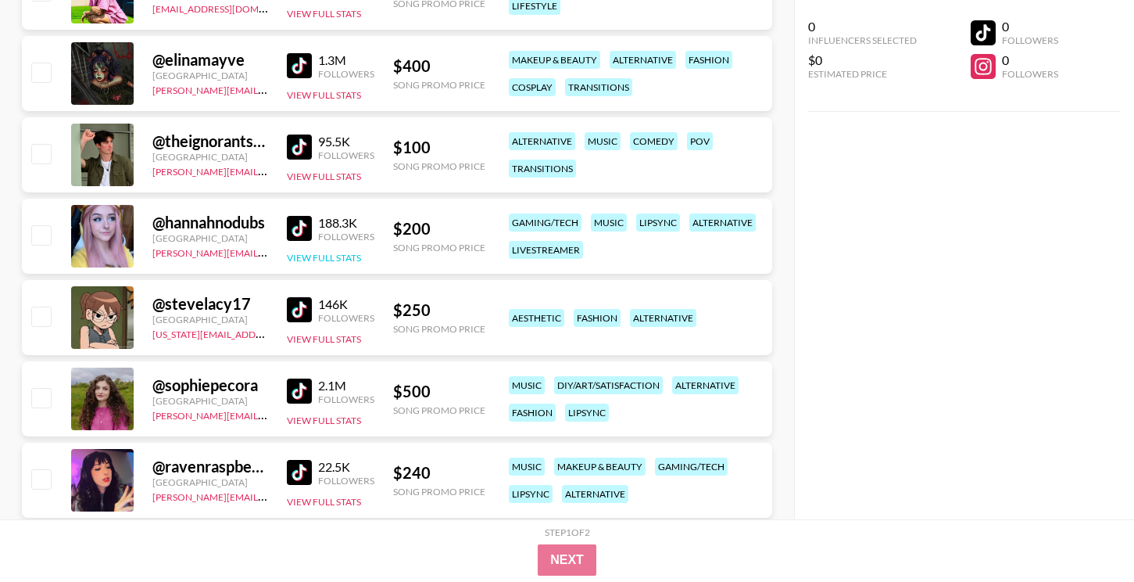
scroll to position [7652, 0]
click at [304, 306] on img at bounding box center [299, 308] width 25 height 25
click at [298, 389] on img at bounding box center [299, 390] width 25 height 25
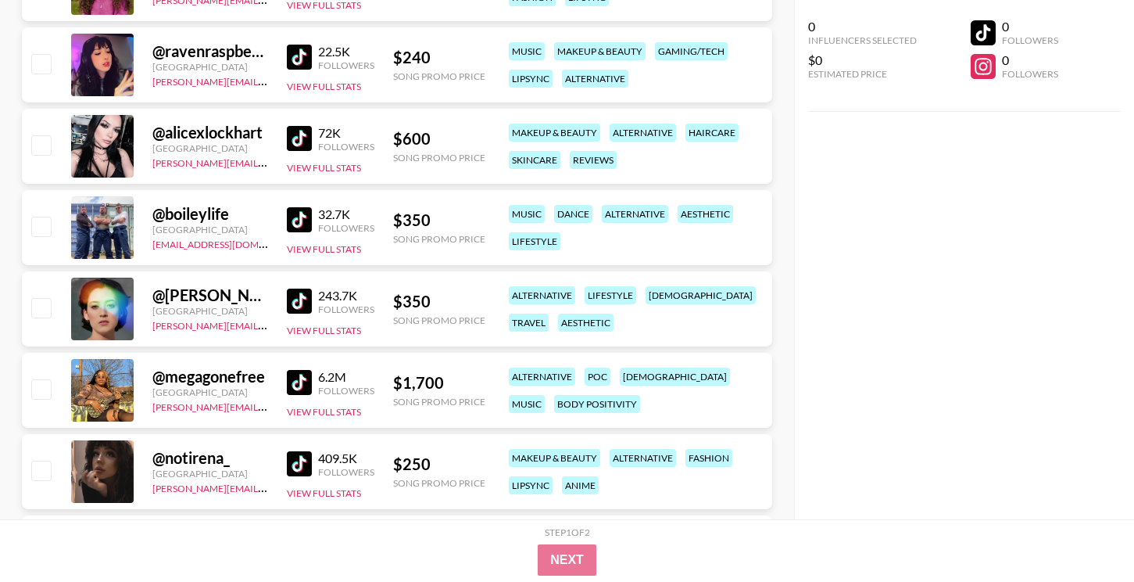
scroll to position [8065, 0]
click at [315, 300] on link at bounding box center [302, 301] width 31 height 25
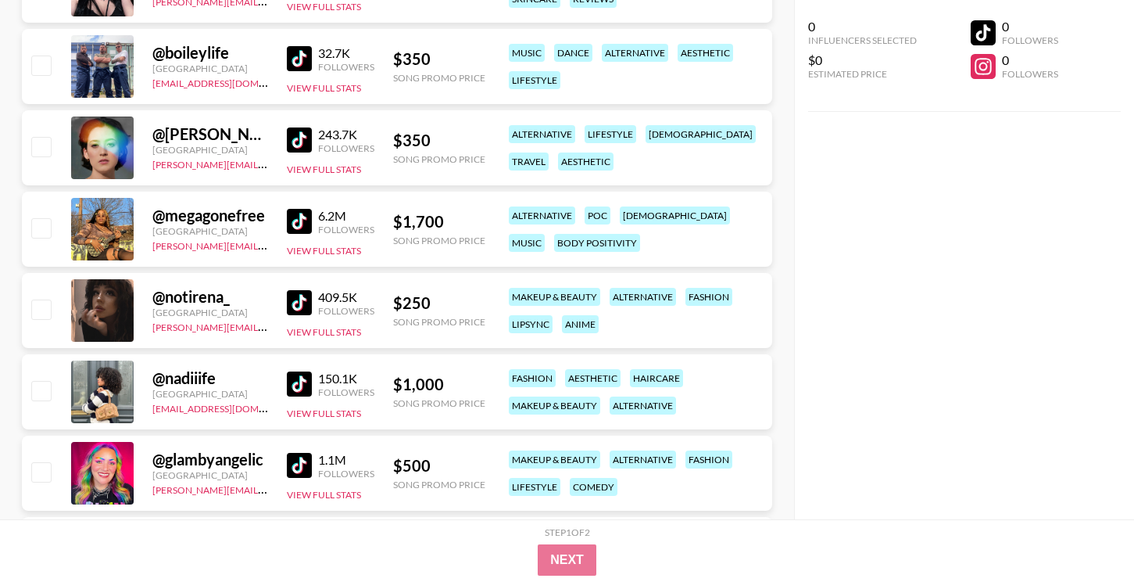
scroll to position [8238, 0]
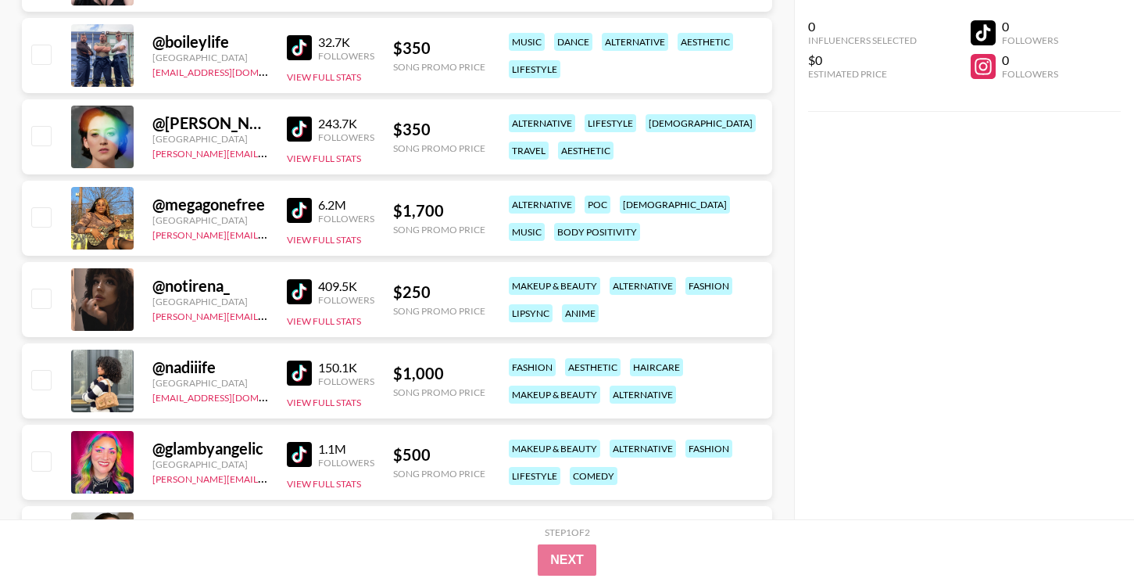
click at [299, 213] on img at bounding box center [299, 210] width 25 height 25
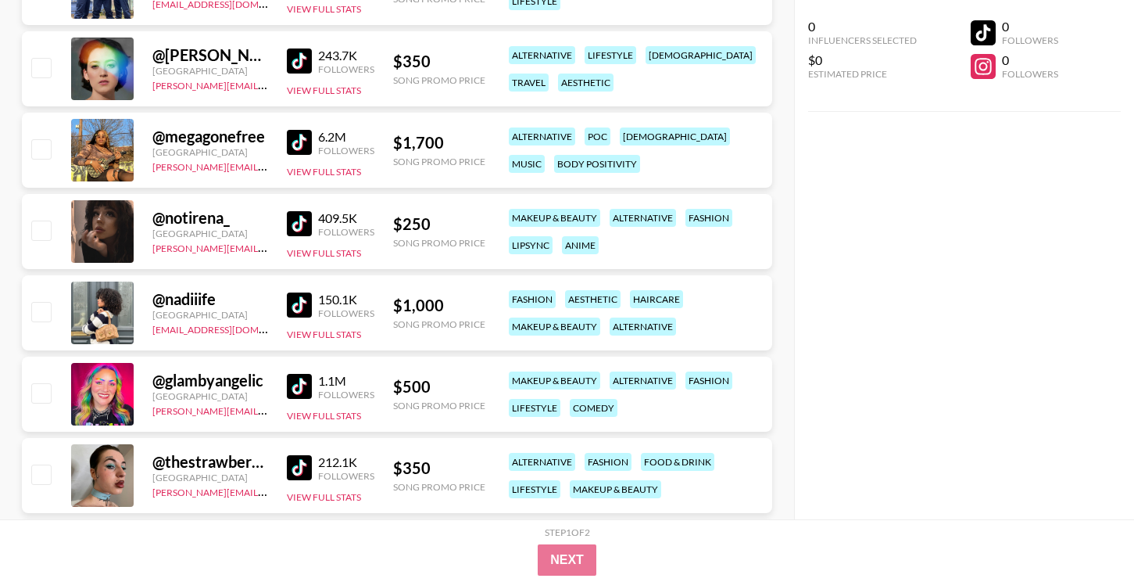
scroll to position [8310, 0]
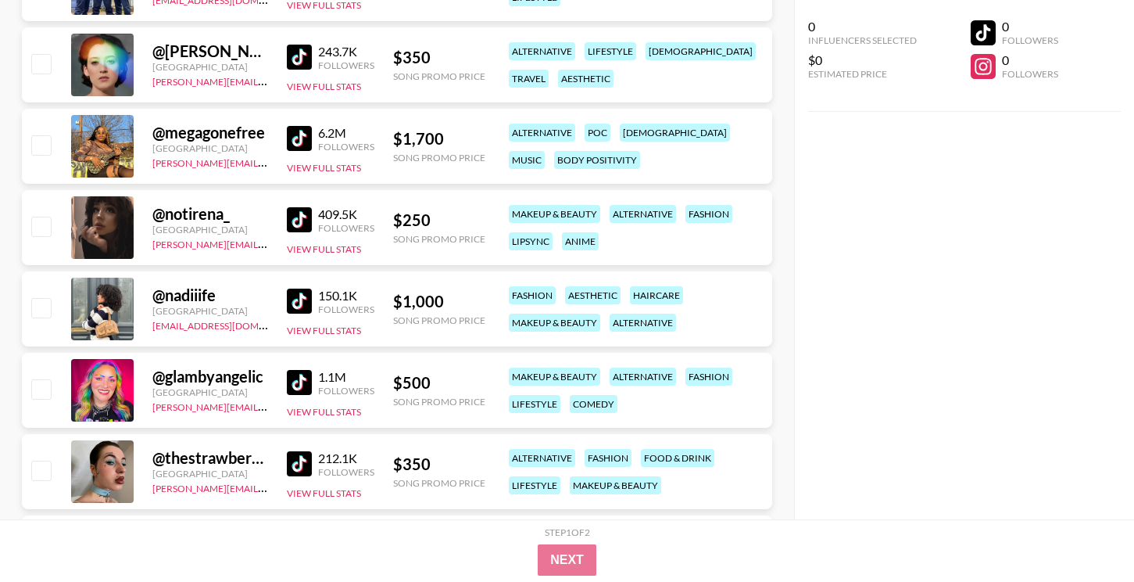
click at [345, 176] on div "@ megagonefree [GEOGRAPHIC_DATA] [PERSON_NAME][EMAIL_ADDRESS][DOMAIN_NAME] 6.2M…" at bounding box center [397, 146] width 750 height 75
click at [345, 169] on button "View Full Stats" at bounding box center [324, 168] width 74 height 12
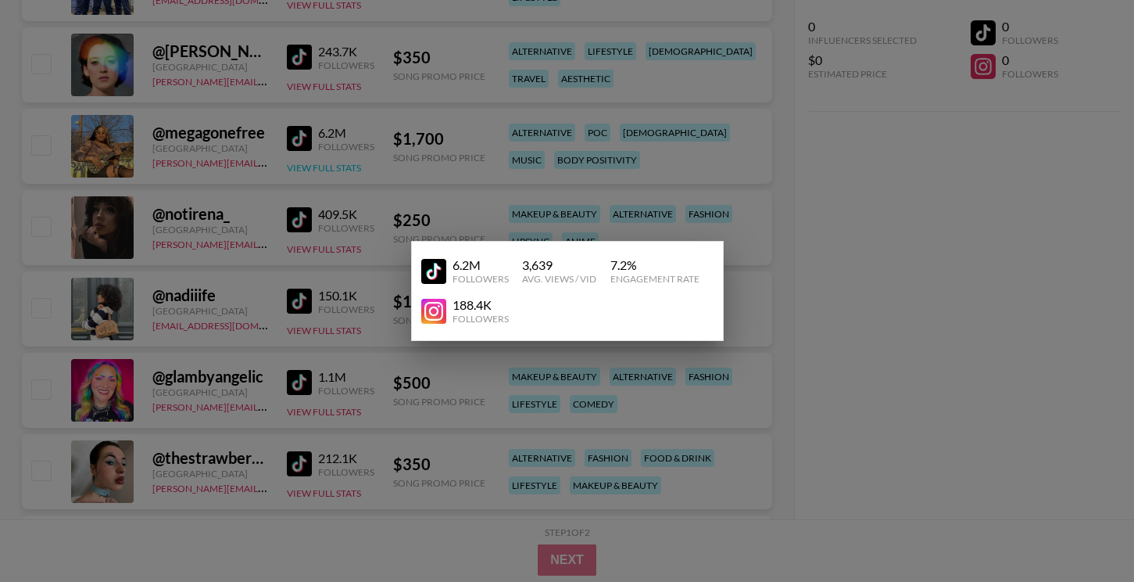
click at [344, 170] on div at bounding box center [567, 291] width 1134 height 582
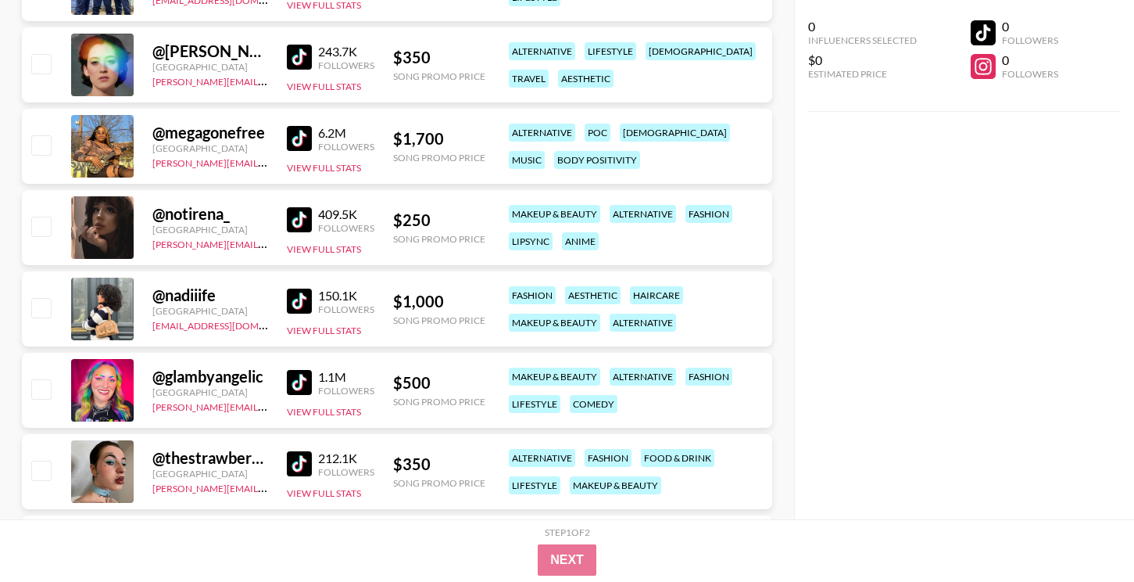
click at [302, 220] on img at bounding box center [299, 219] width 25 height 25
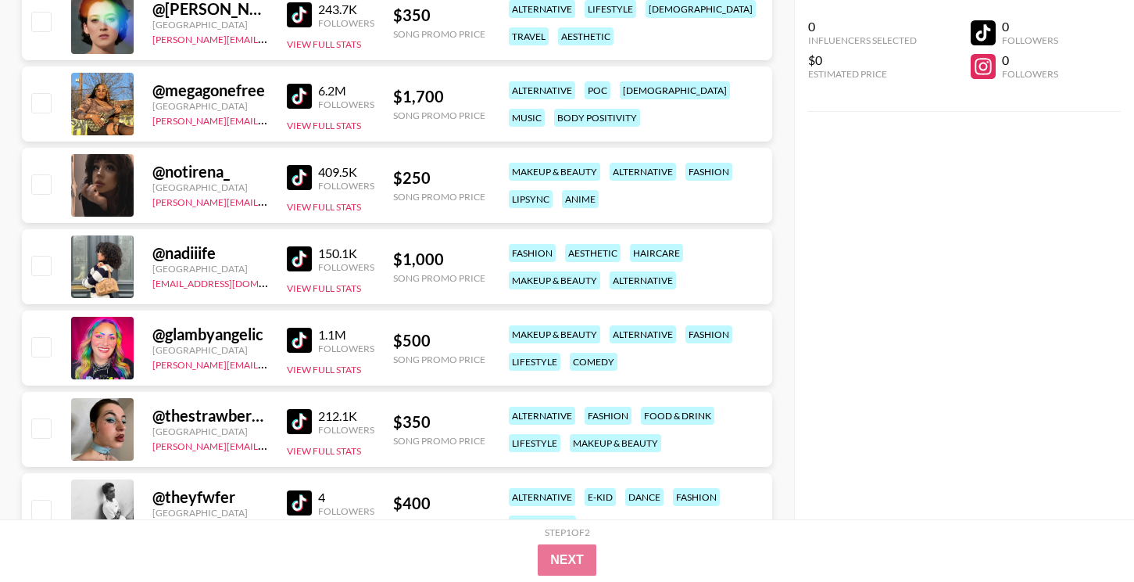
scroll to position [8356, 0]
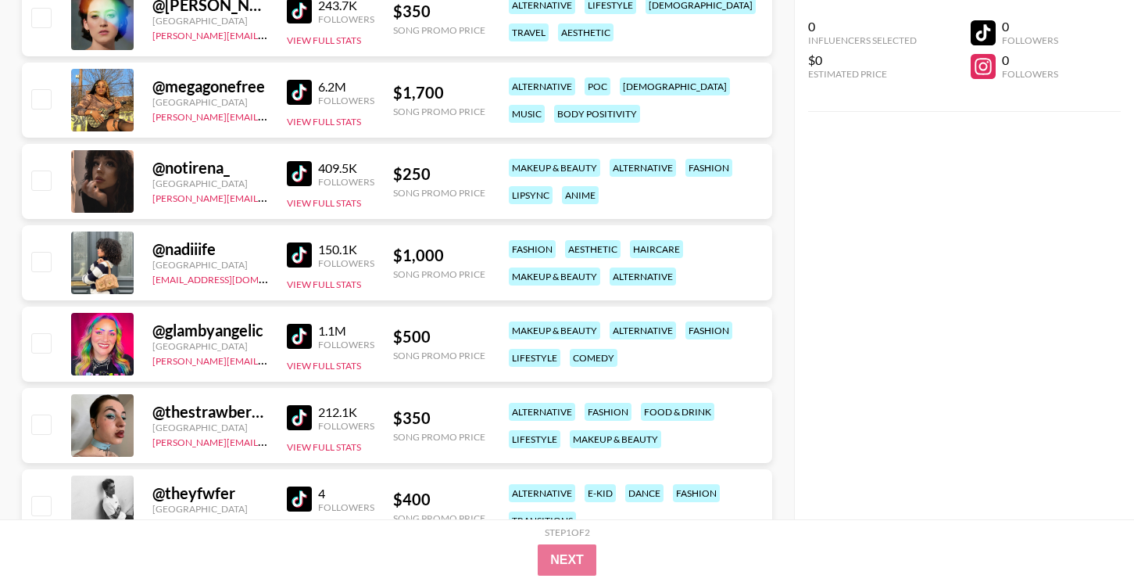
click at [307, 249] on img at bounding box center [299, 254] width 25 height 25
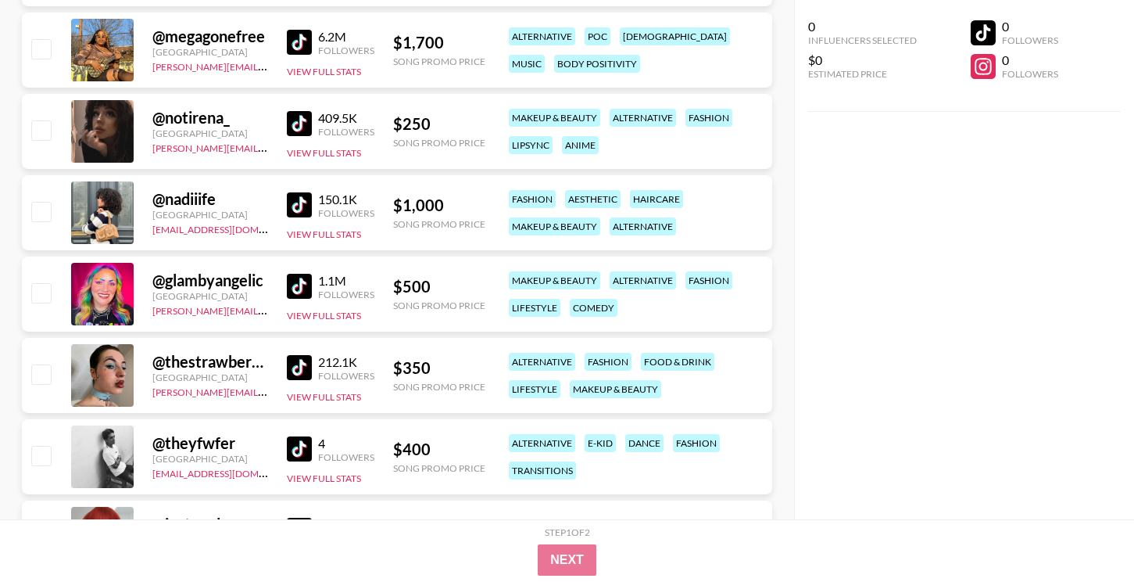
scroll to position [8425, 0]
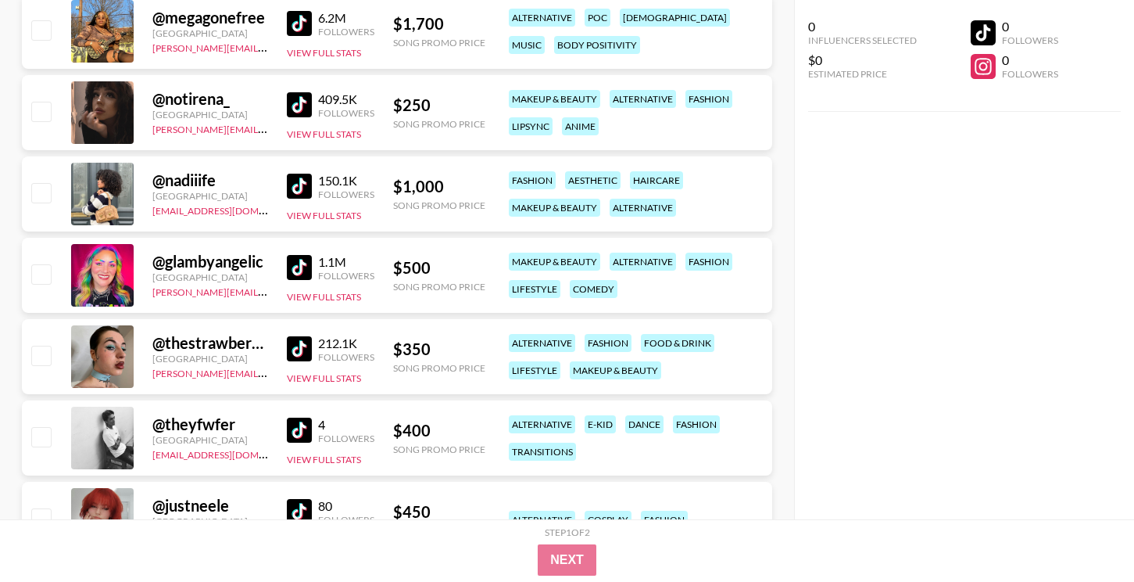
click at [303, 356] on img at bounding box center [299, 348] width 25 height 25
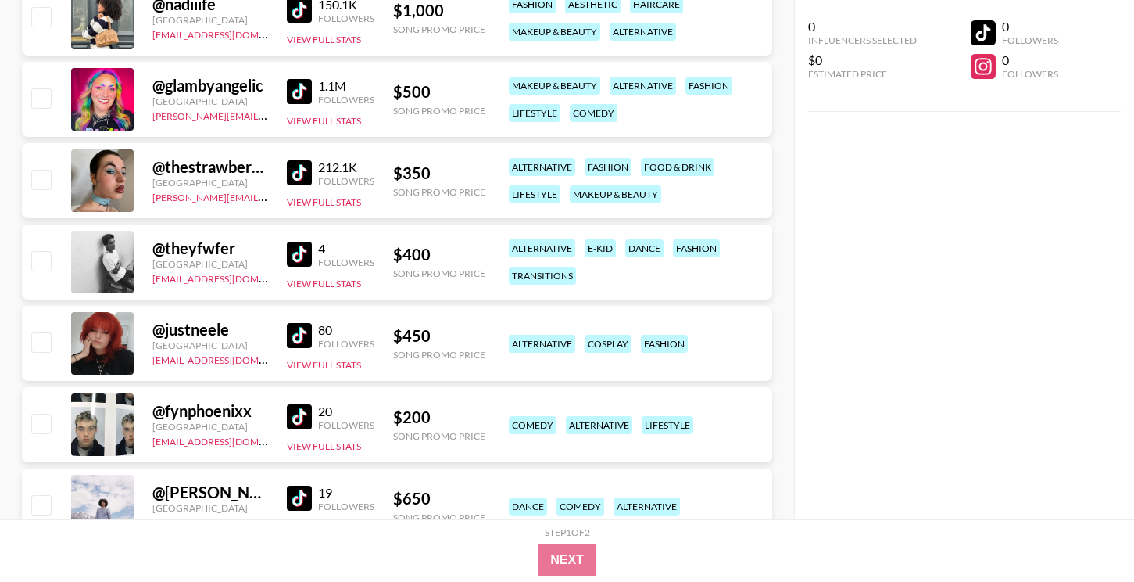
scroll to position [8597, 0]
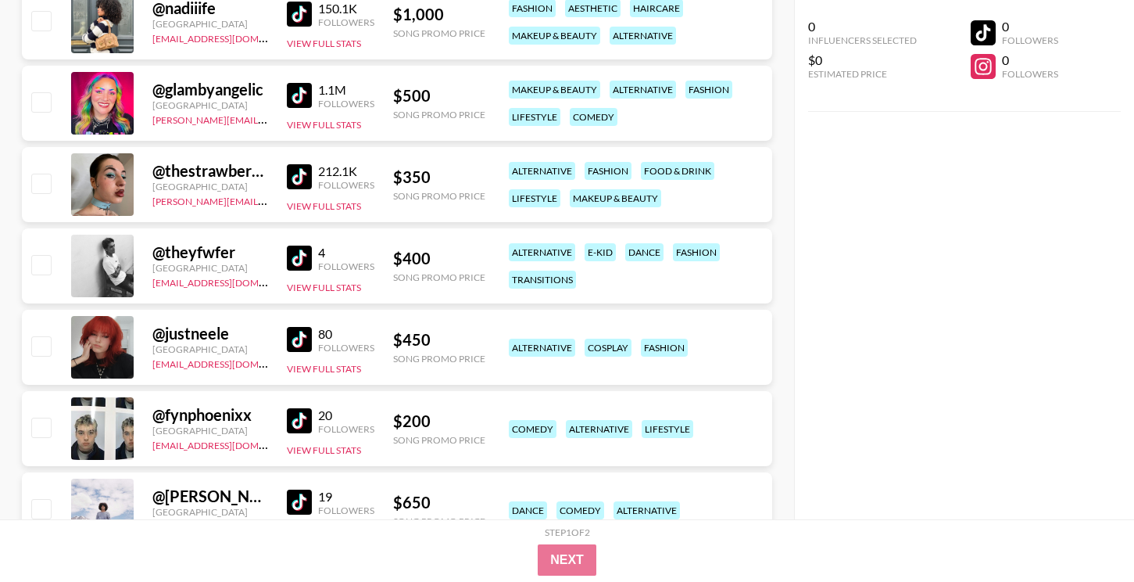
click at [306, 333] on img at bounding box center [299, 339] width 25 height 25
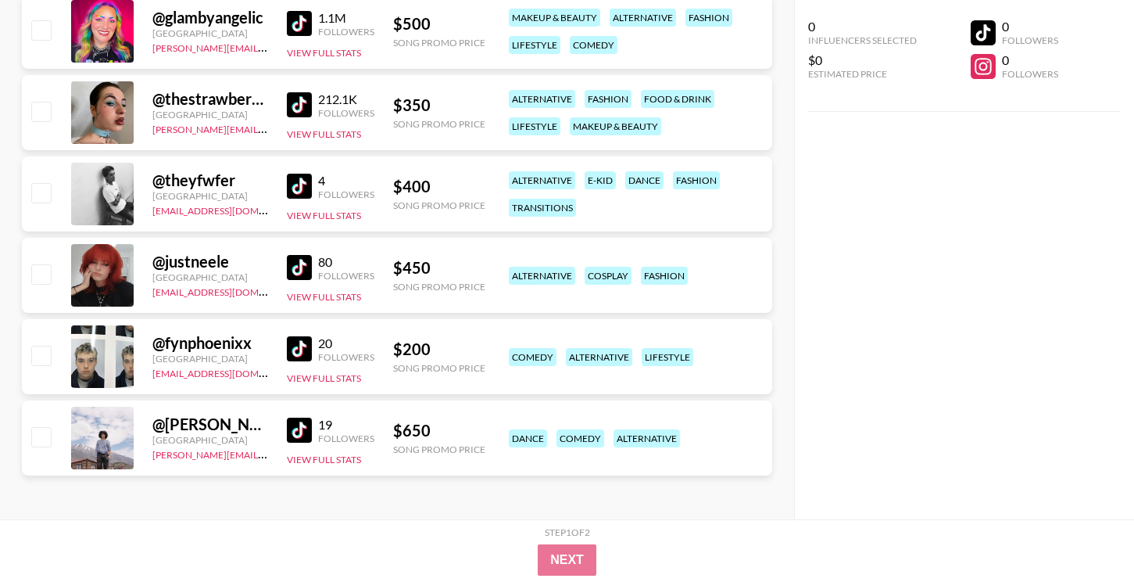
click at [292, 423] on img at bounding box center [299, 429] width 25 height 25
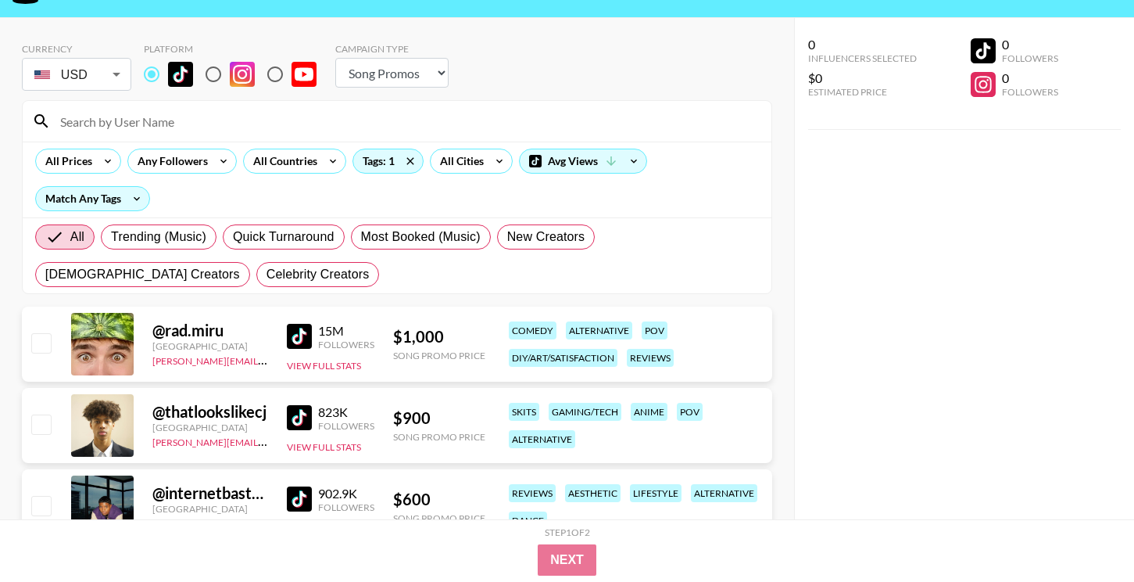
scroll to position [0, 0]
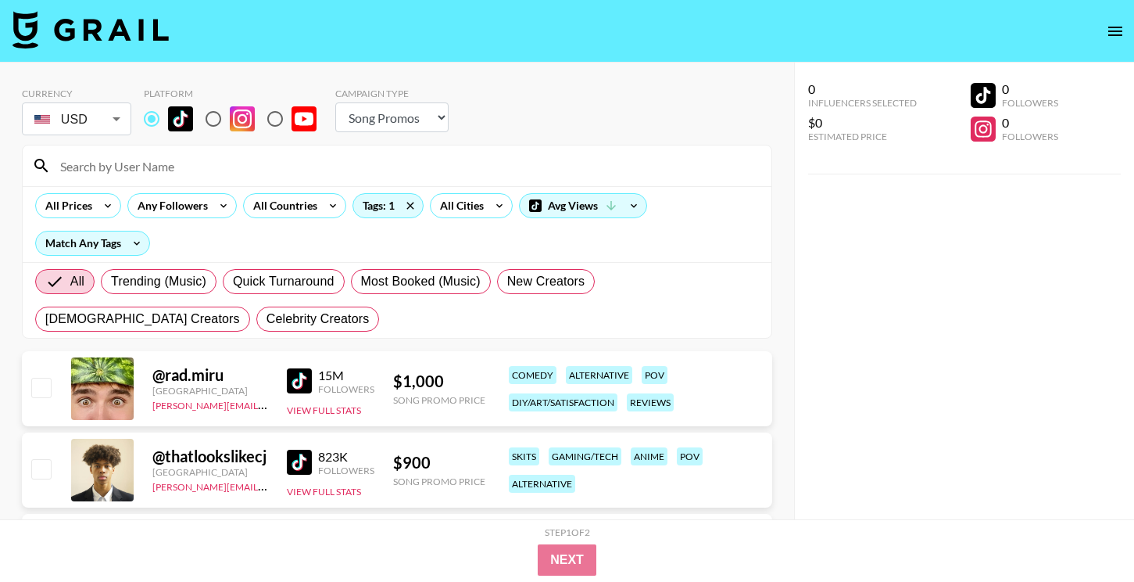
click at [322, 160] on input at bounding box center [406, 165] width 711 height 25
click at [1050, 376] on div "0 Influencers Selected $0 Estimated Price 0 Followers 0 Followers" at bounding box center [964, 322] width 340 height 519
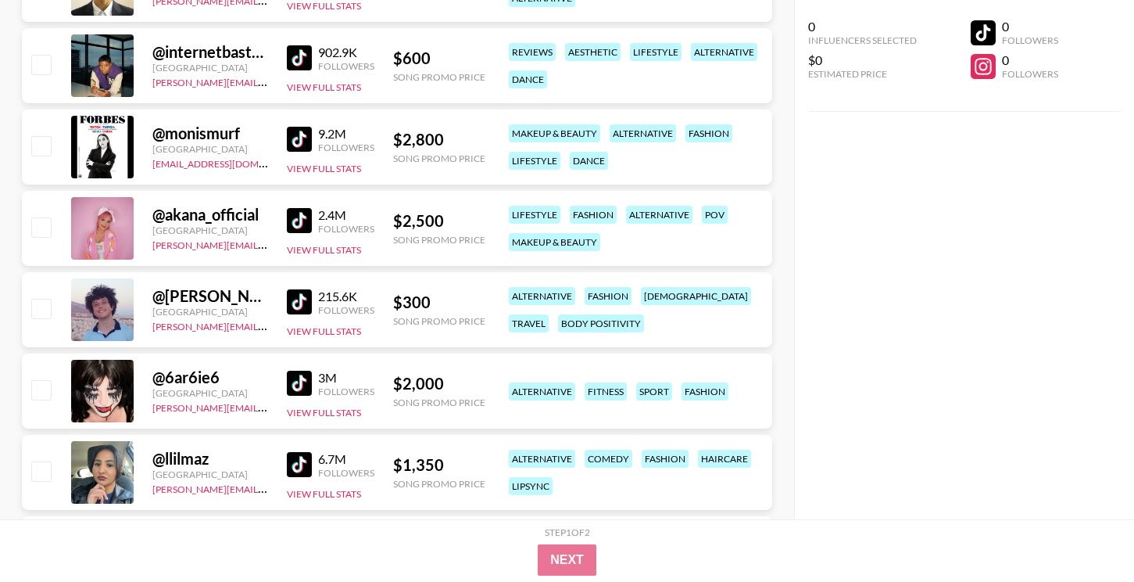
scroll to position [487, 0]
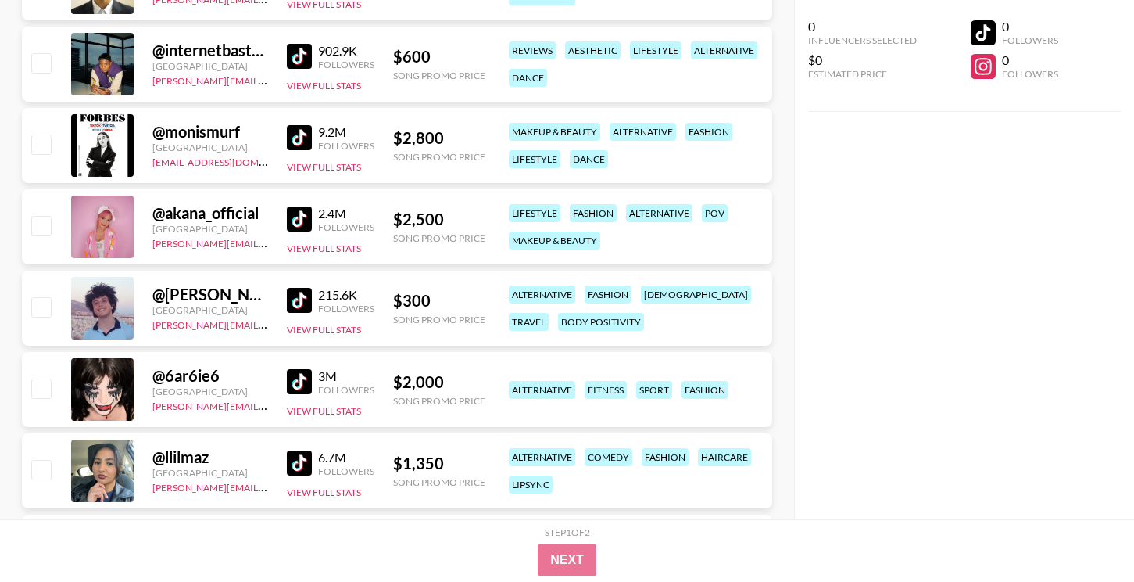
click at [292, 378] on img at bounding box center [299, 381] width 25 height 25
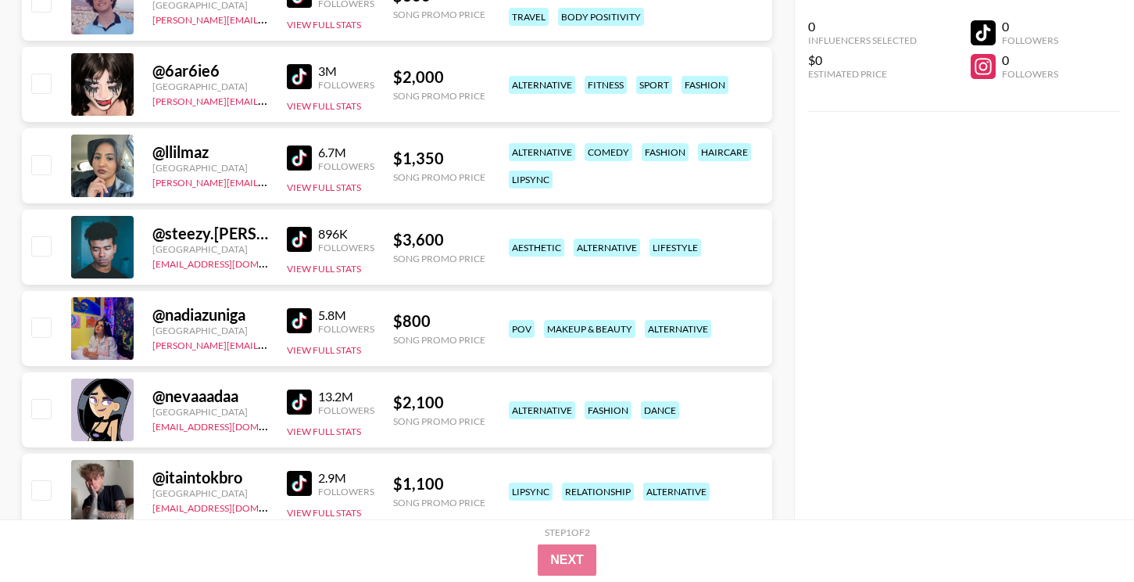
scroll to position [932, 0]
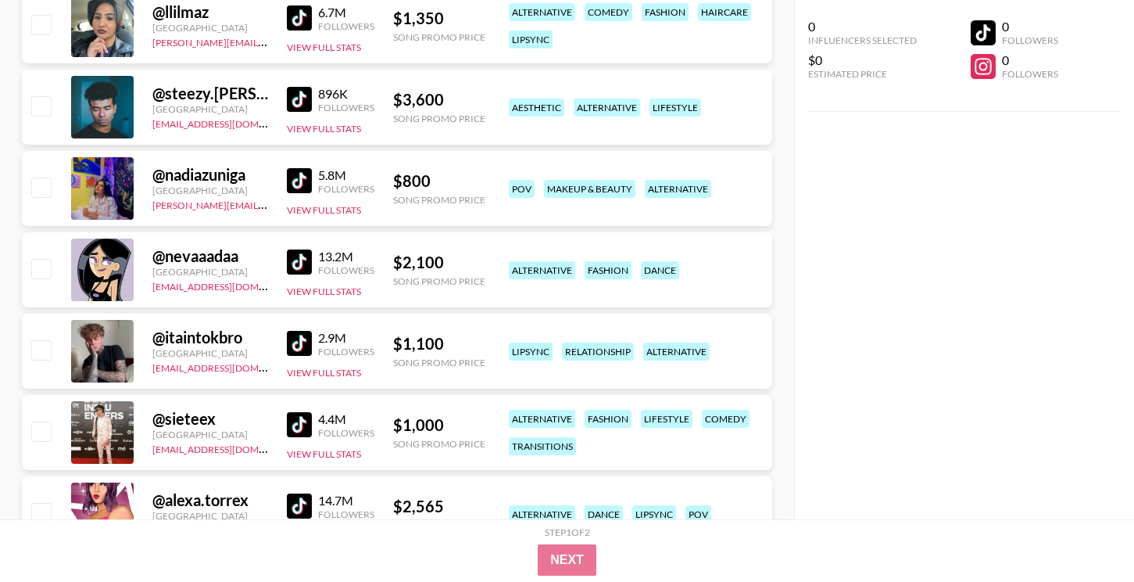
click at [307, 268] on img at bounding box center [299, 261] width 25 height 25
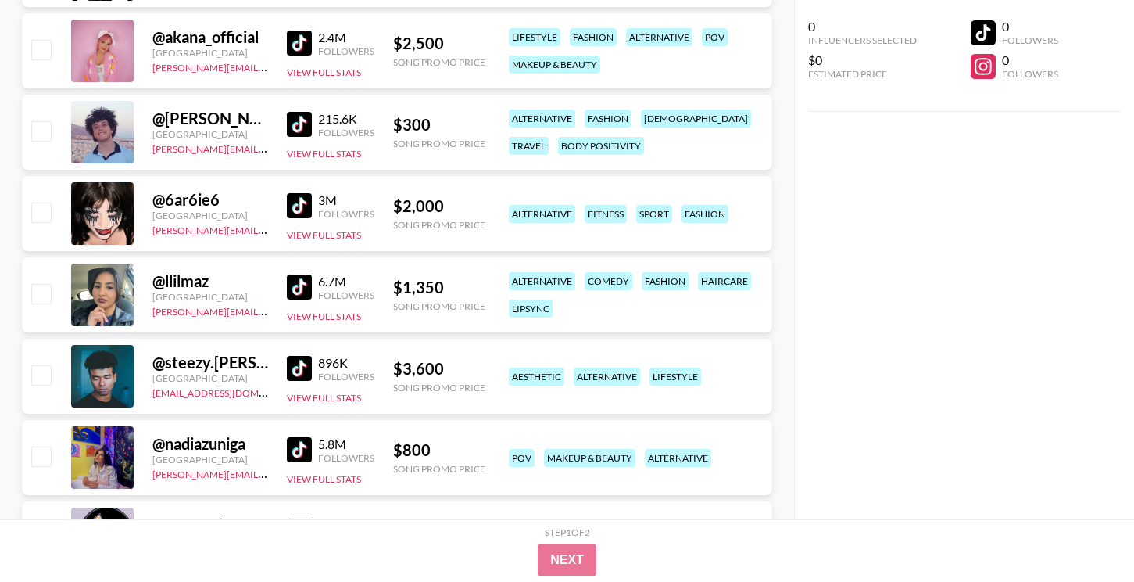
scroll to position [1180, 0]
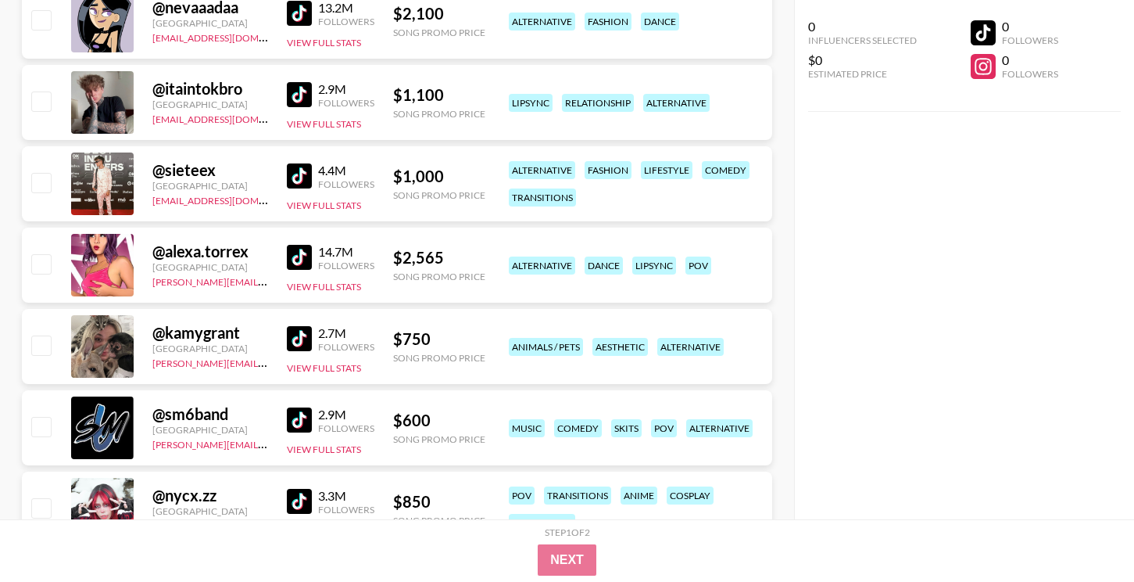
click at [290, 259] on img at bounding box center [299, 257] width 25 height 25
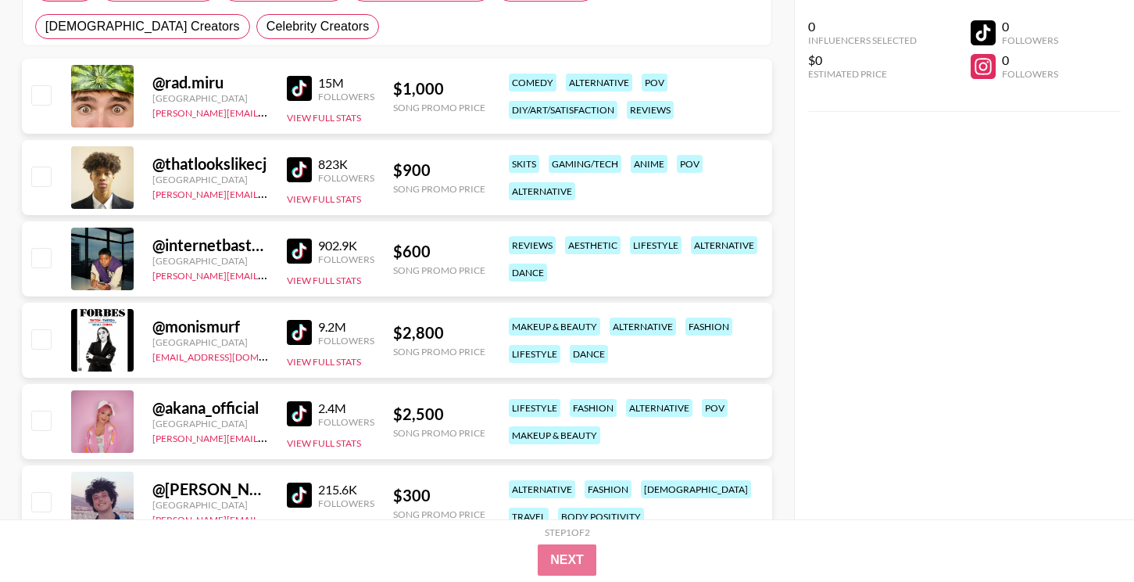
scroll to position [0, 0]
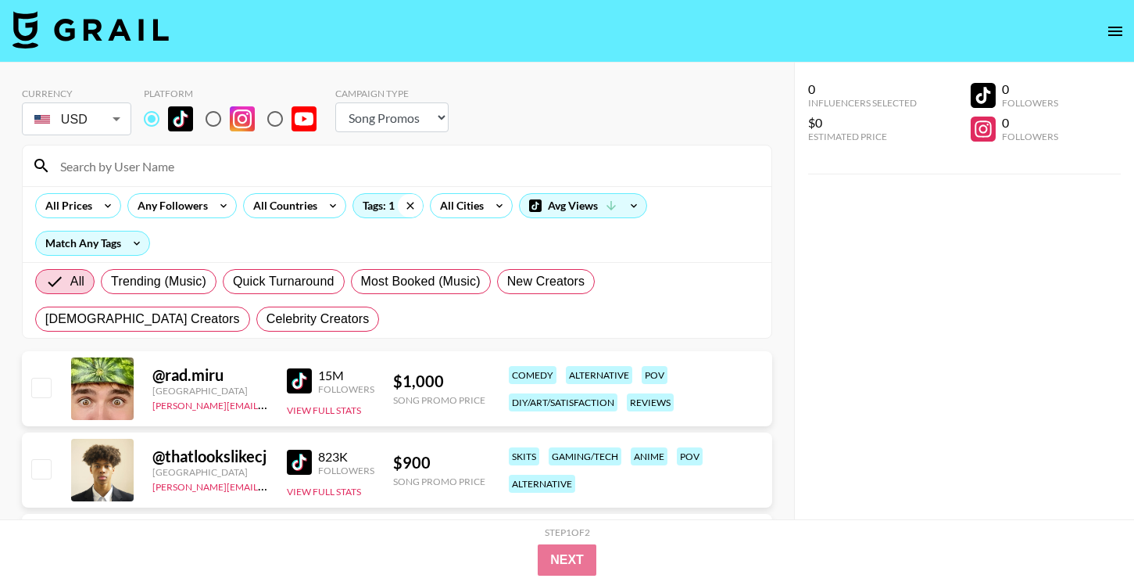
click at [414, 199] on icon at bounding box center [410, 205] width 25 height 23
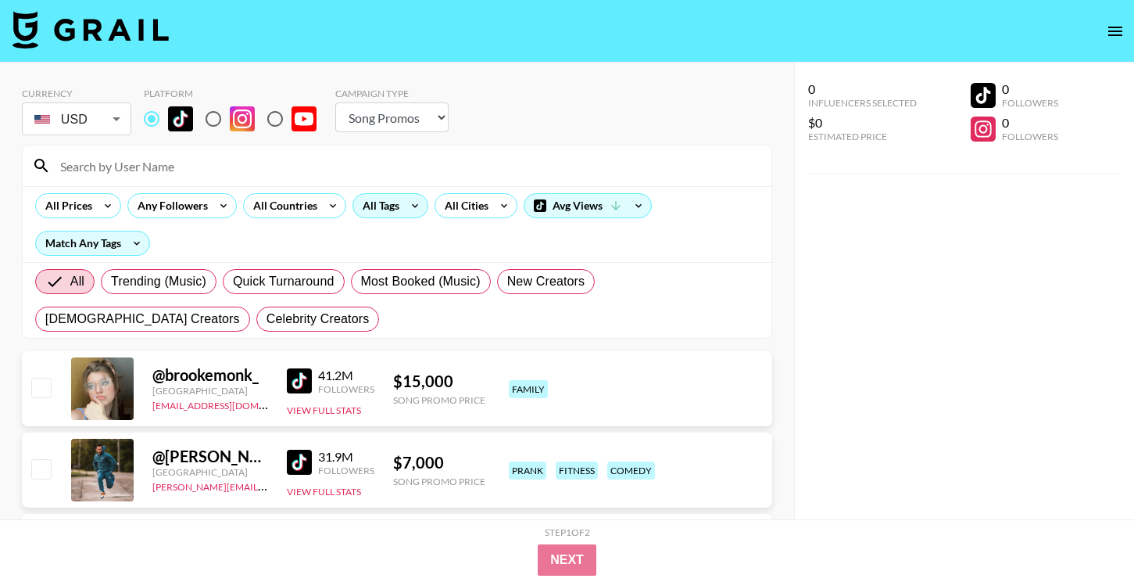
click at [386, 206] on div "All Tags" at bounding box center [377, 205] width 49 height 23
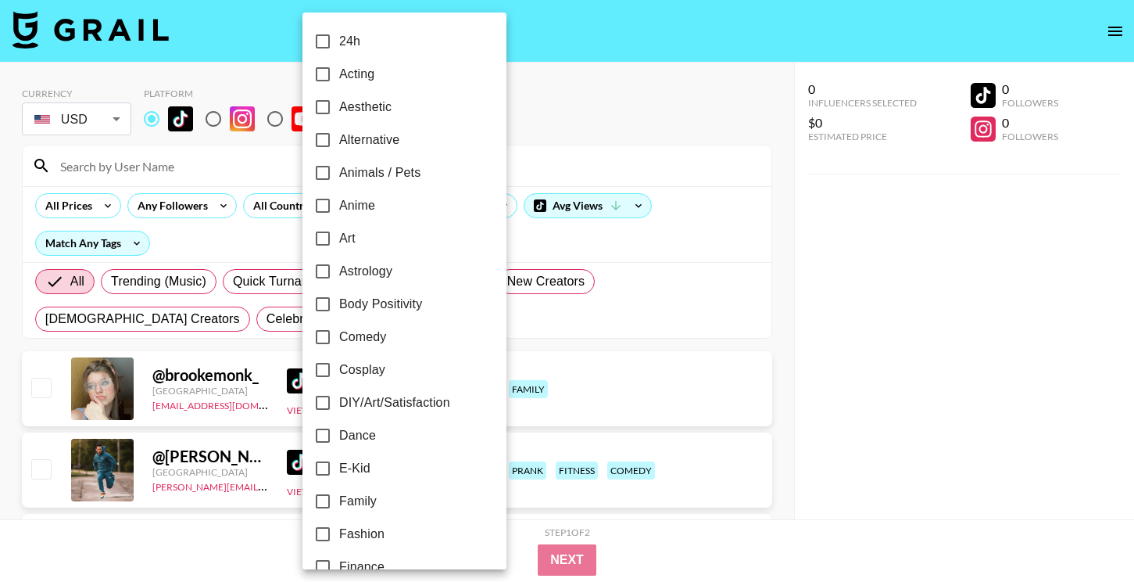
click at [375, 270] on span "Astrology" at bounding box center [365, 271] width 53 height 19
click at [339, 270] on input "Astrology" at bounding box center [322, 271] width 33 height 33
checkbox input "true"
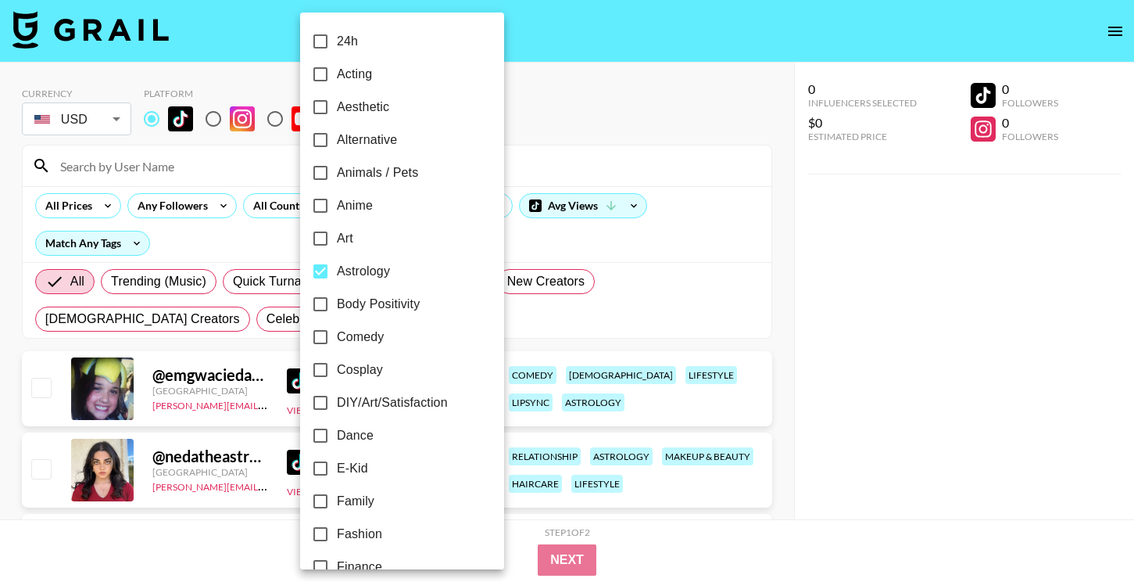
click at [1047, 305] on div at bounding box center [567, 291] width 1134 height 582
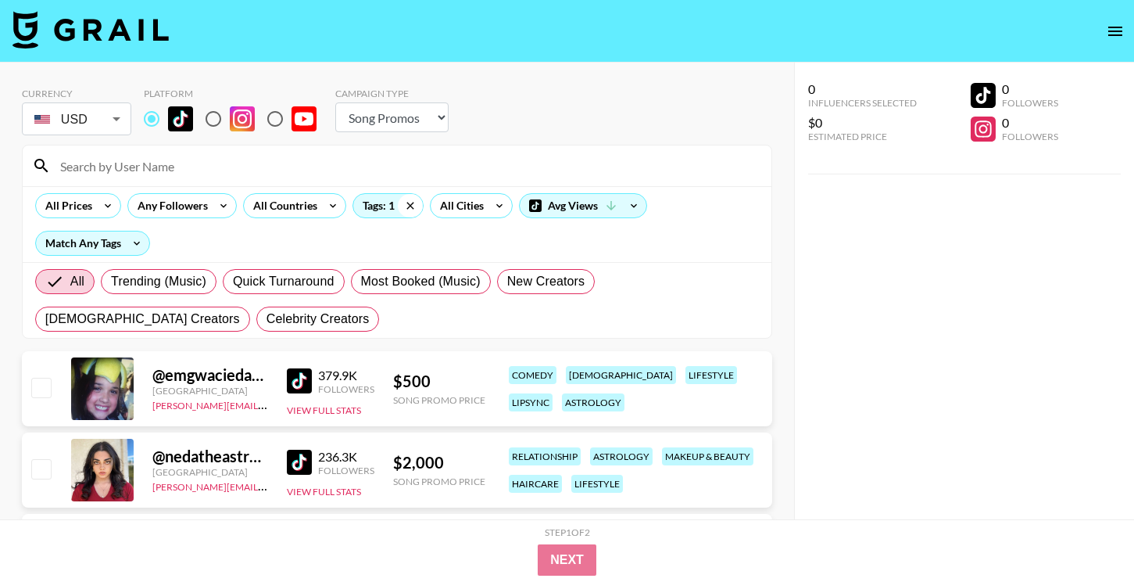
click at [417, 207] on icon at bounding box center [410, 205] width 25 height 23
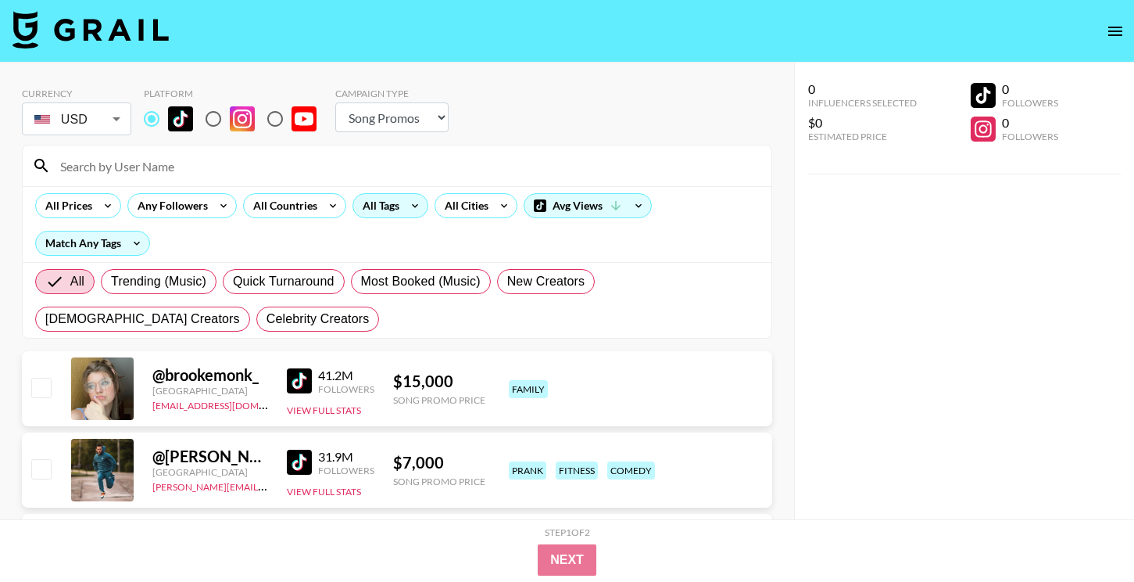
click at [374, 206] on div "All Tags" at bounding box center [377, 205] width 49 height 23
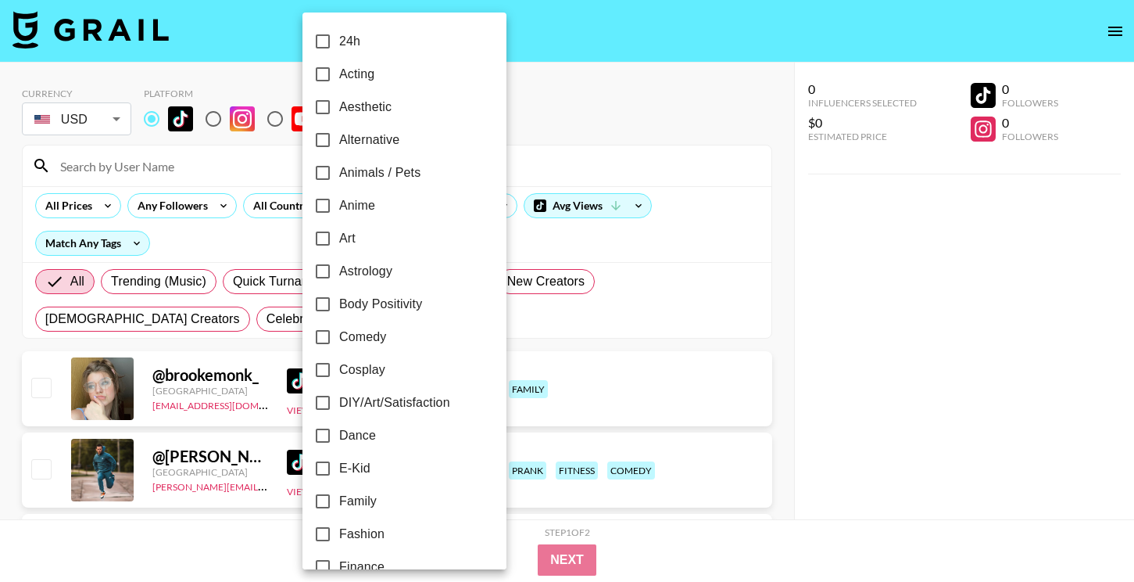
click at [411, 201] on label "Anime" at bounding box center [393, 205] width 175 height 33
click at [339, 201] on input "Anime" at bounding box center [322, 205] width 33 height 33
checkbox input "true"
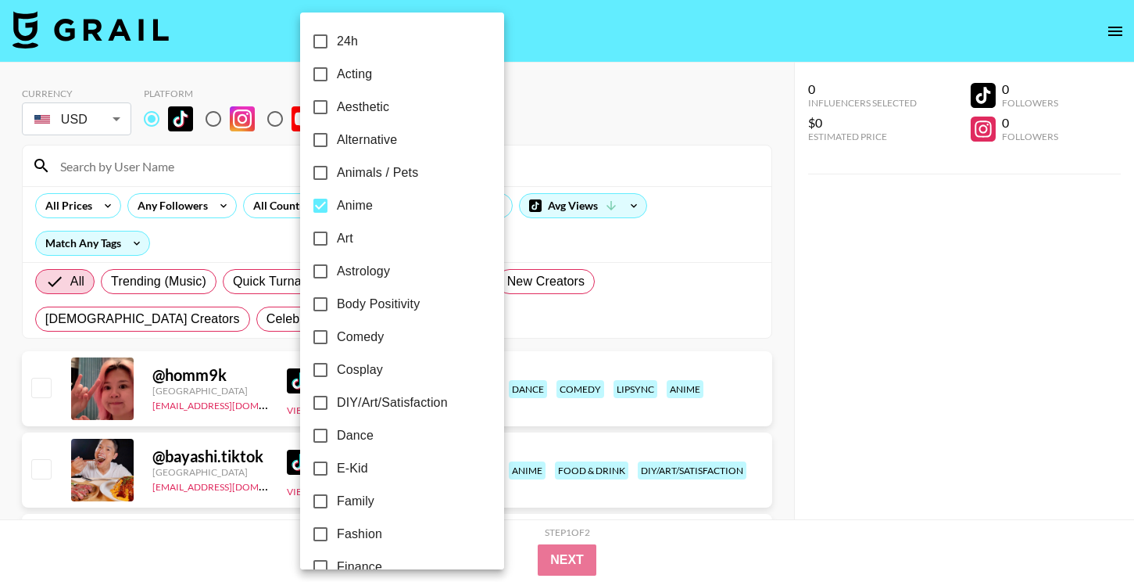
click at [704, 248] on div at bounding box center [567, 291] width 1134 height 582
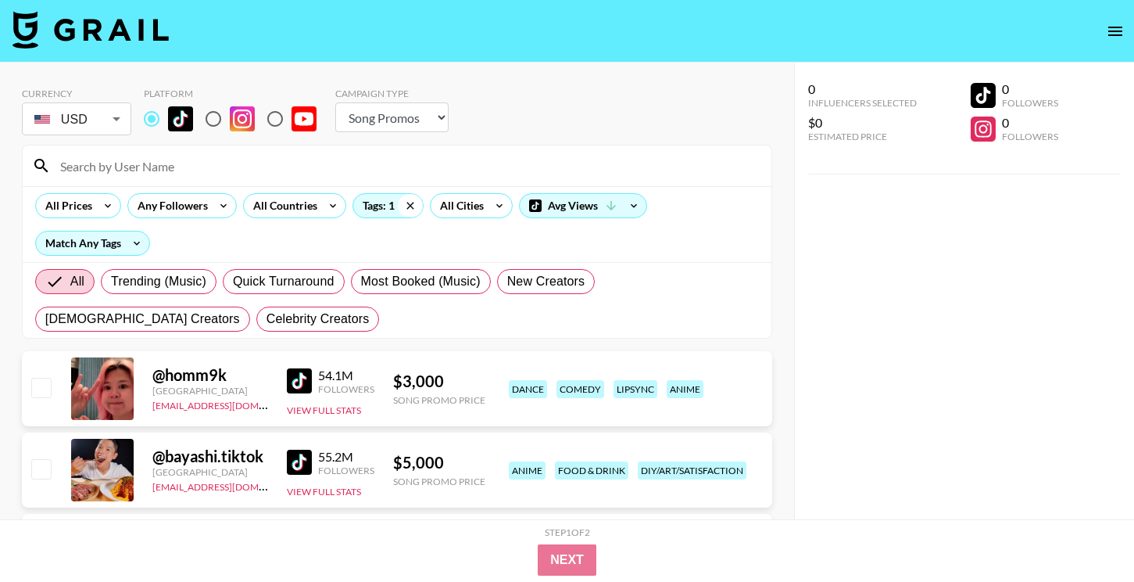
click at [410, 205] on icon at bounding box center [409, 205] width 7 height 7
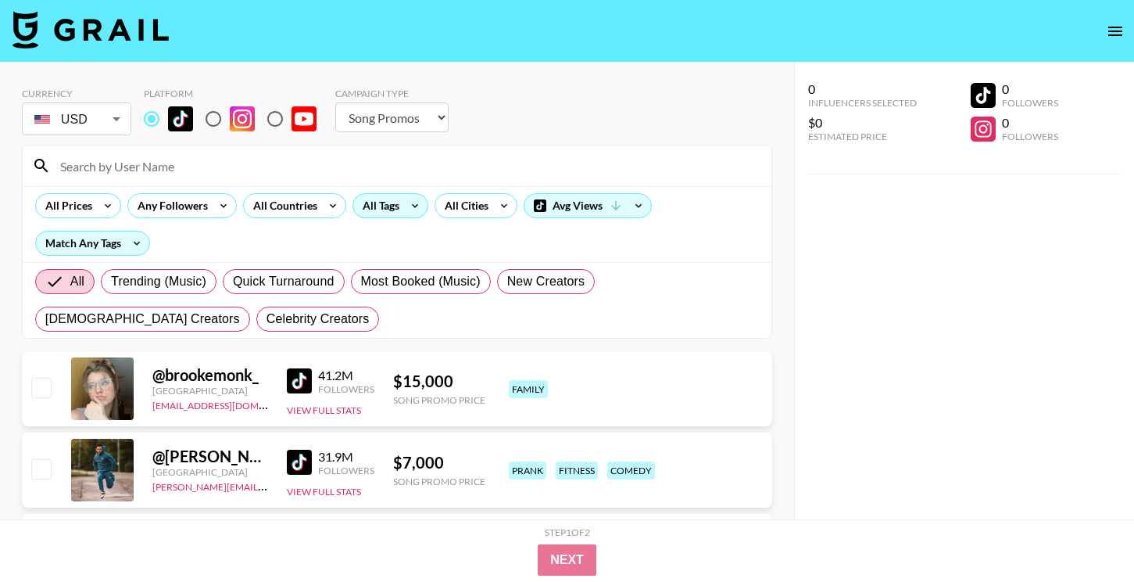
click at [378, 213] on div "All Tags" at bounding box center [377, 205] width 49 height 23
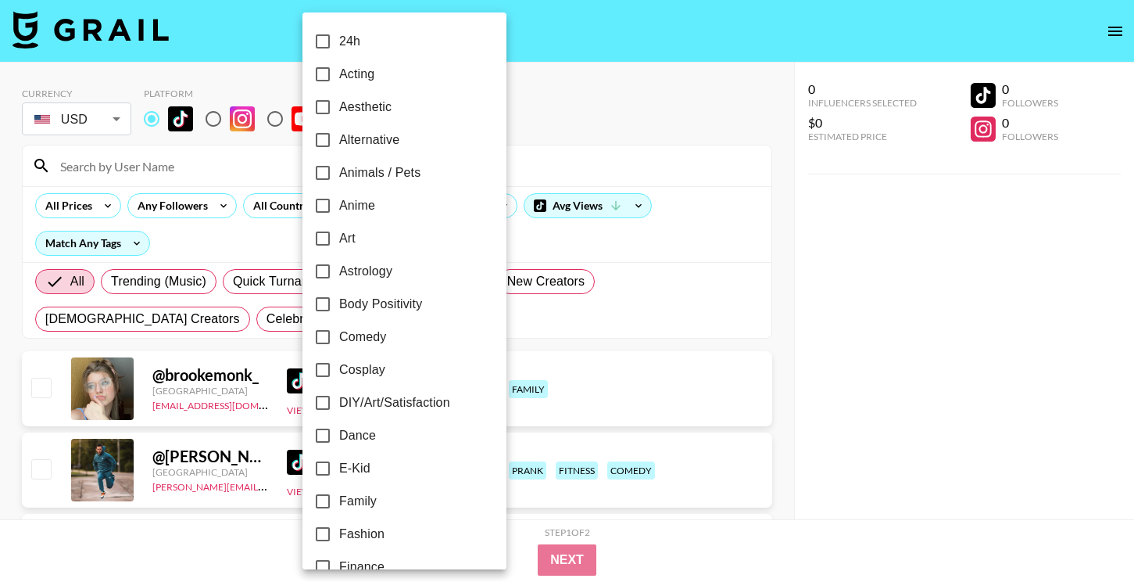
click at [401, 85] on label "Acting" at bounding box center [393, 74] width 175 height 33
click at [339, 85] on input "Acting" at bounding box center [322, 74] width 33 height 33
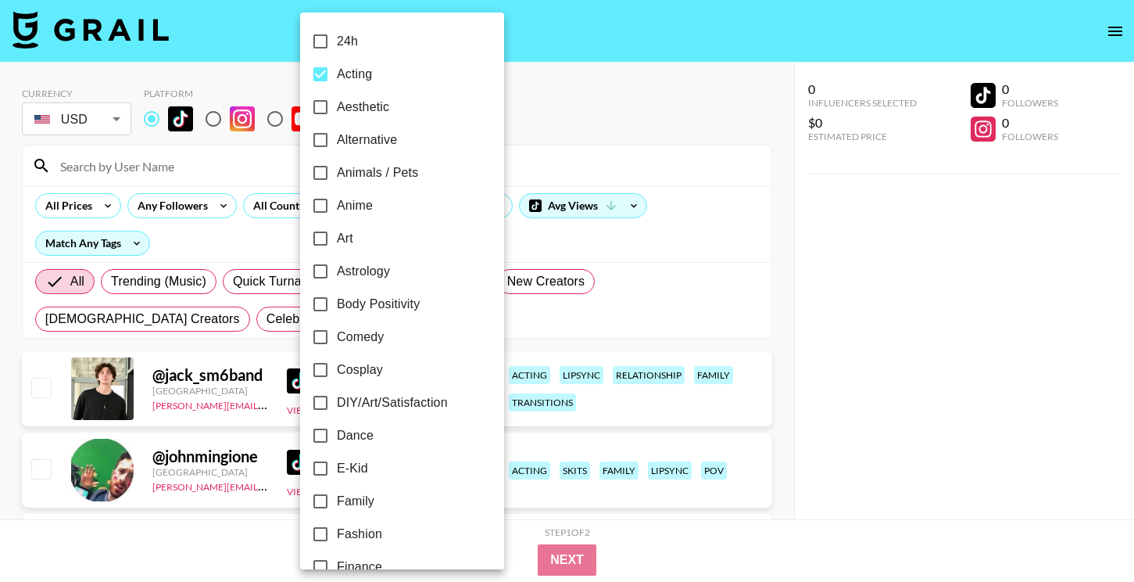
click at [398, 78] on label "Acting" at bounding box center [391, 74] width 175 height 33
click at [337, 78] on input "Acting" at bounding box center [320, 74] width 33 height 33
checkbox input "false"
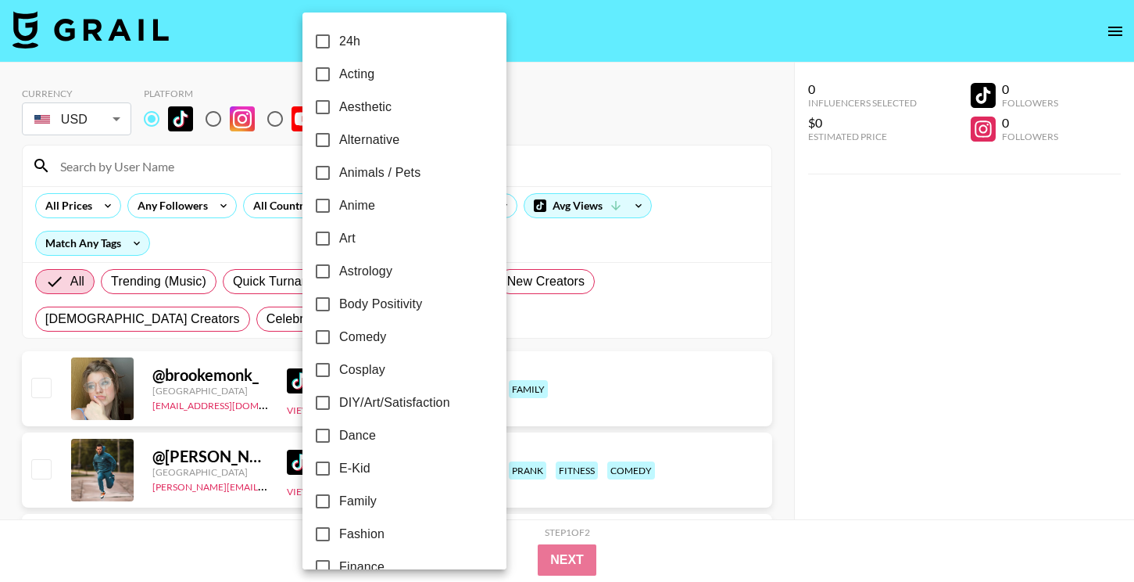
click at [411, 464] on label "E-Kid" at bounding box center [393, 468] width 175 height 33
click at [339, 464] on input "E-Kid" at bounding box center [322, 468] width 33 height 33
checkbox input "true"
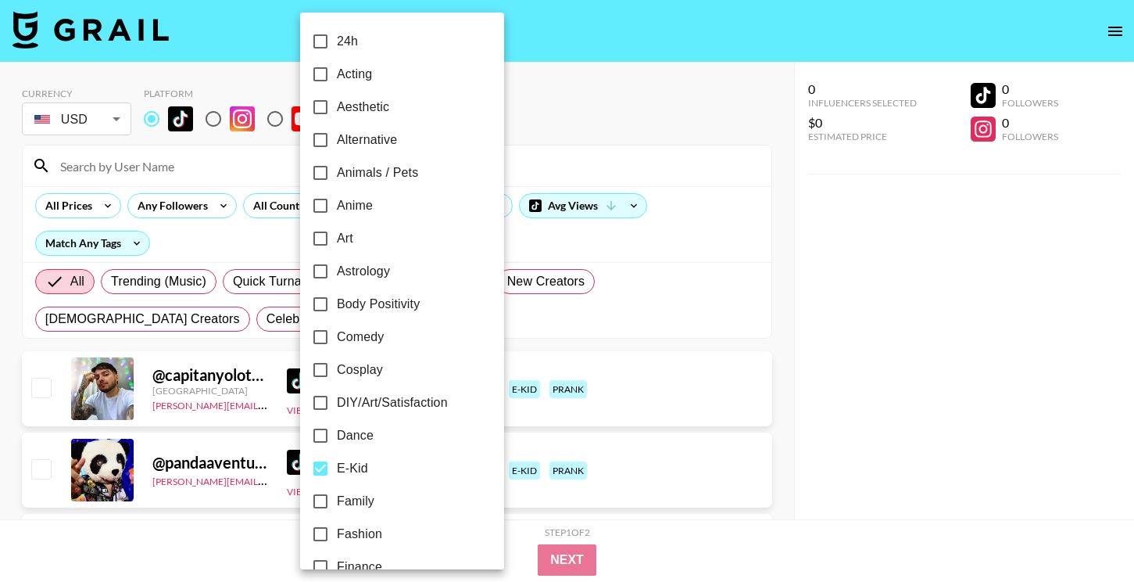
click at [661, 416] on div at bounding box center [567, 291] width 1134 height 582
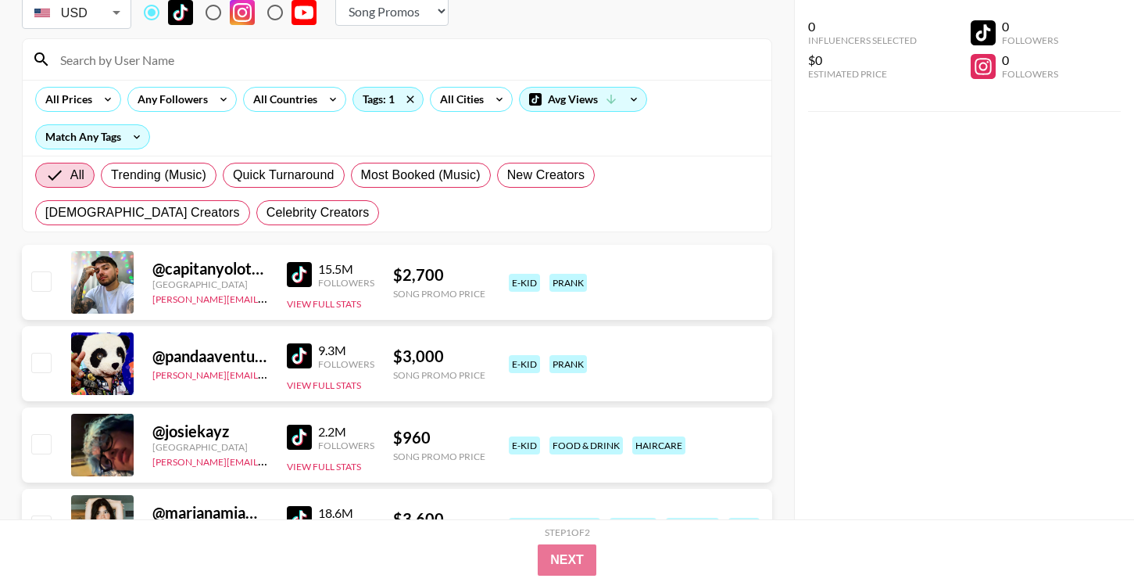
scroll to position [76, 0]
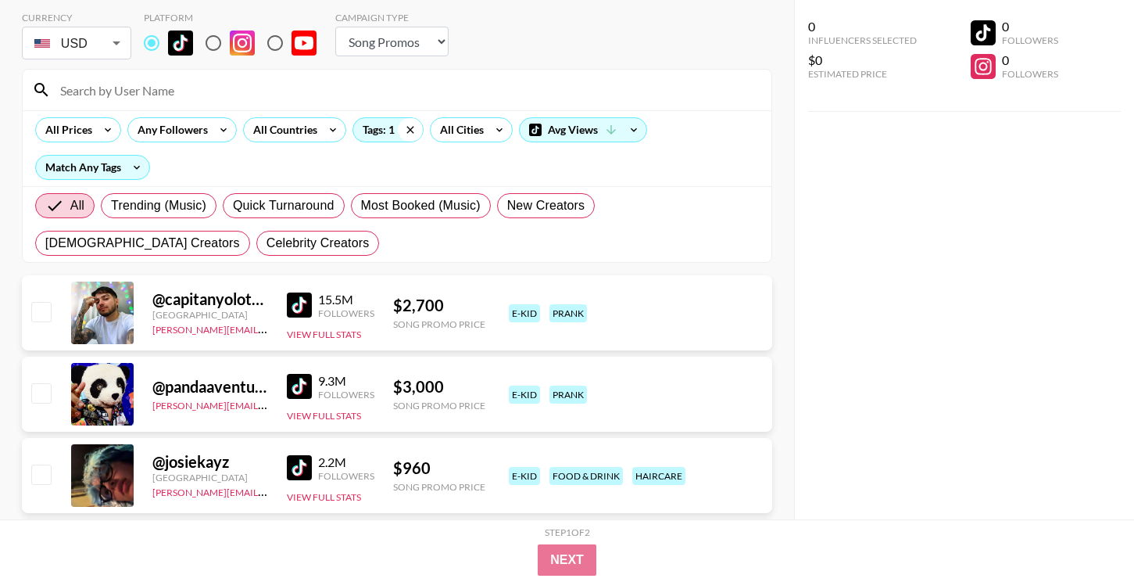
click at [405, 134] on icon at bounding box center [410, 129] width 25 height 23
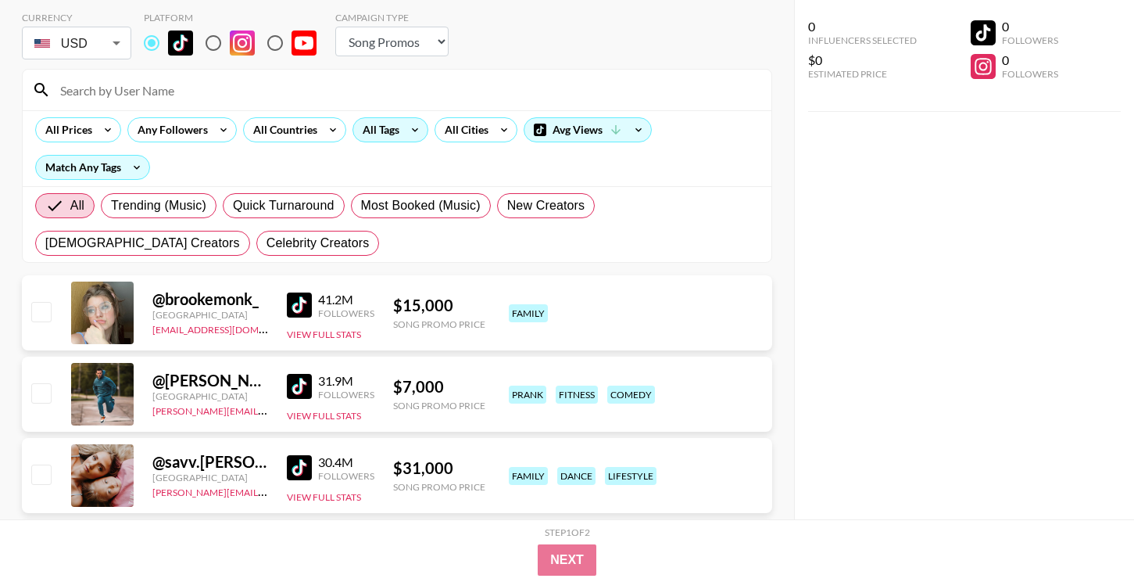
click at [378, 133] on div "All Tags" at bounding box center [377, 129] width 49 height 23
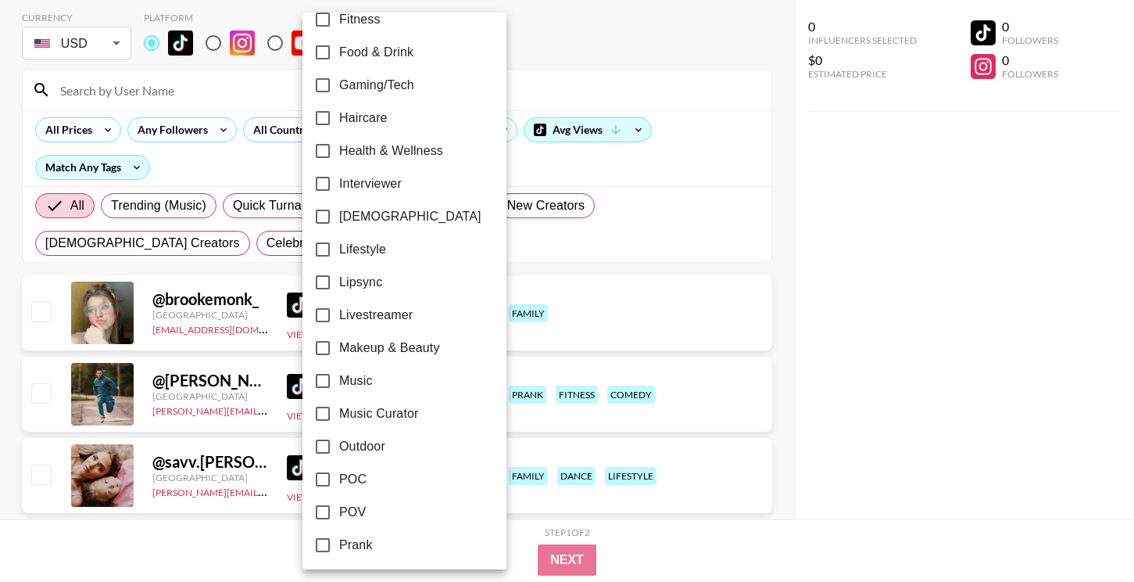
scroll to position [828, 0]
